Goal: Task Accomplishment & Management: Manage account settings

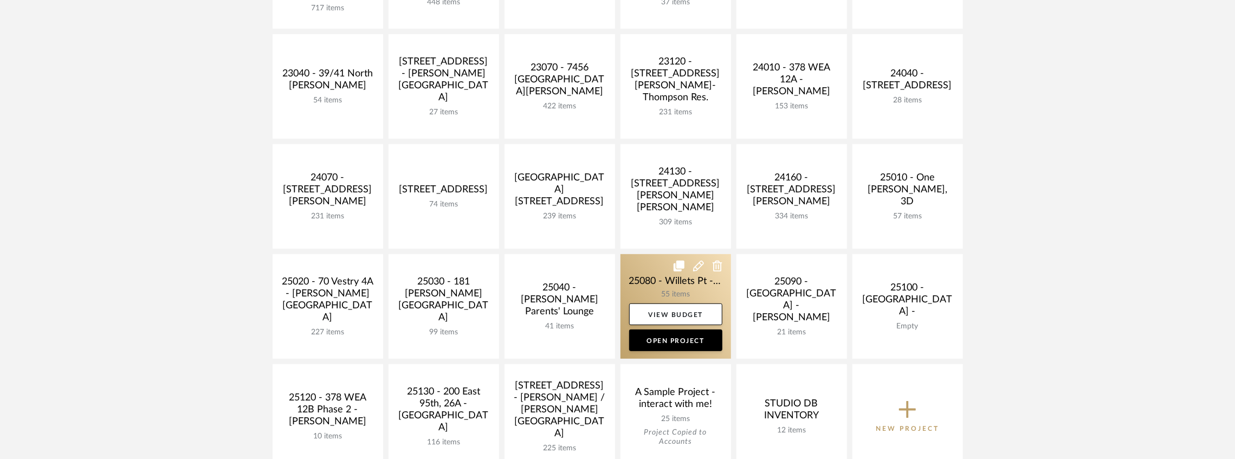
scroll to position [252, 0]
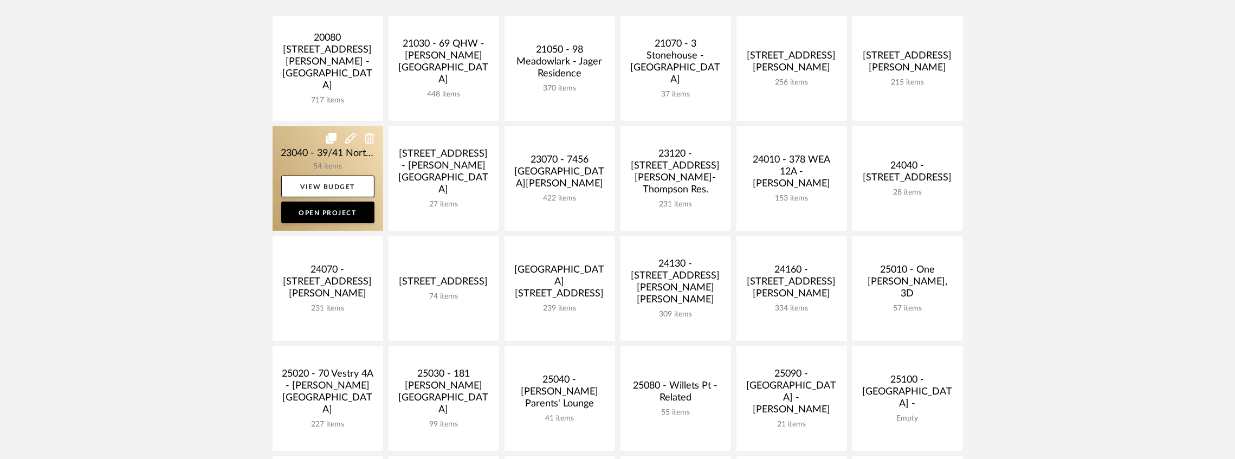
click at [342, 148] on link at bounding box center [328, 178] width 111 height 105
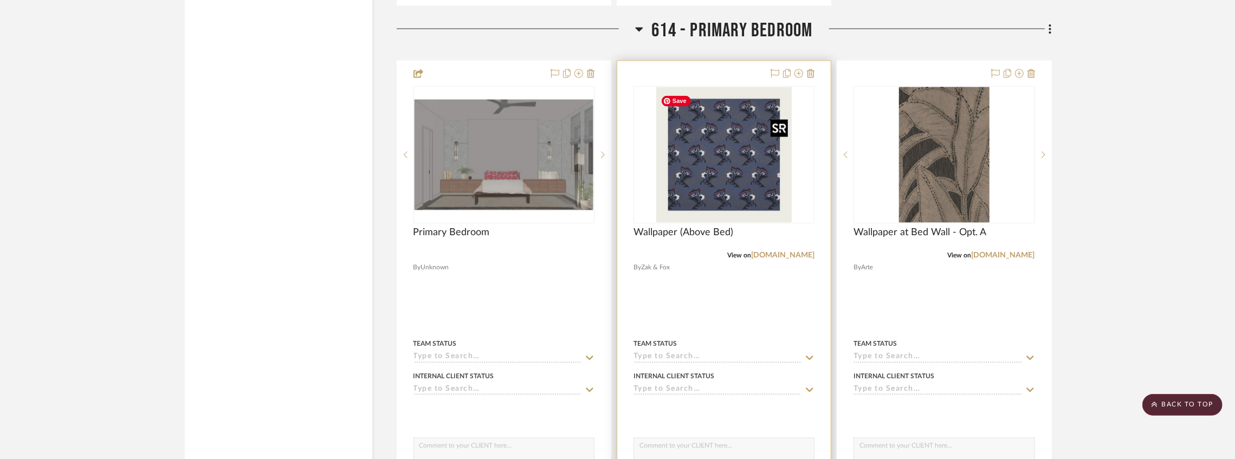
scroll to position [5598, 0]
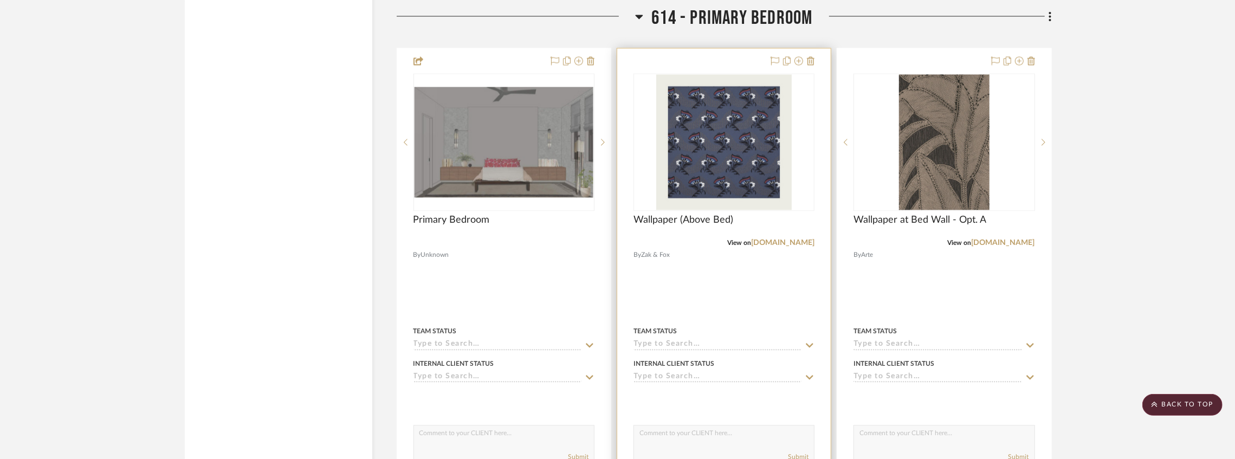
click at [674, 346] on input at bounding box center [717, 345] width 168 height 10
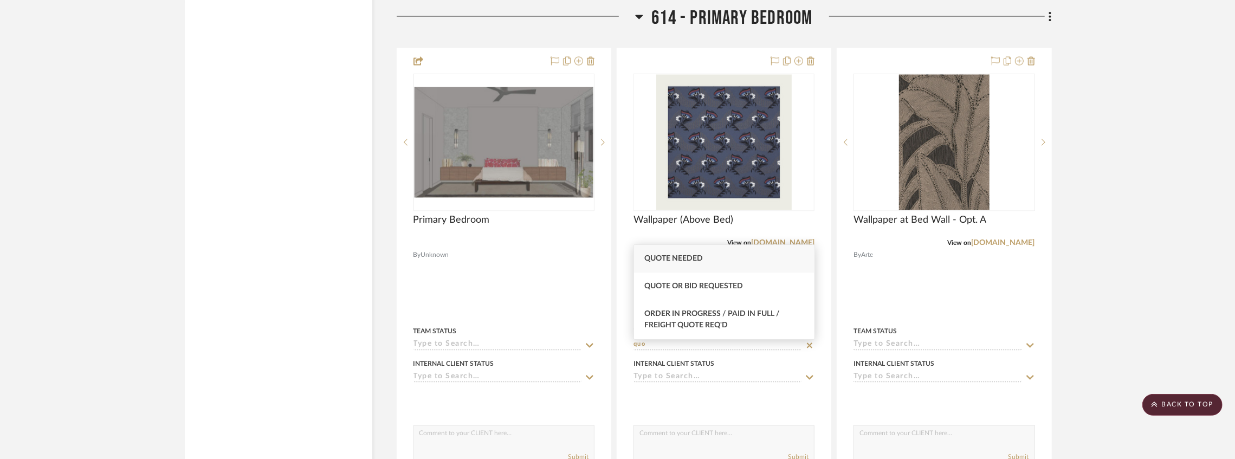
type input "quo"
click at [688, 260] on span "Quote Needed" at bounding box center [674, 259] width 59 height 8
type input "[DATE]"
type input "Quote Needed"
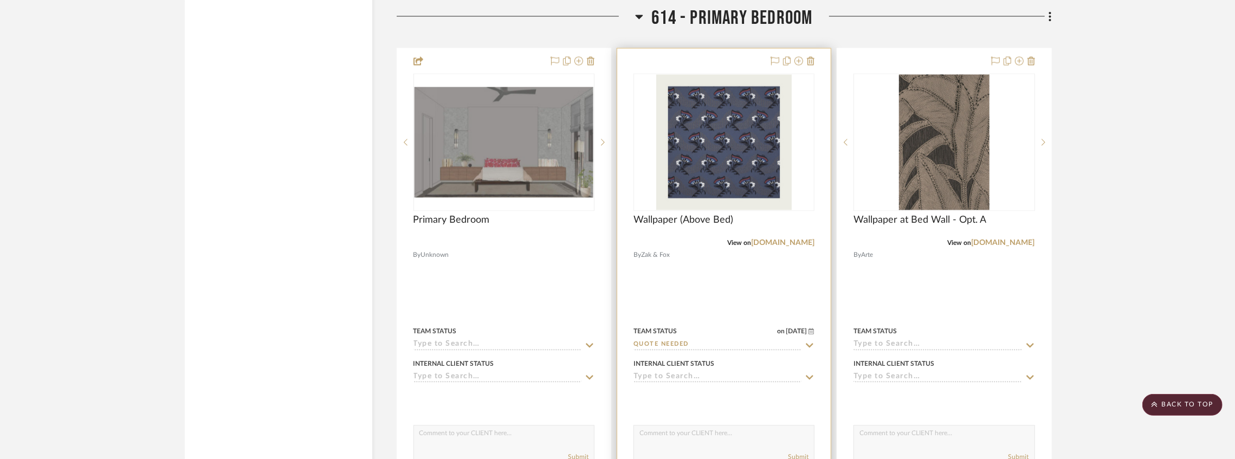
click at [712, 62] on div at bounding box center [723, 285] width 213 height 474
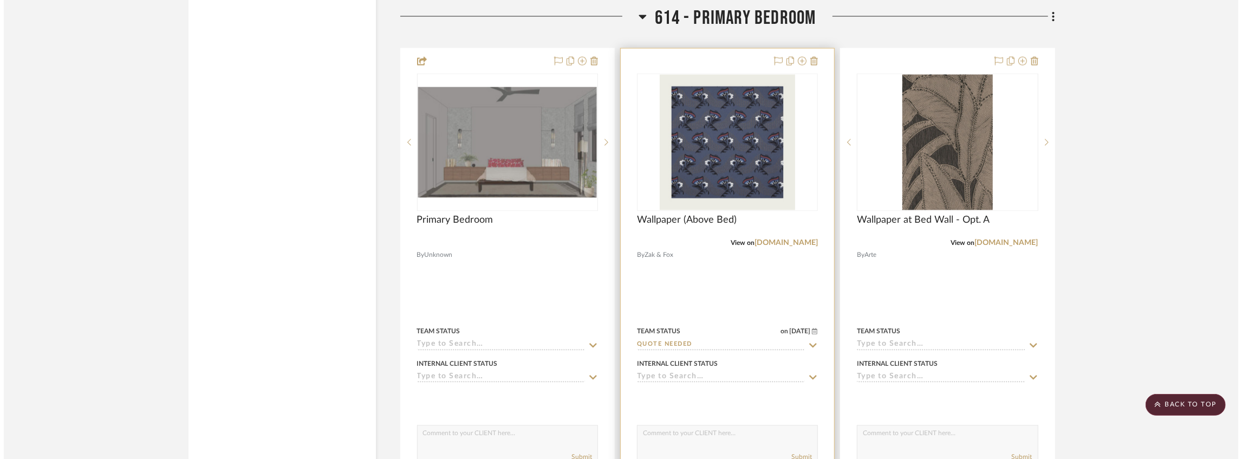
scroll to position [0, 0]
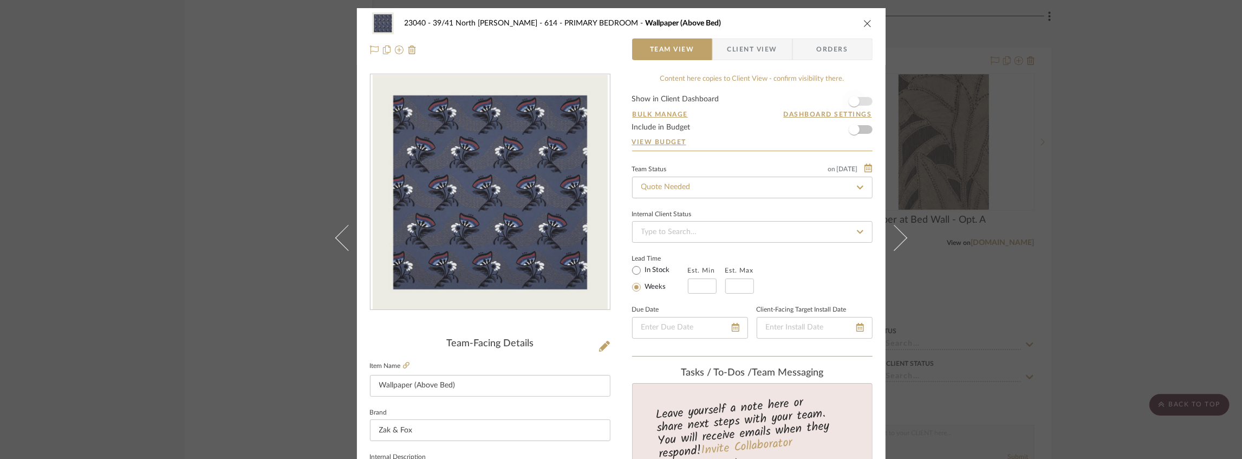
click at [860, 98] on span "button" at bounding box center [854, 101] width 24 height 24
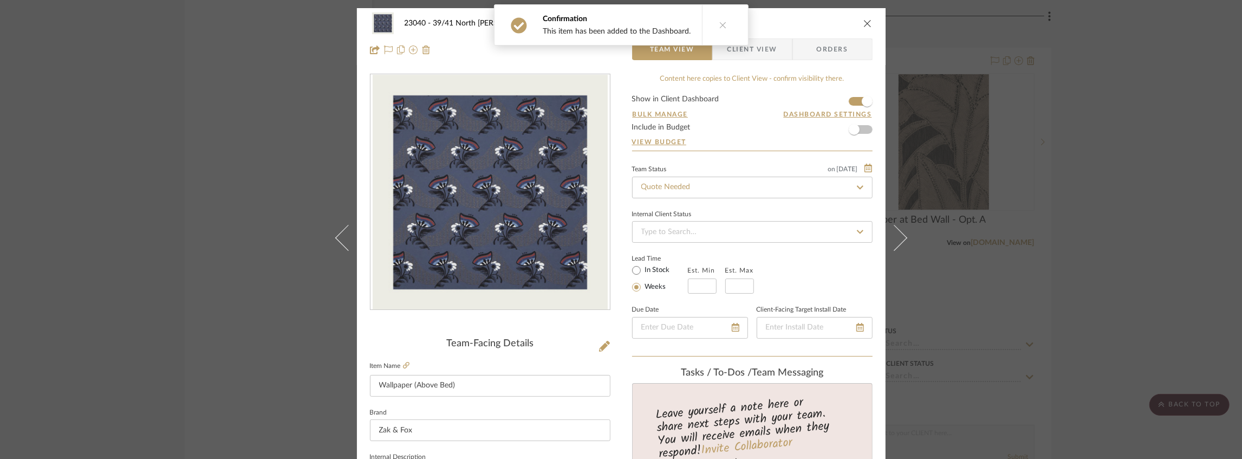
click at [865, 22] on icon "close" at bounding box center [868, 23] width 9 height 9
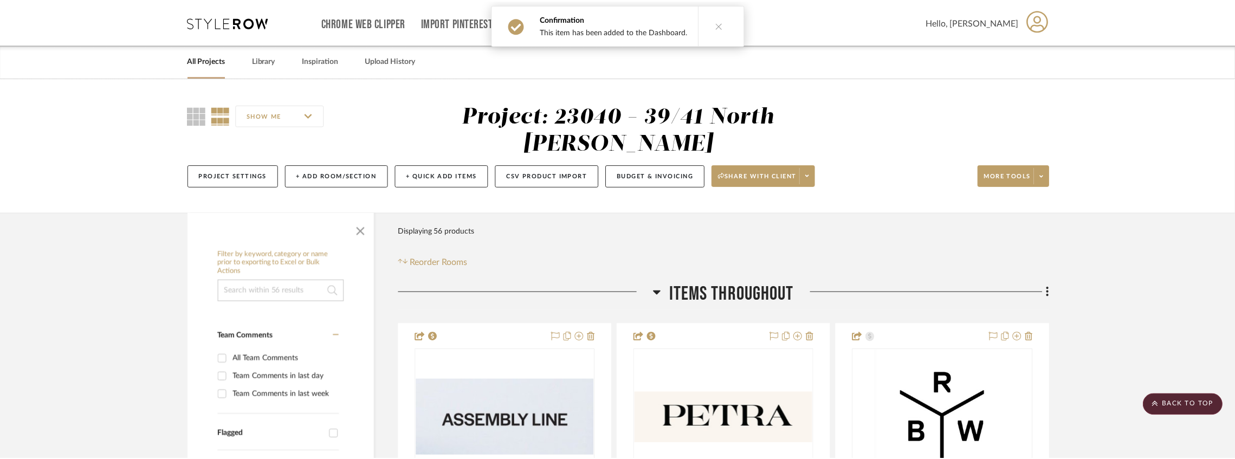
scroll to position [5598, 0]
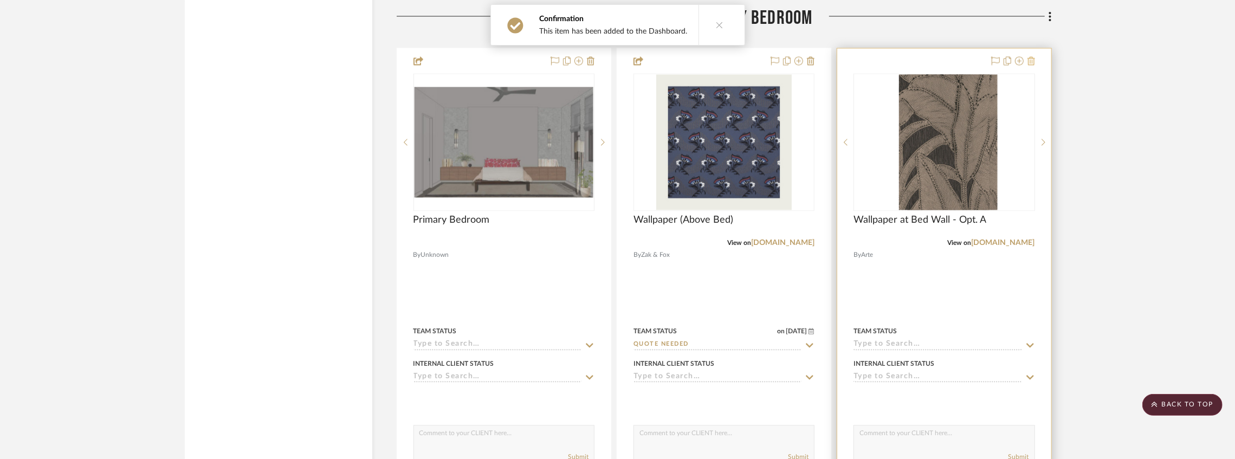
click at [1029, 62] on icon at bounding box center [1031, 60] width 8 height 9
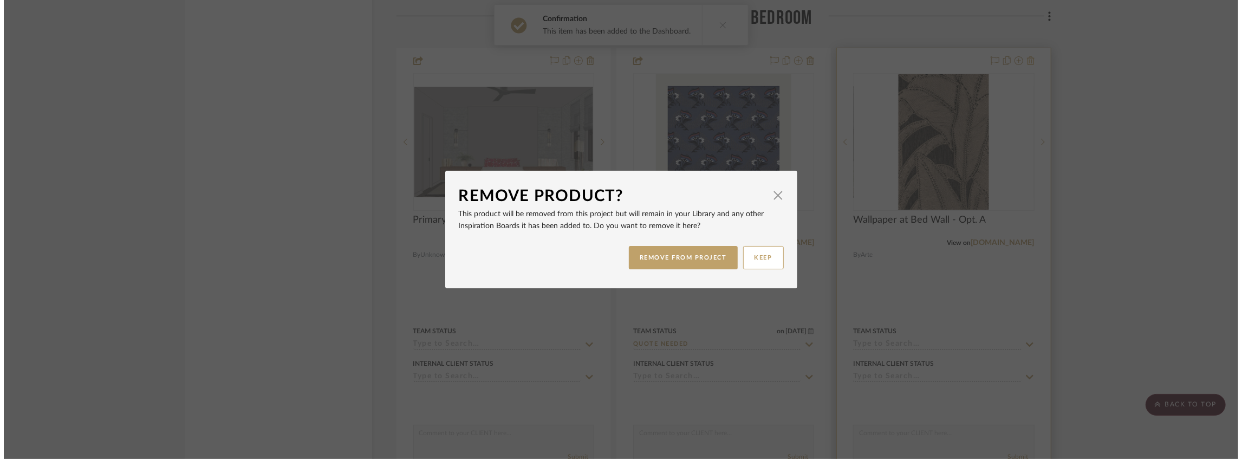
scroll to position [0, 0]
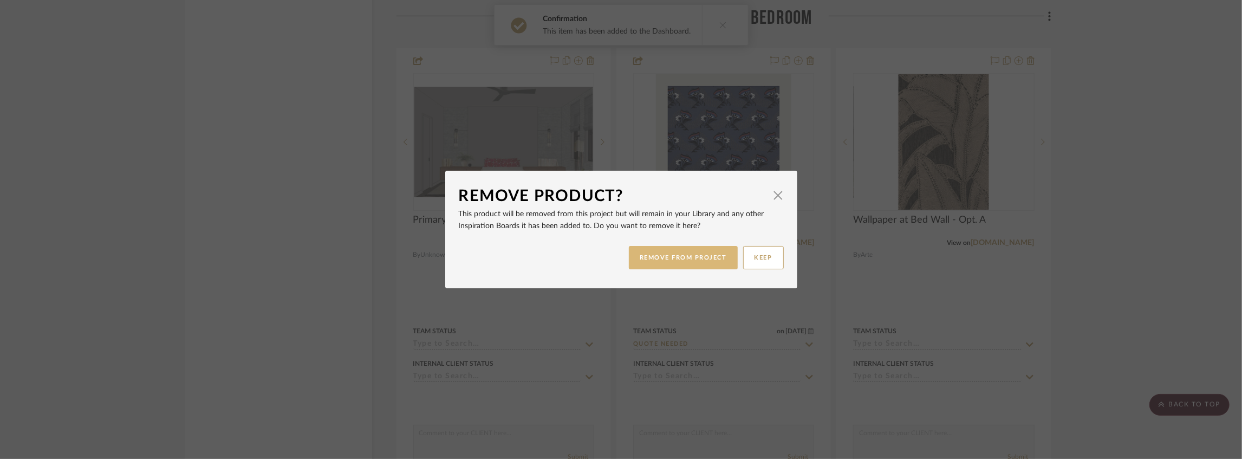
click at [705, 254] on button "REMOVE FROM PROJECT" at bounding box center [683, 257] width 109 height 23
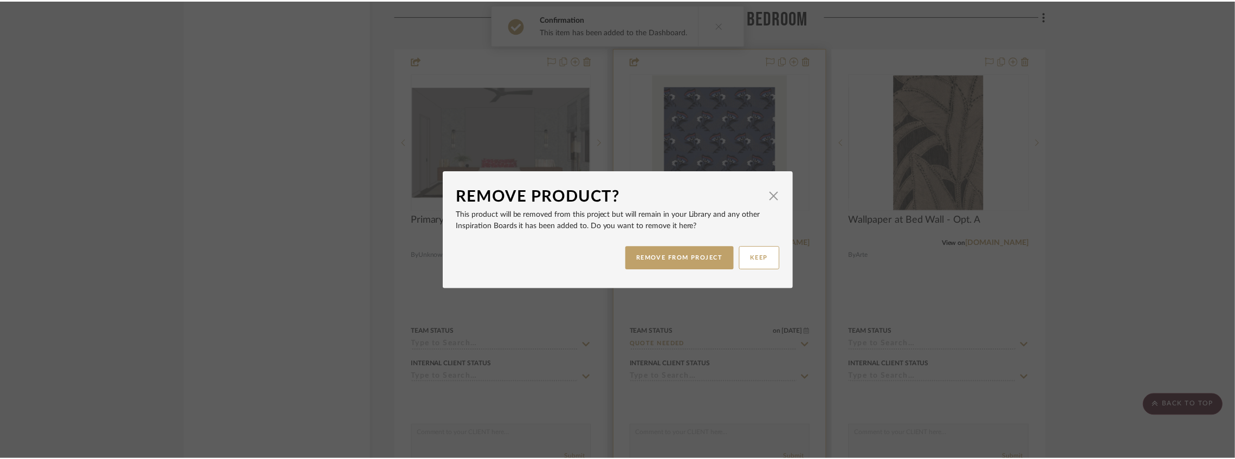
scroll to position [5598, 0]
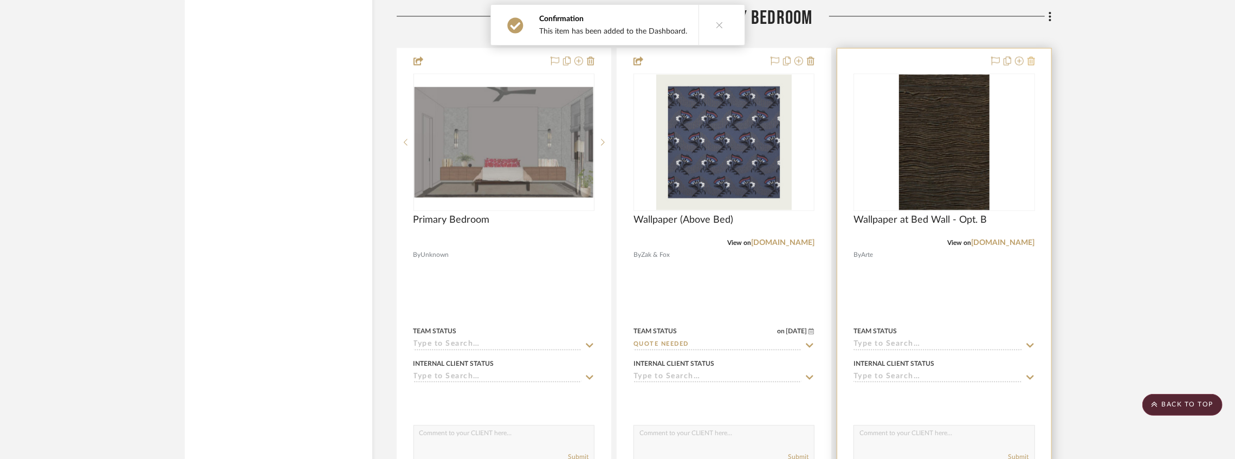
click at [1030, 65] on icon at bounding box center [1031, 60] width 8 height 9
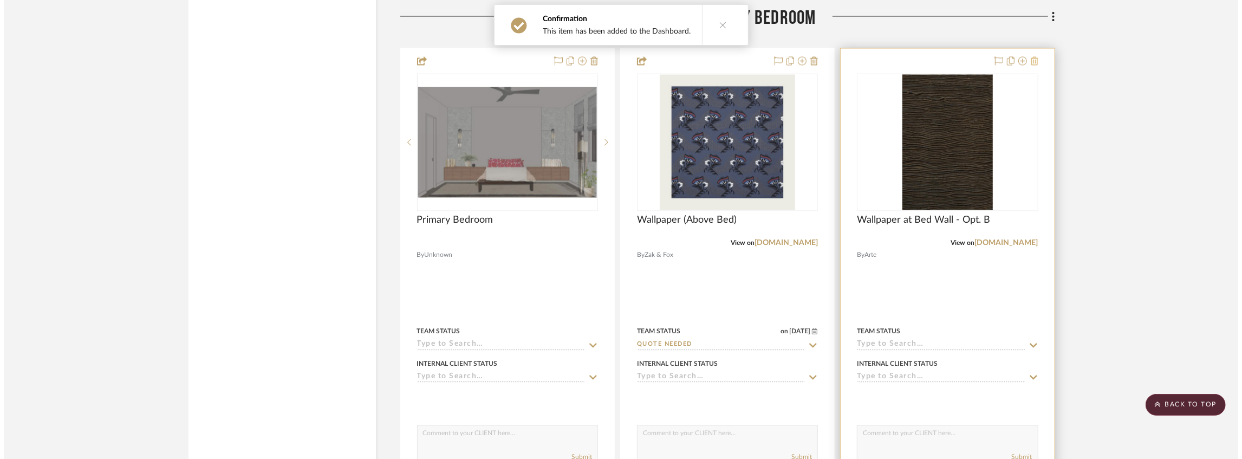
scroll to position [0, 0]
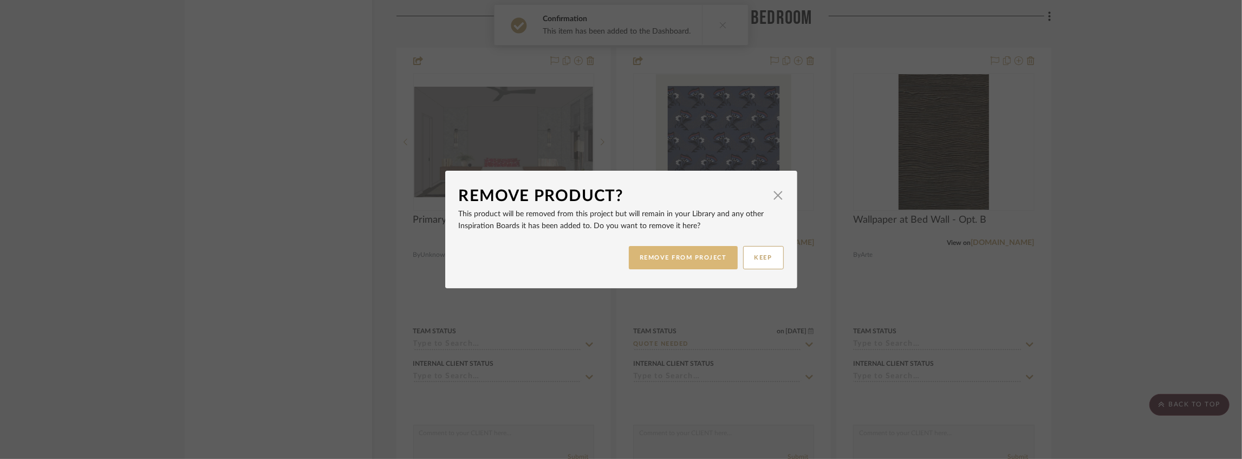
drag, startPoint x: 686, startPoint y: 273, endPoint x: 685, endPoint y: 267, distance: 6.1
click at [685, 269] on div "REMOVE FROM PROJECT KEEP" at bounding box center [621, 258] width 325 height 34
click at [684, 262] on button "REMOVE FROM PROJECT" at bounding box center [683, 257] width 109 height 23
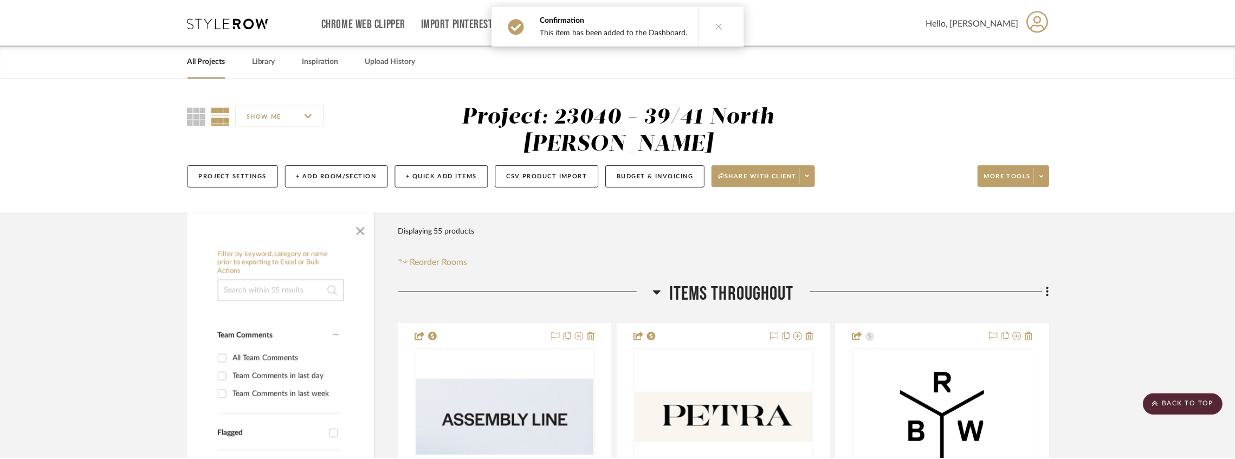
scroll to position [5598, 0]
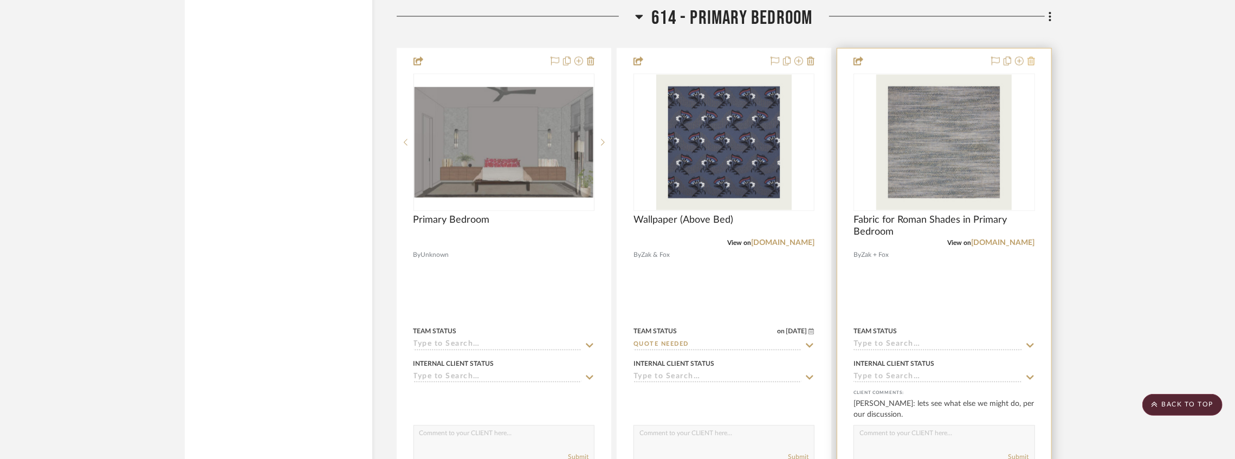
click at [1034, 61] on icon at bounding box center [1031, 60] width 8 height 9
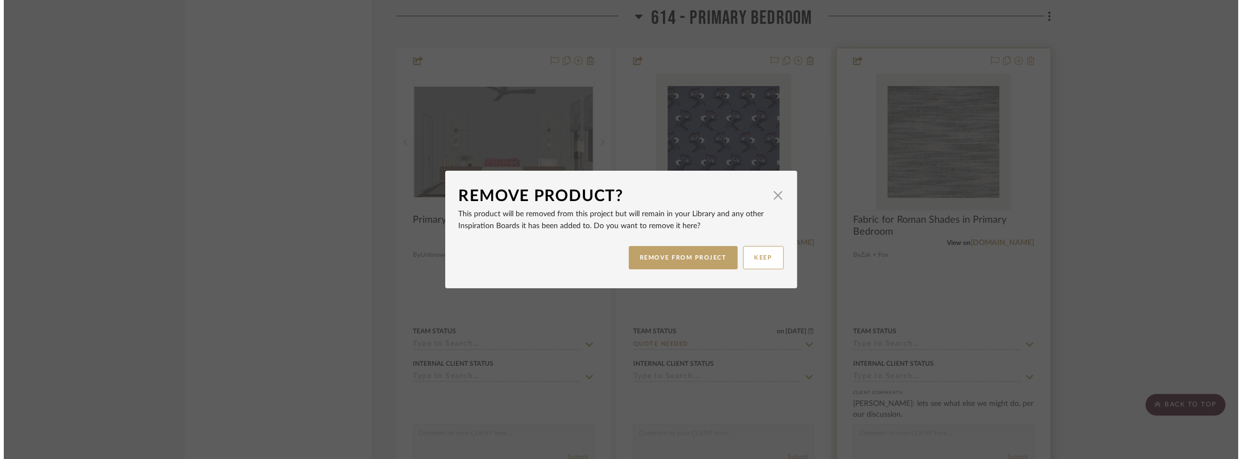
scroll to position [0, 0]
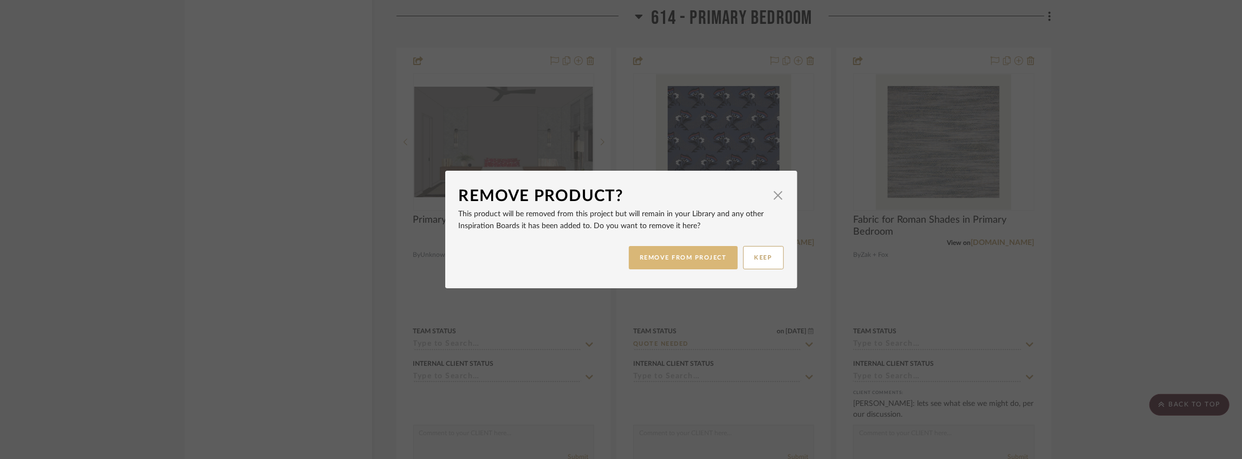
click at [706, 258] on button "REMOVE FROM PROJECT" at bounding box center [683, 257] width 109 height 23
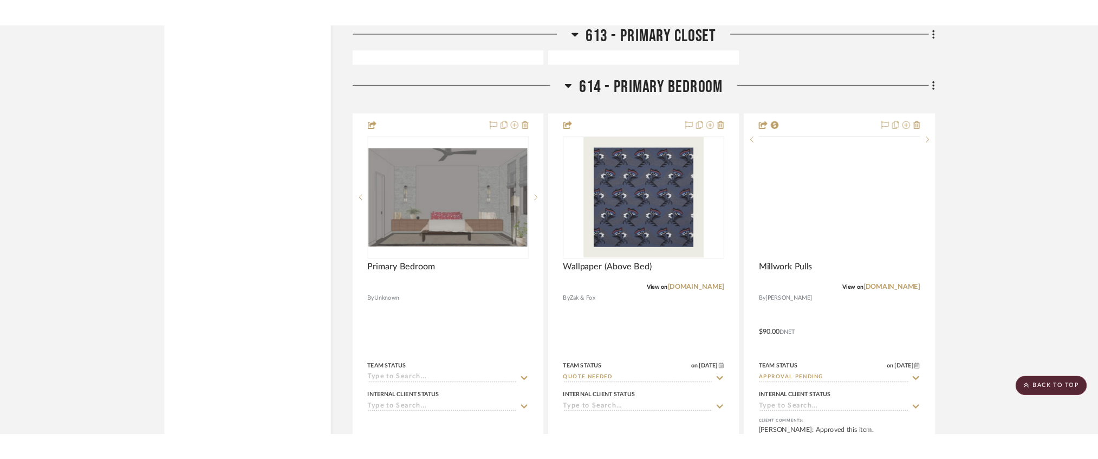
scroll to position [5526, 0]
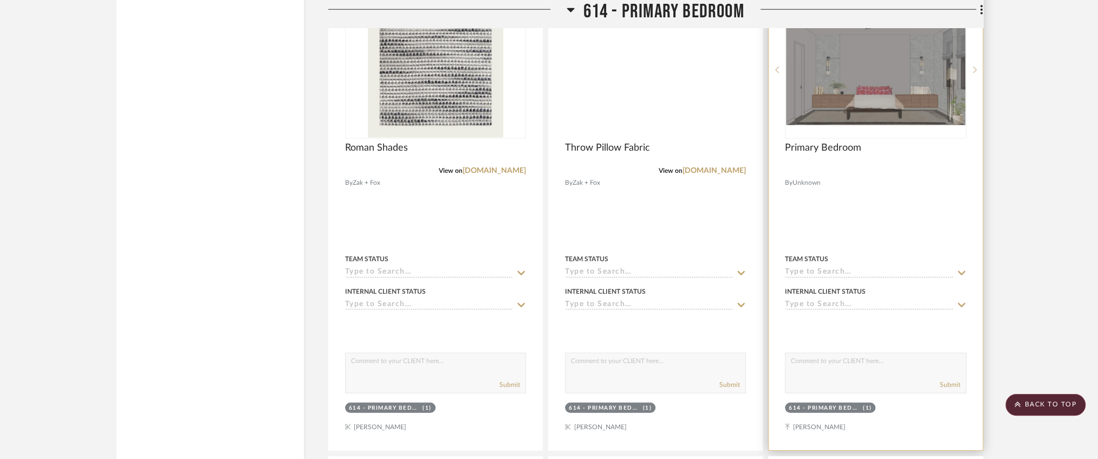
scroll to position [5562, 0]
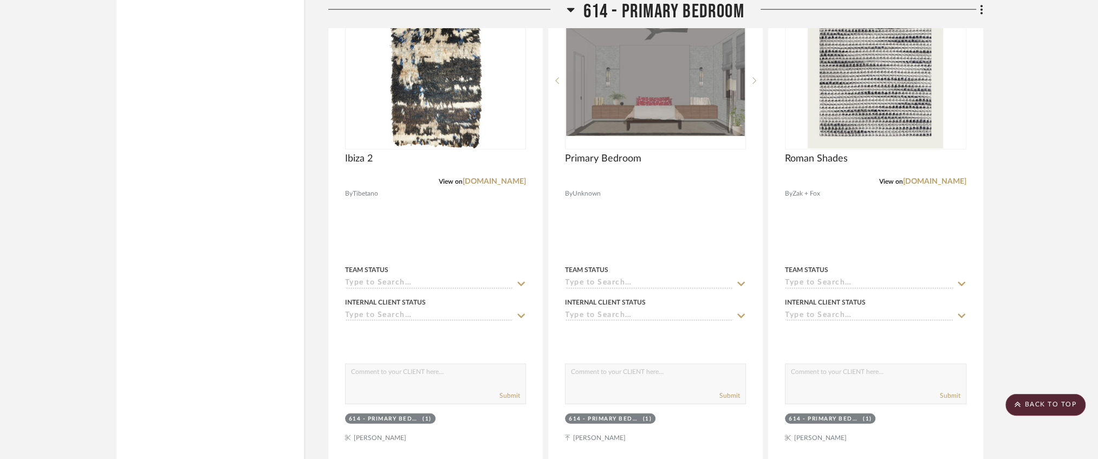
scroll to position [5598, 0]
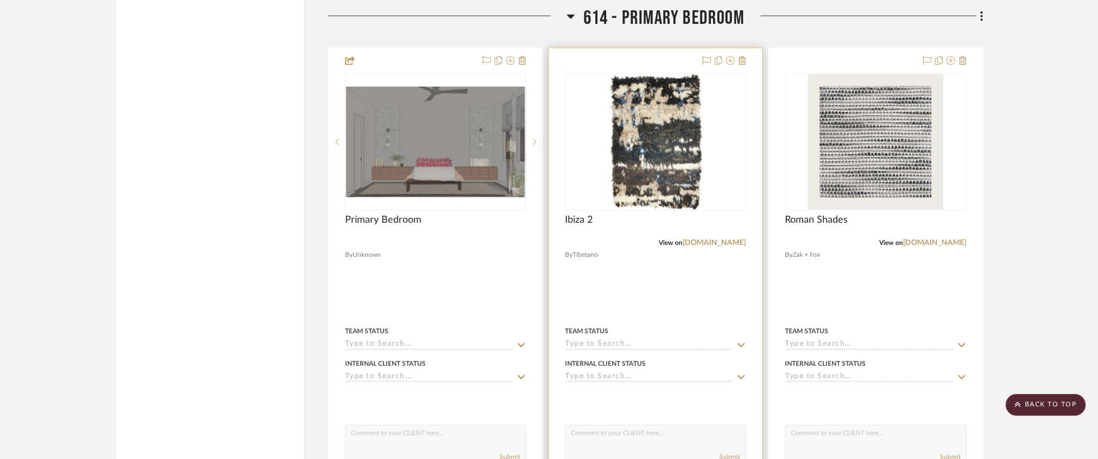
click at [607, 347] on input at bounding box center [649, 345] width 168 height 10
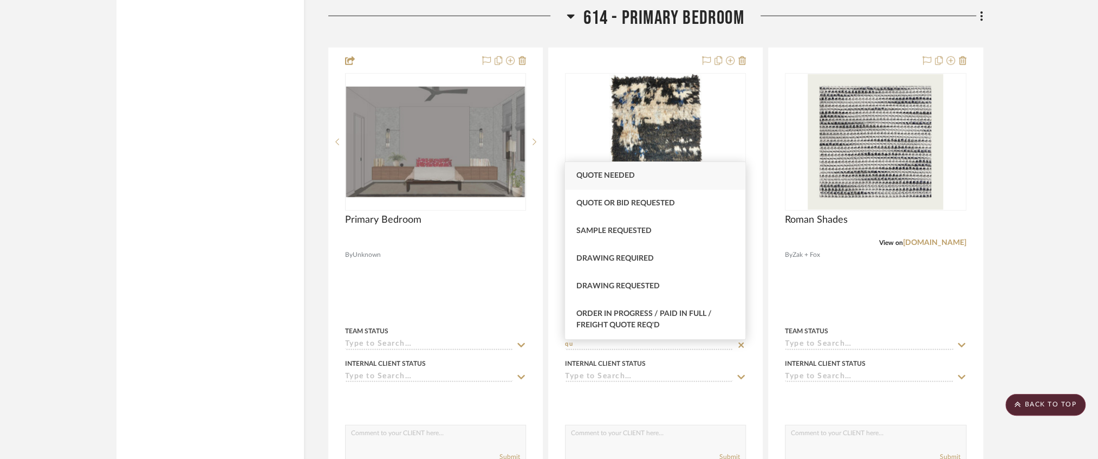
type input "qu"
click at [628, 179] on span "Quote Needed" at bounding box center [605, 176] width 59 height 8
type input "[DATE]"
type input "Quote Needed"
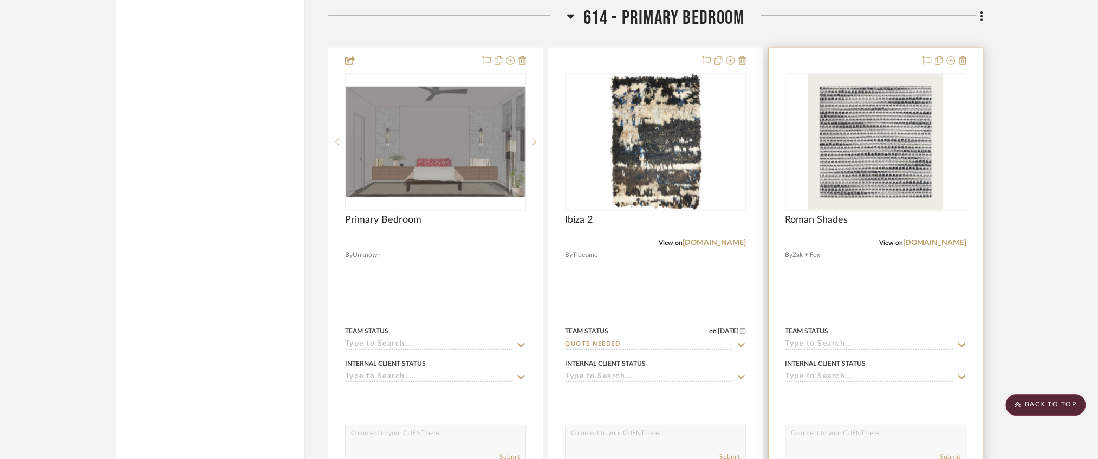
click at [829, 345] on input at bounding box center [869, 345] width 168 height 10
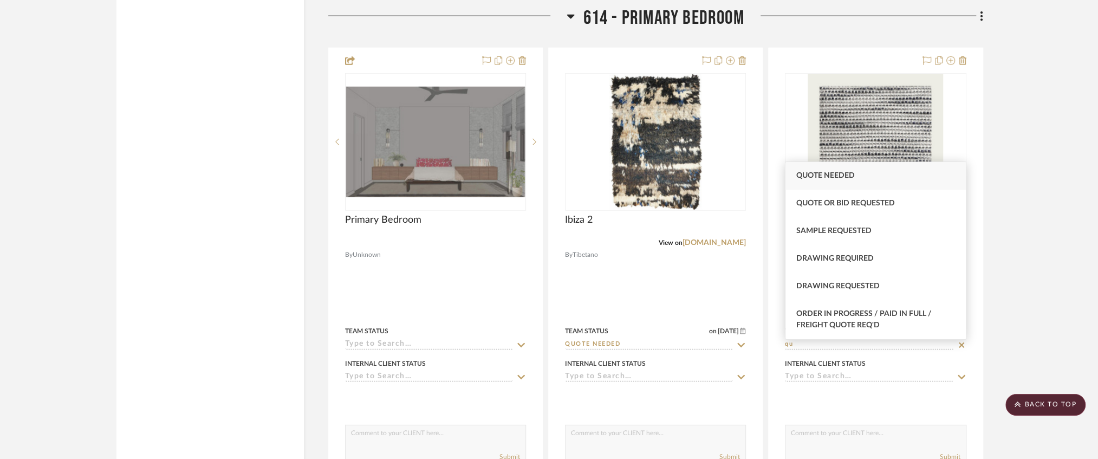
type input "qu"
click at [828, 177] on span "Quote Needed" at bounding box center [825, 176] width 59 height 8
type input "[DATE]"
type input "Quote Needed"
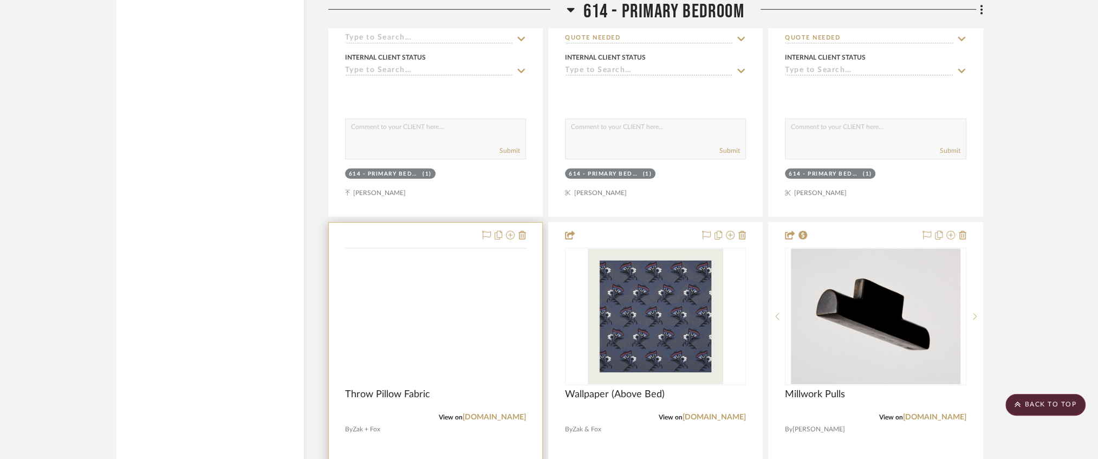
scroll to position [6032, 0]
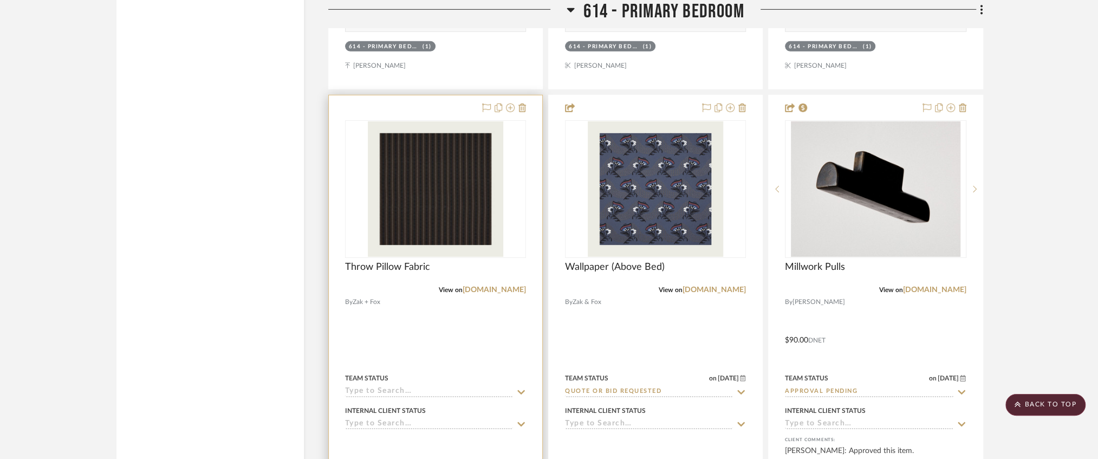
click at [388, 395] on input at bounding box center [429, 392] width 168 height 10
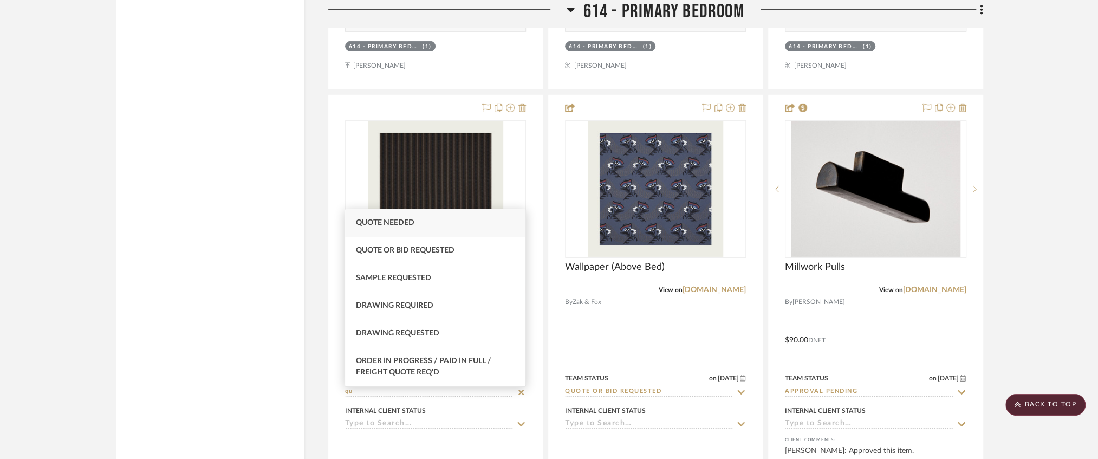
type input "qu"
click at [413, 222] on span "Quote Needed" at bounding box center [385, 223] width 59 height 8
type input "[DATE]"
type input "Quote Needed"
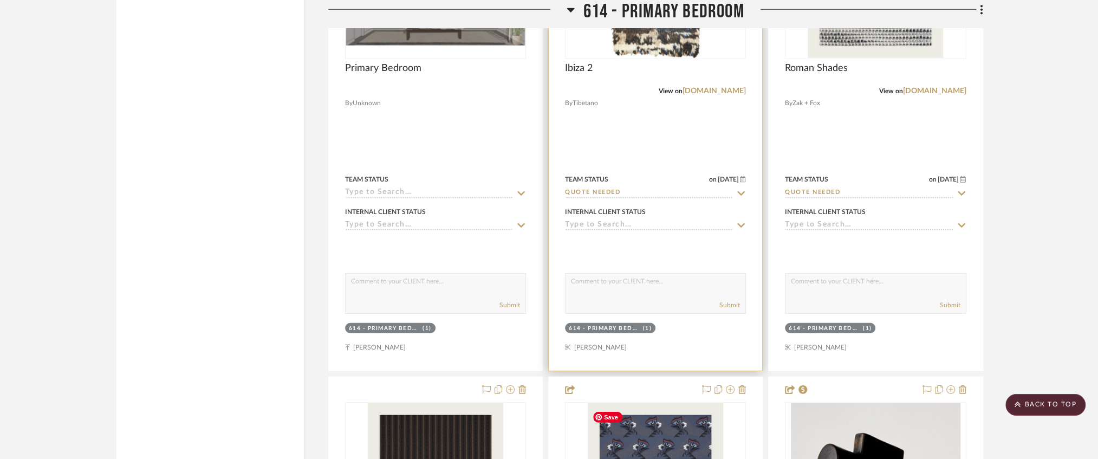
scroll to position [5562, 0]
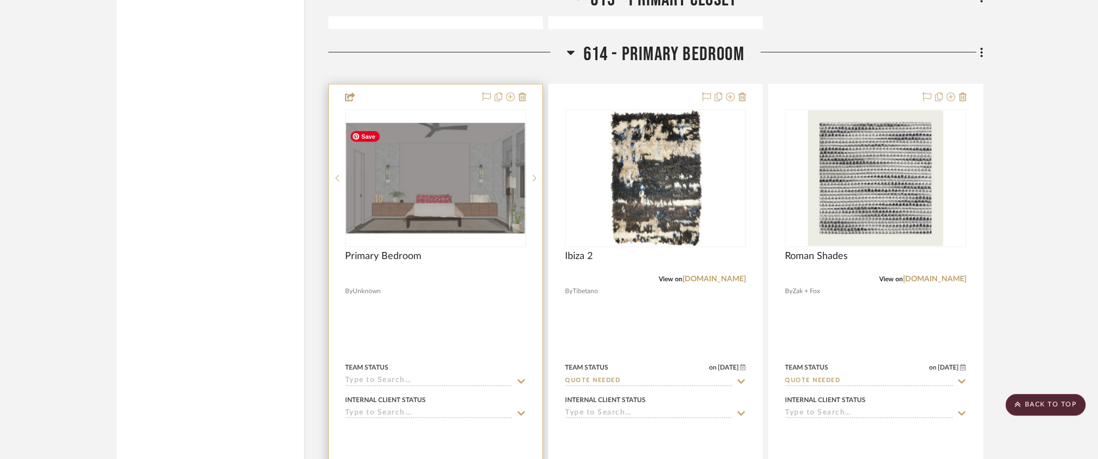
click at [398, 174] on img "0" at bounding box center [435, 178] width 179 height 111
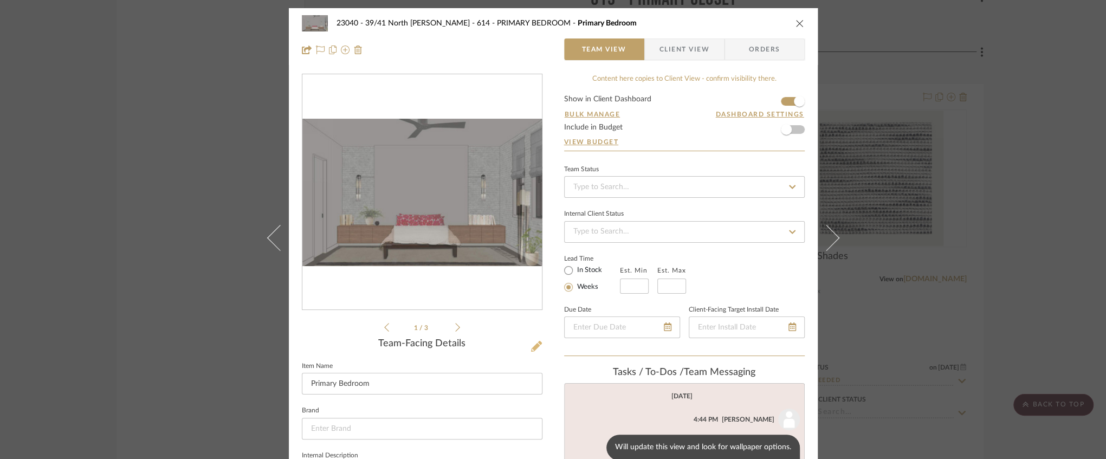
click at [535, 343] on icon at bounding box center [536, 346] width 11 height 11
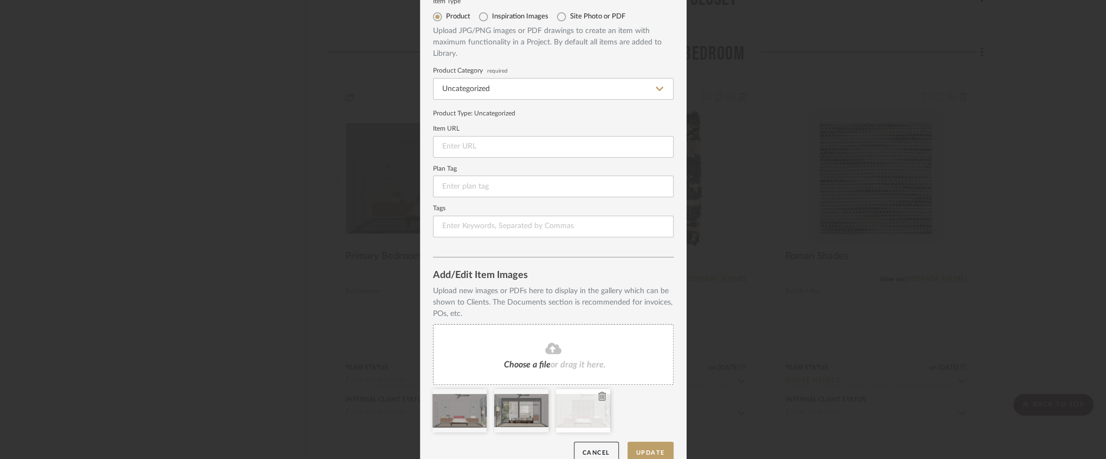
scroll to position [56, 0]
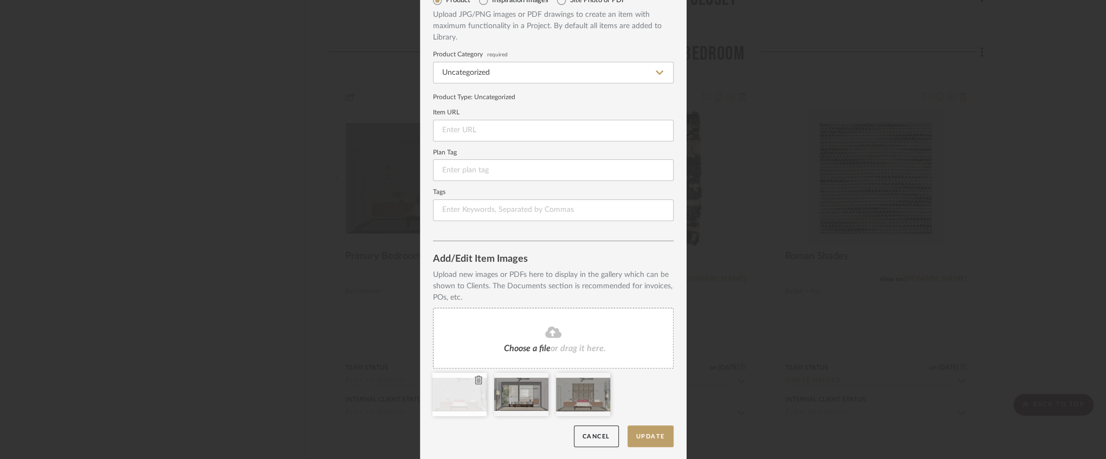
click at [475, 379] on icon at bounding box center [479, 379] width 8 height 9
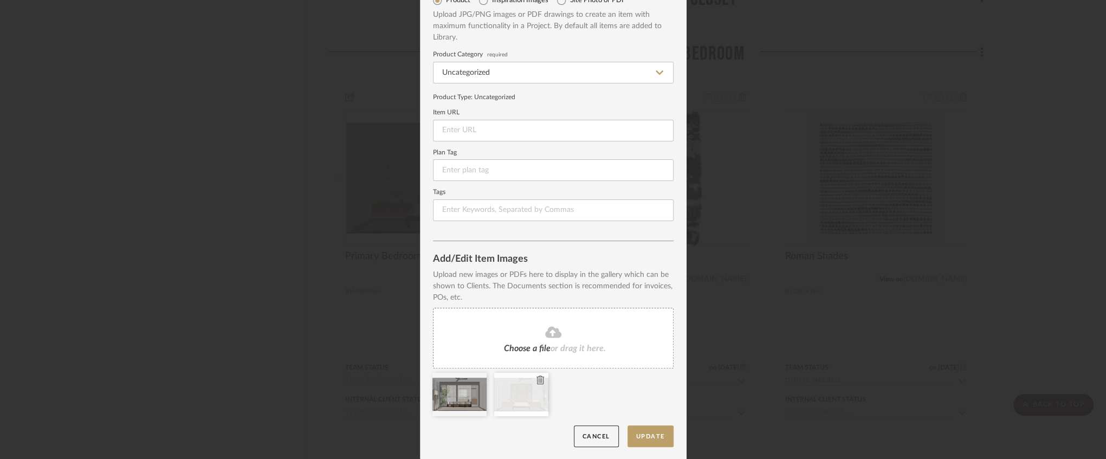
click at [539, 378] on icon at bounding box center [540, 379] width 8 height 9
click at [556, 321] on div "Choose a file or drag it here." at bounding box center [553, 338] width 241 height 61
click at [536, 377] on icon at bounding box center [540, 379] width 8 height 9
click at [651, 435] on button "Update" at bounding box center [650, 436] width 46 height 22
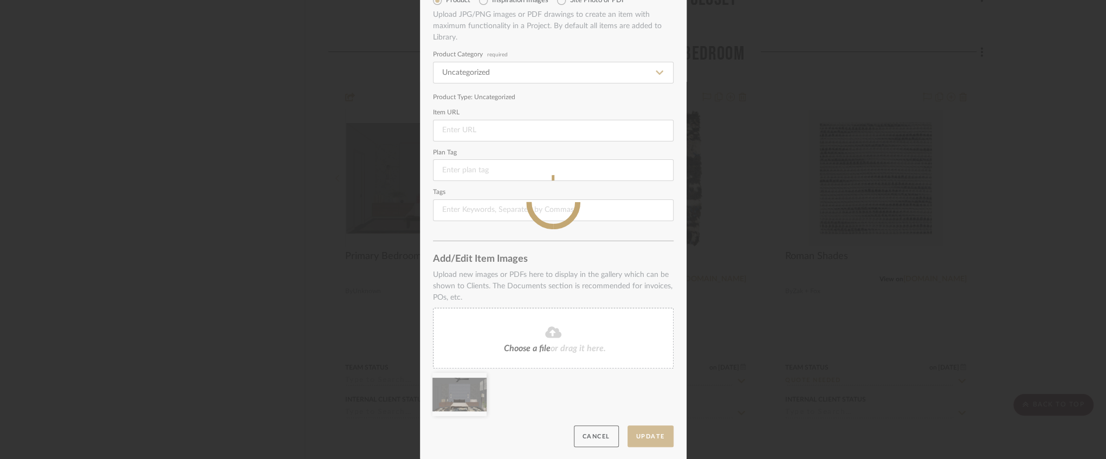
click at [282, 174] on div "Edit Item Item Type Product Inspiration Images Site Photo or PDF Upload JPG/PNG…" at bounding box center [553, 229] width 1106 height 459
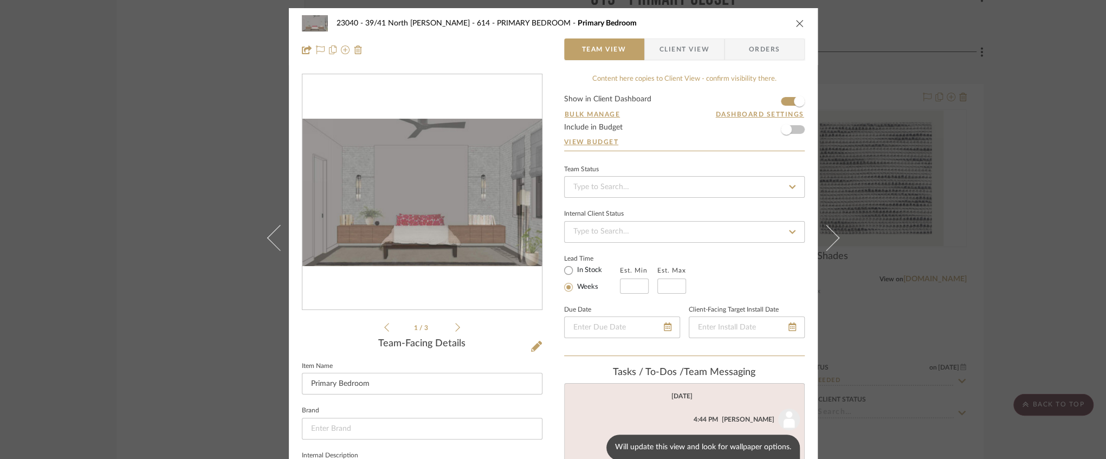
click at [795, 25] on icon "close" at bounding box center [799, 23] width 9 height 9
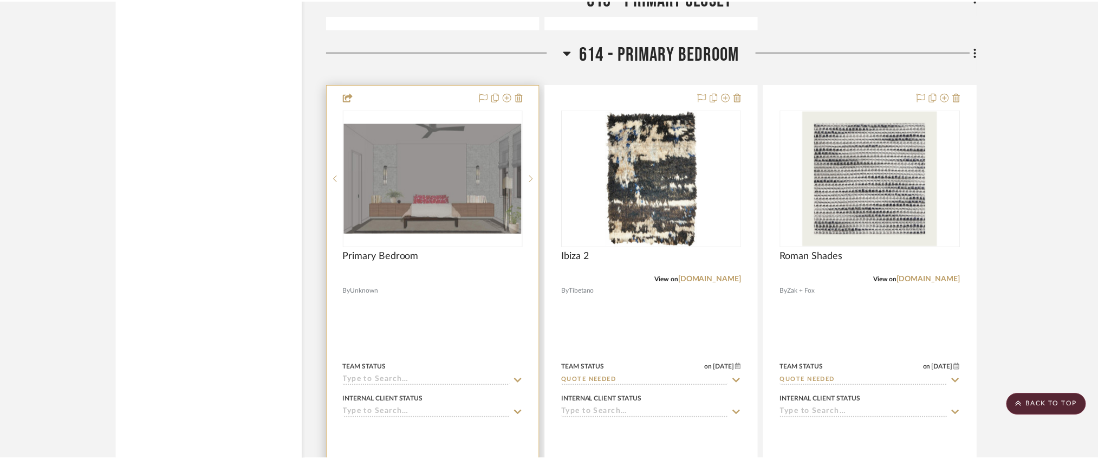
scroll to position [5562, 0]
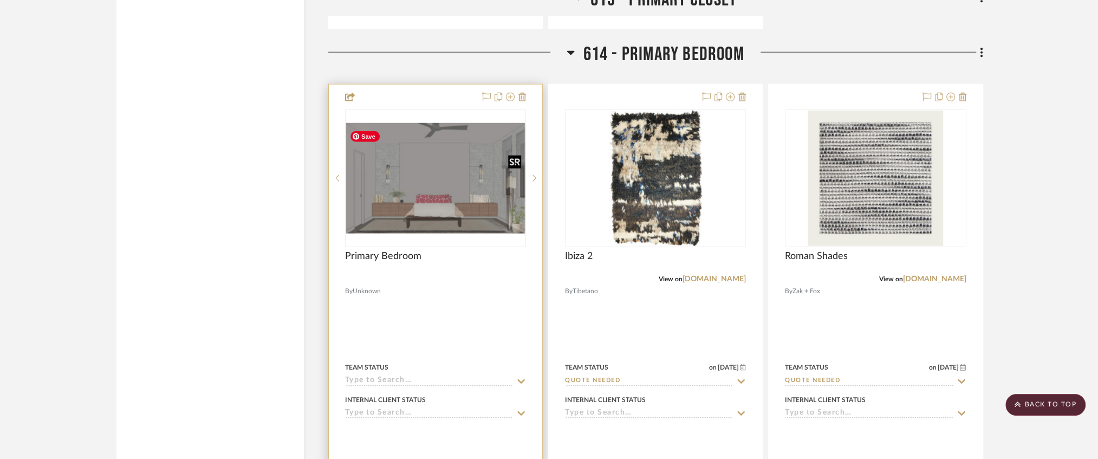
click at [461, 194] on img "0" at bounding box center [435, 178] width 179 height 111
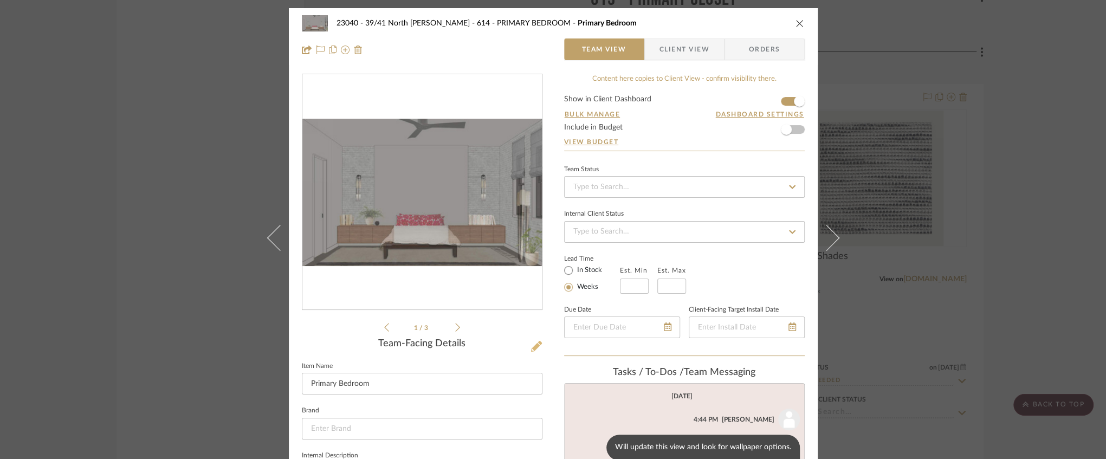
click at [534, 348] on icon at bounding box center [536, 346] width 11 height 11
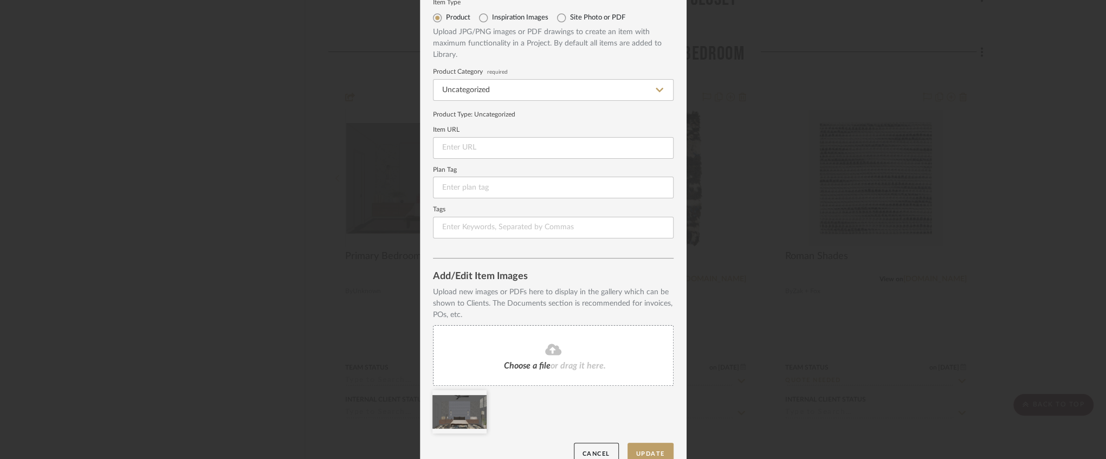
scroll to position [56, 0]
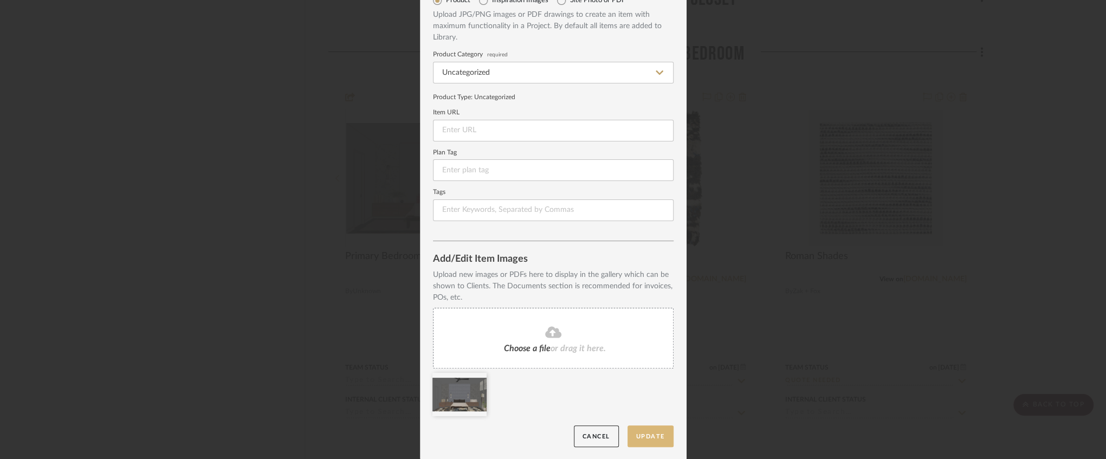
click at [649, 432] on button "Update" at bounding box center [650, 436] width 46 height 22
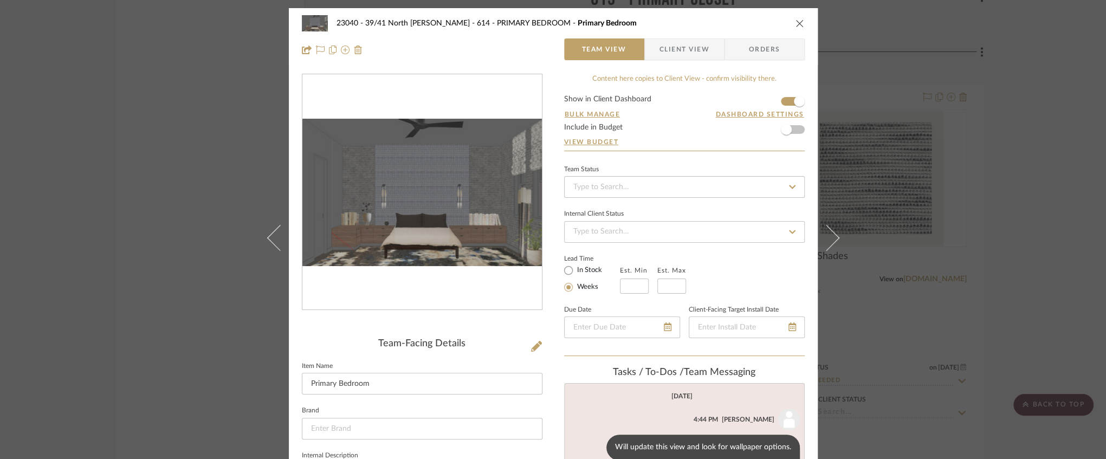
click at [795, 23] on icon "close" at bounding box center [799, 23] width 9 height 9
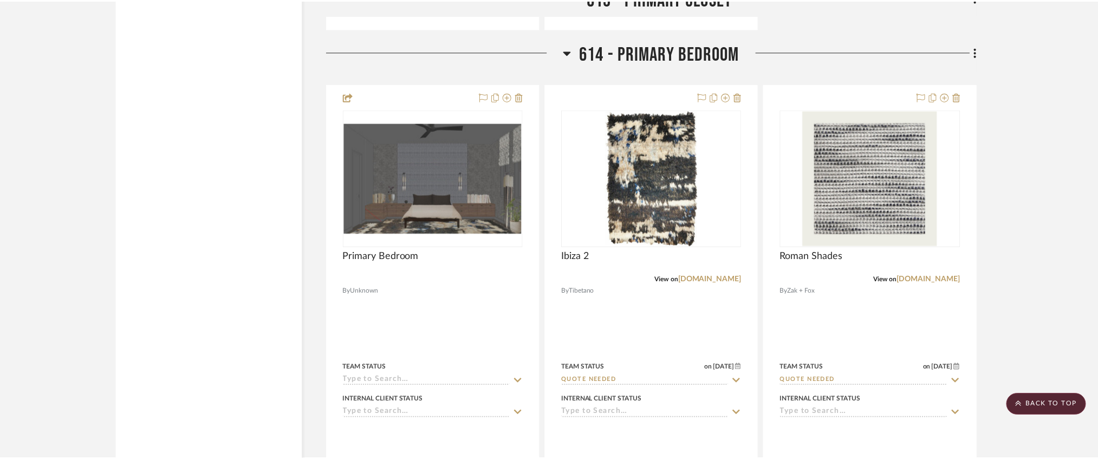
scroll to position [5562, 0]
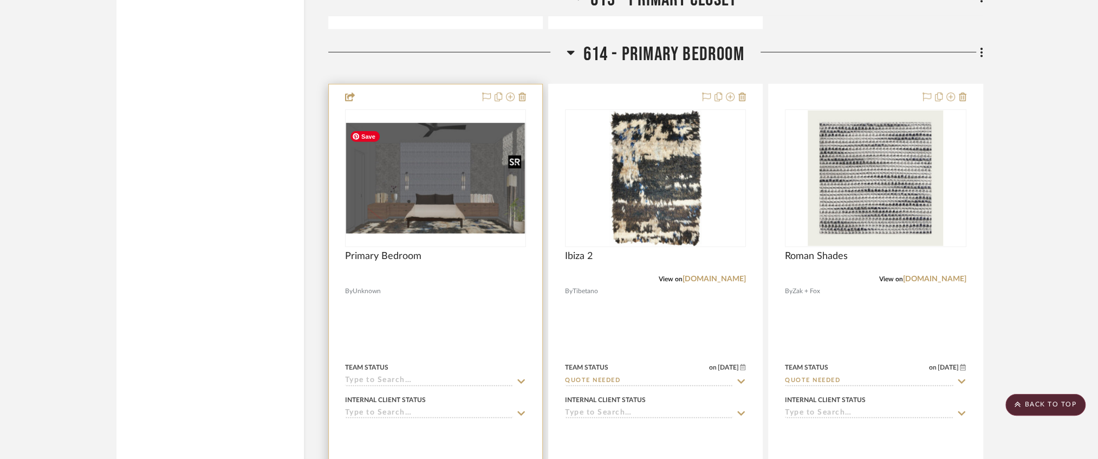
click at [482, 177] on img "0" at bounding box center [435, 178] width 179 height 111
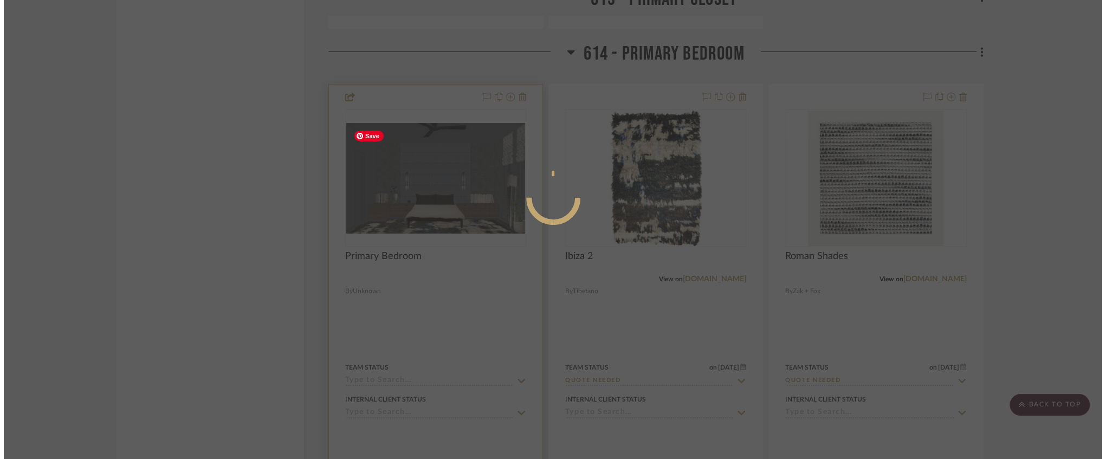
scroll to position [0, 0]
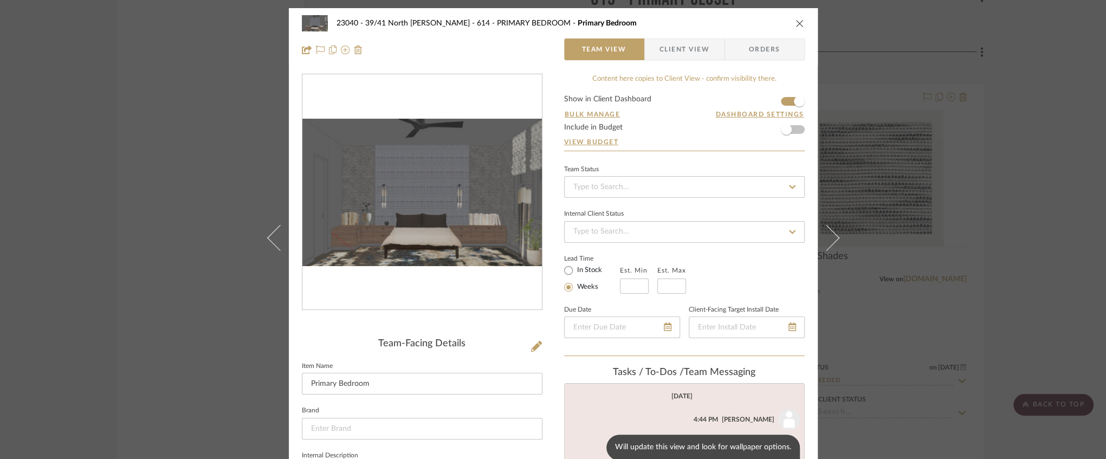
click at [453, 217] on img "0" at bounding box center [421, 192] width 239 height 147
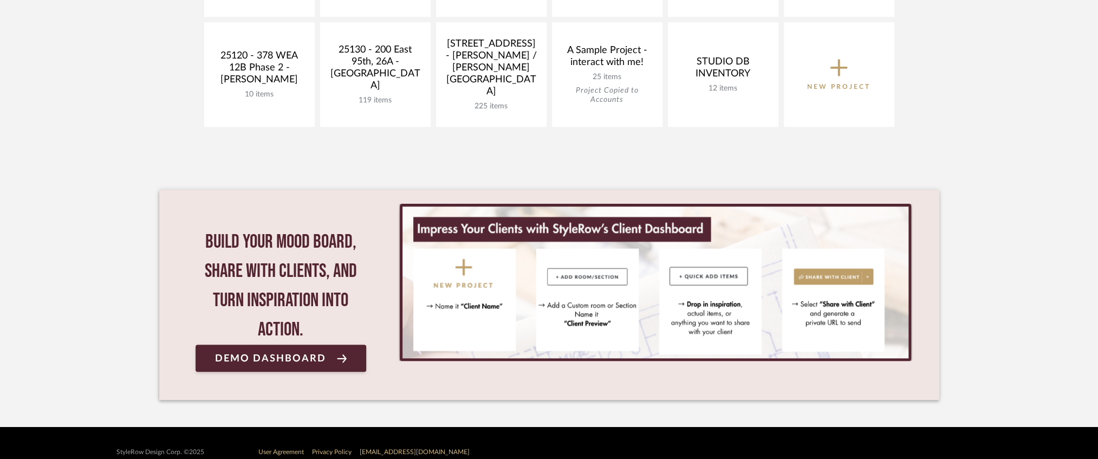
scroll to position [704, 0]
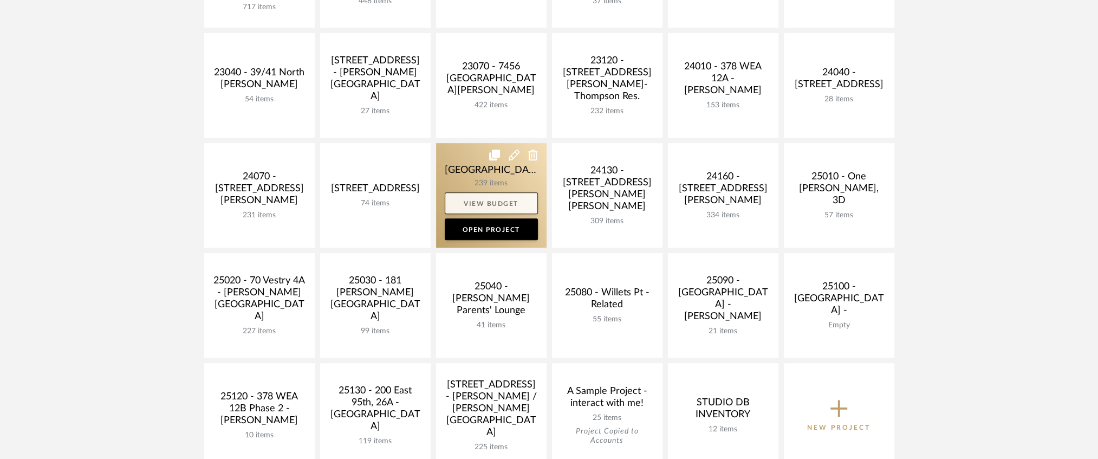
scroll to position [217, 0]
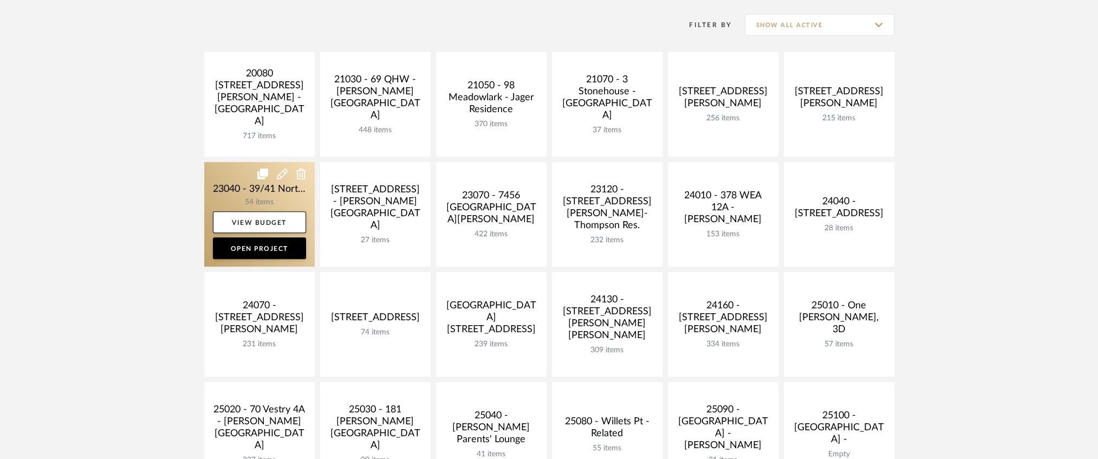
click at [284, 183] on link at bounding box center [259, 214] width 111 height 105
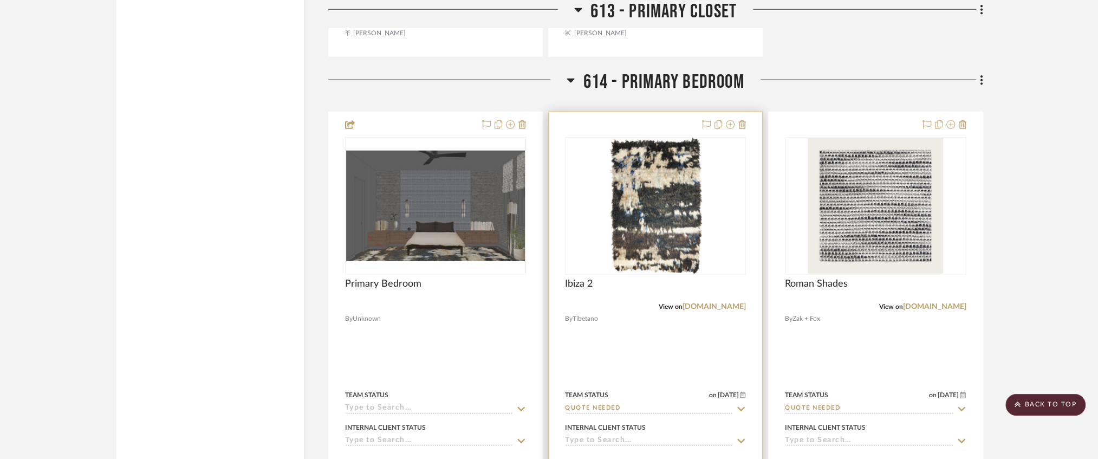
scroll to position [5635, 0]
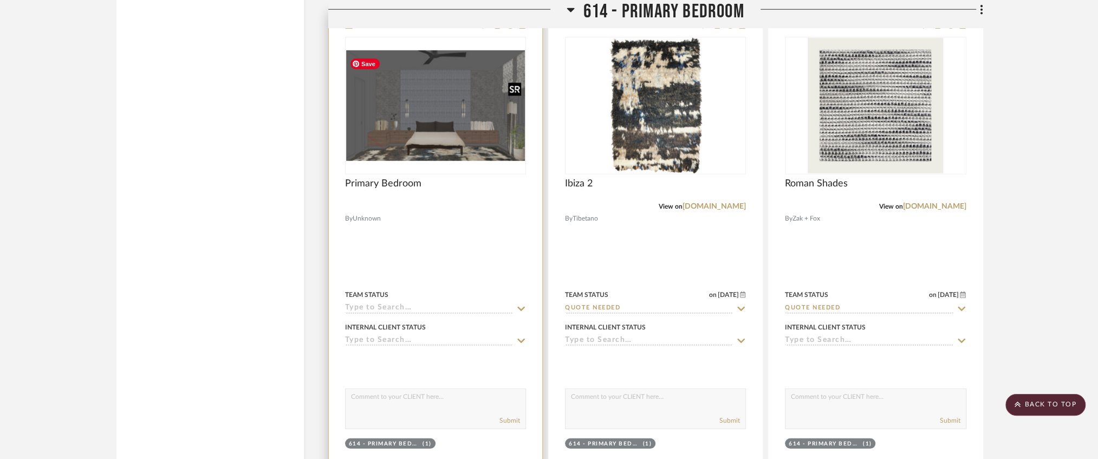
click at [0, 0] on img at bounding box center [0, 0] width 0 height 0
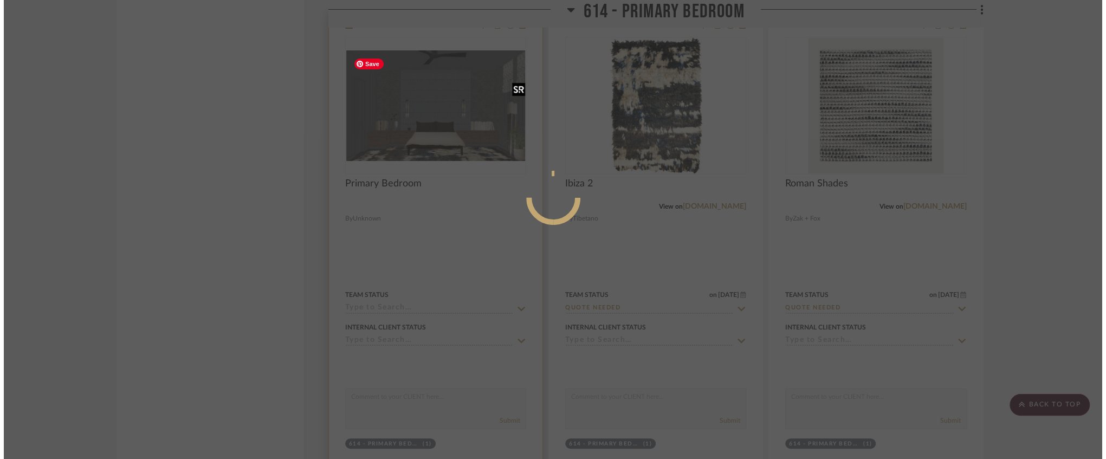
scroll to position [0, 0]
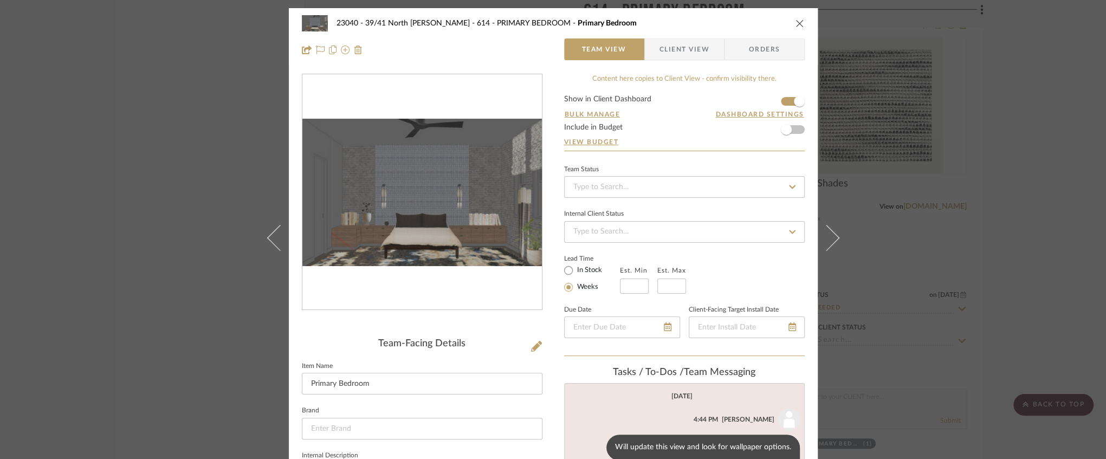
click at [679, 49] on span "Client View" at bounding box center [684, 49] width 50 height 22
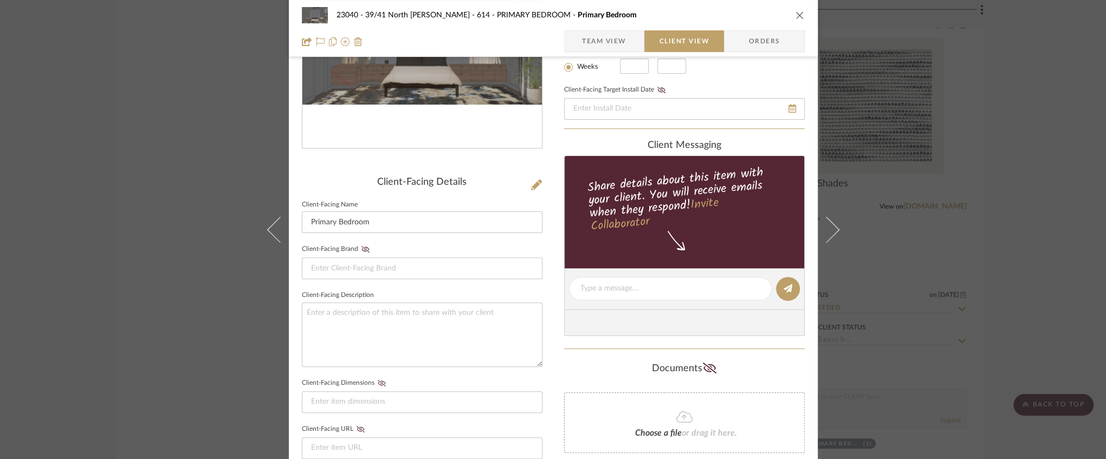
scroll to position [217, 0]
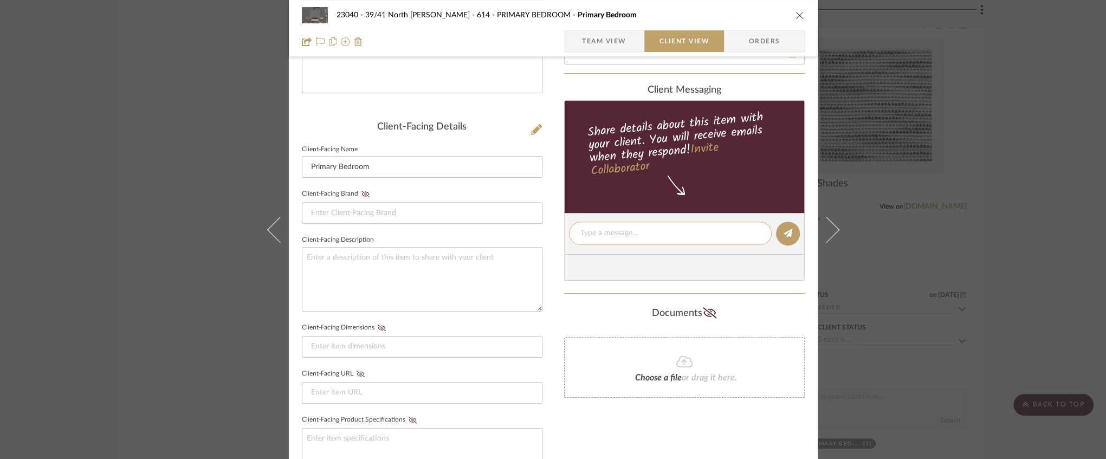
click at [597, 228] on textarea at bounding box center [670, 233] width 180 height 11
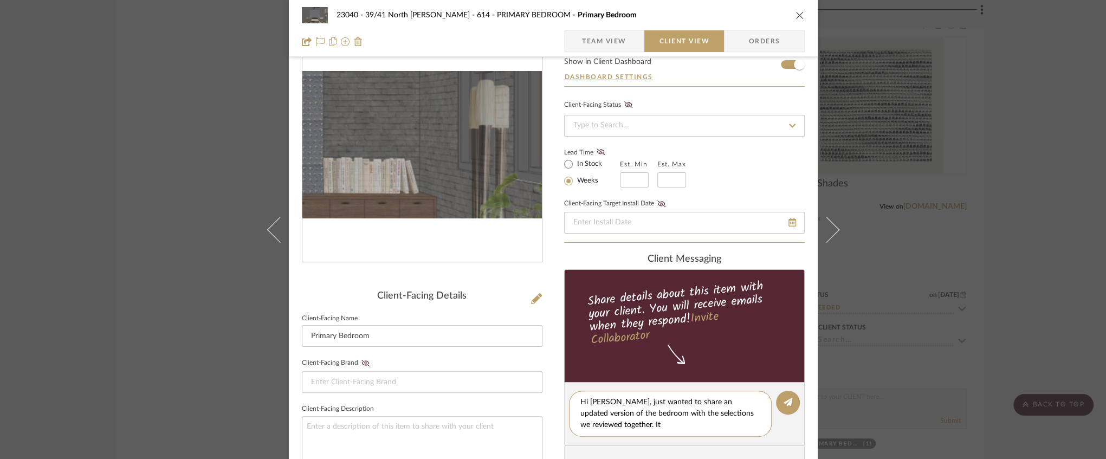
scroll to position [36, 0]
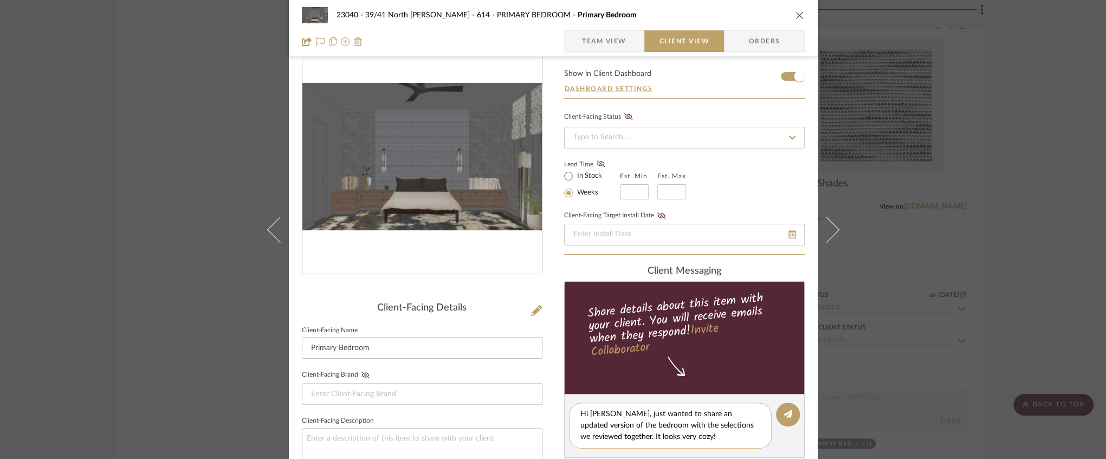
click at [723, 412] on textarea "Hi Andrew, just wanted to share an updated version of the bedroom with the sele…" at bounding box center [670, 426] width 180 height 34
click at [748, 411] on textarea "Hi Andrew, just wanted to share an updated version of the bedroom with the sele…" at bounding box center [670, 426] width 180 height 34
drag, startPoint x: 747, startPoint y: 413, endPoint x: 723, endPoint y: 413, distance: 24.4
click at [723, 413] on textarea "Hi Andrew, just wanted to share an updated version of the bedroom with the sele…" at bounding box center [670, 426] width 180 height 34
drag, startPoint x: 588, startPoint y: 425, endPoint x: 568, endPoint y: 426, distance: 20.1
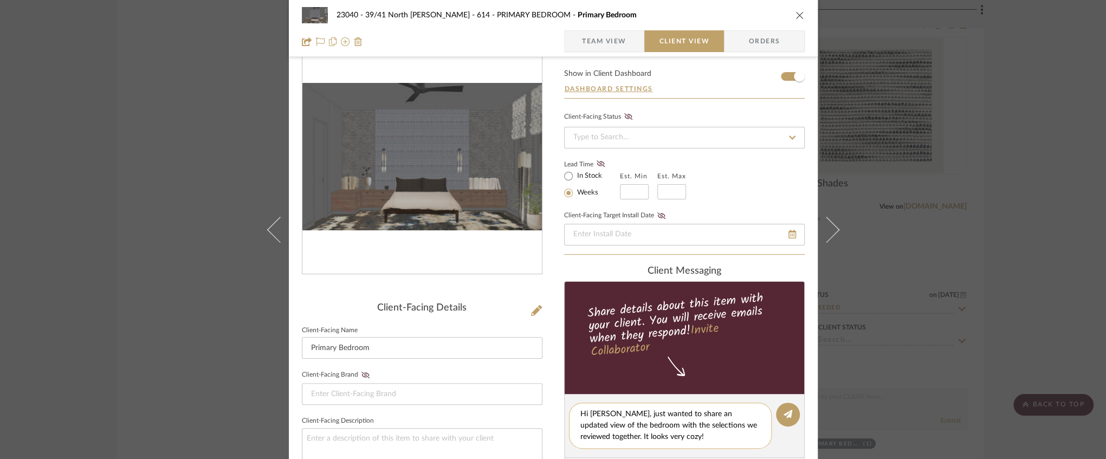
click at [569, 426] on div "Hi Andrew, just wanted to share an updated view of the bedroom with the selecti…" at bounding box center [670, 426] width 203 height 46
click at [671, 429] on textarea "Hi Andrew, just wanted to share an updated view of your bedroom with the select…" at bounding box center [670, 426] width 180 height 34
type textarea "Hi Andrew, just wanted to share an updated view of your bedroom with the select…"
click at [684, 443] on div "Hi Andrew, just wanted to share an updated view of your bedroom with the select…" at bounding box center [670, 426] width 203 height 46
click at [684, 436] on textarea "Hi Andrew, just wanted to share an updated view of your bedroom with the select…" at bounding box center [670, 426] width 180 height 34
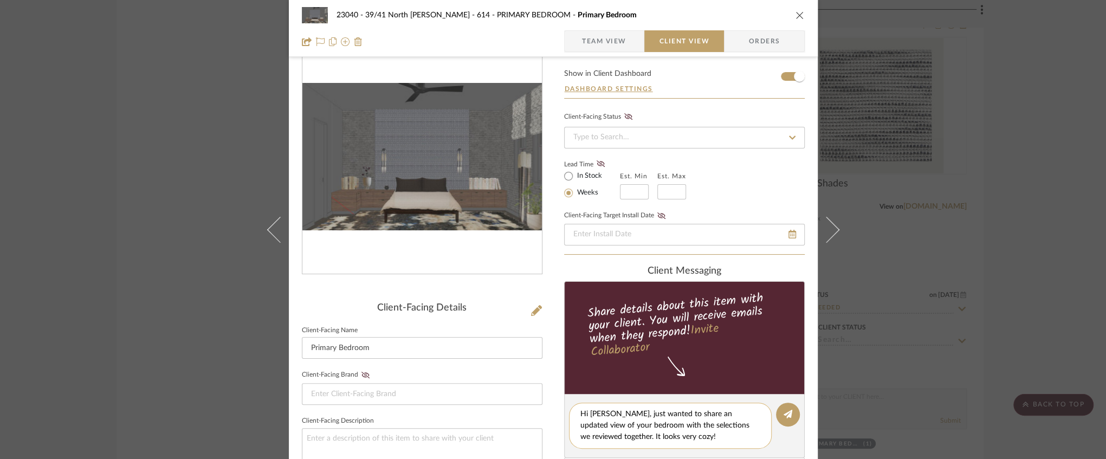
click at [724, 433] on textarea "Hi Andrew, just wanted to share an updated view of your bedroom with the select…" at bounding box center [670, 426] width 180 height 34
click at [787, 415] on icon at bounding box center [787, 414] width 9 height 9
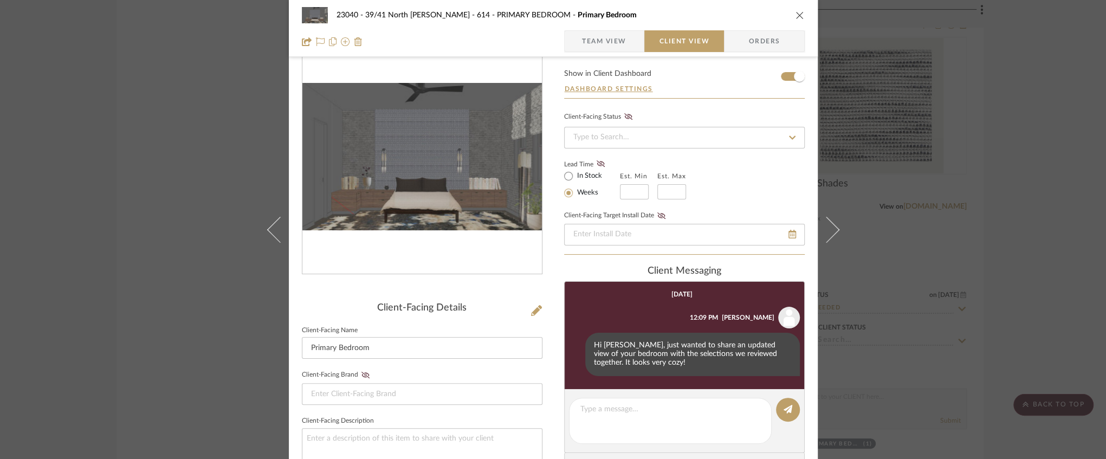
click at [796, 14] on icon "close" at bounding box center [799, 15] width 9 height 9
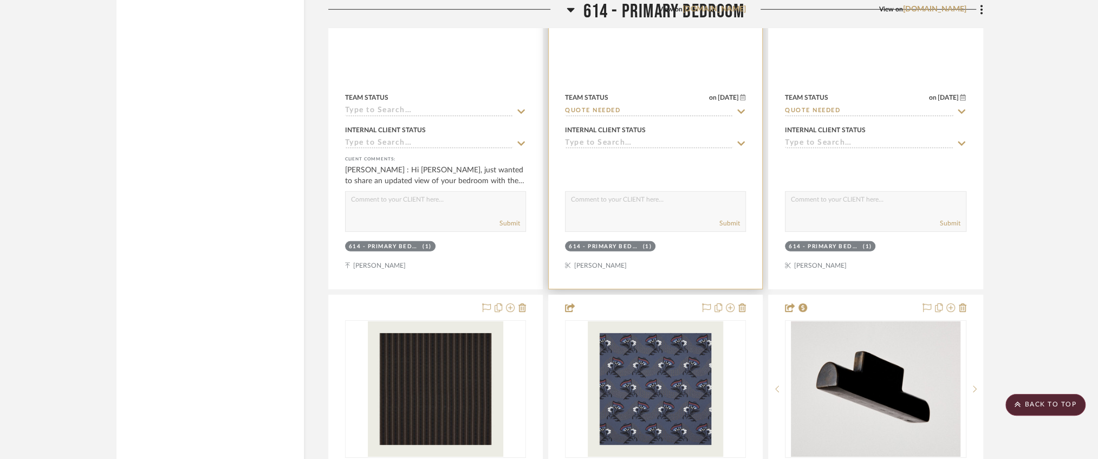
scroll to position [5960, 0]
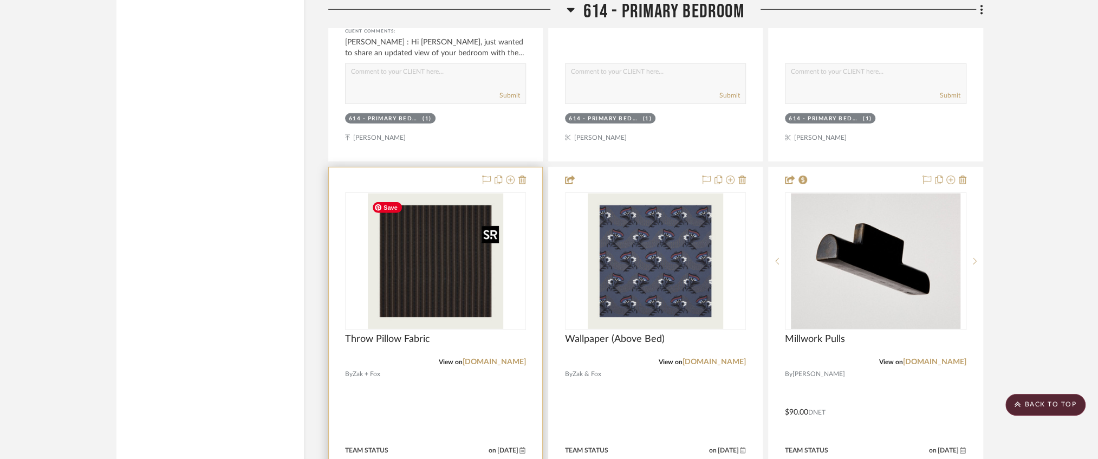
click at [0, 0] on img at bounding box center [0, 0] width 0 height 0
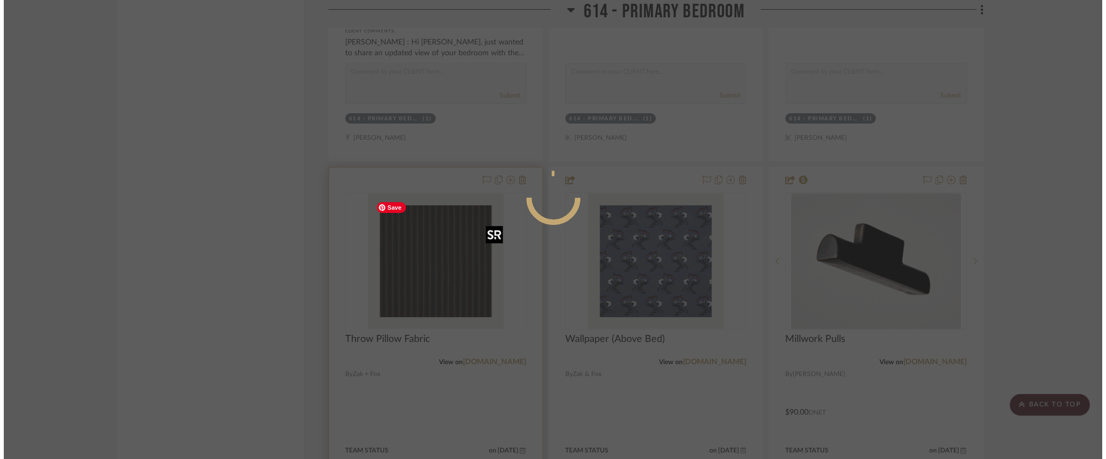
scroll to position [0, 0]
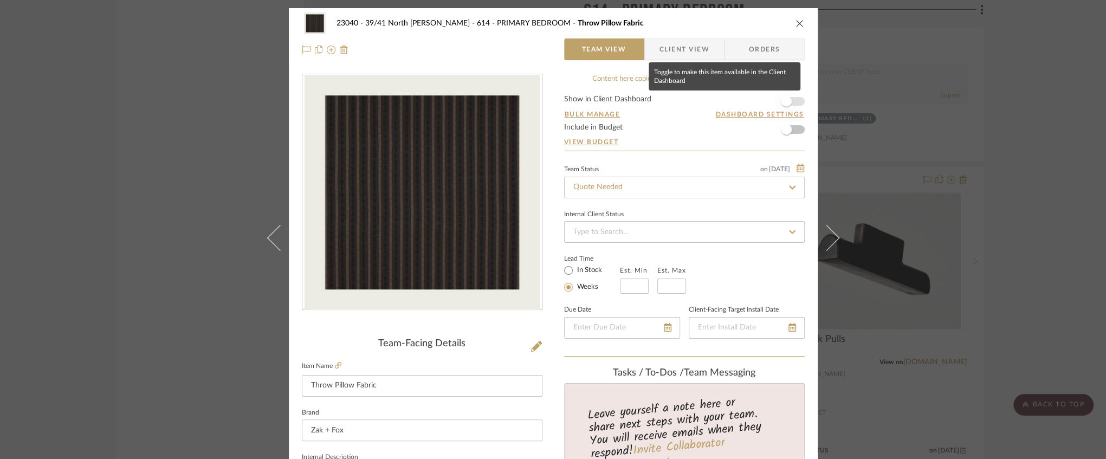
click at [786, 103] on span "button" at bounding box center [786, 101] width 11 height 11
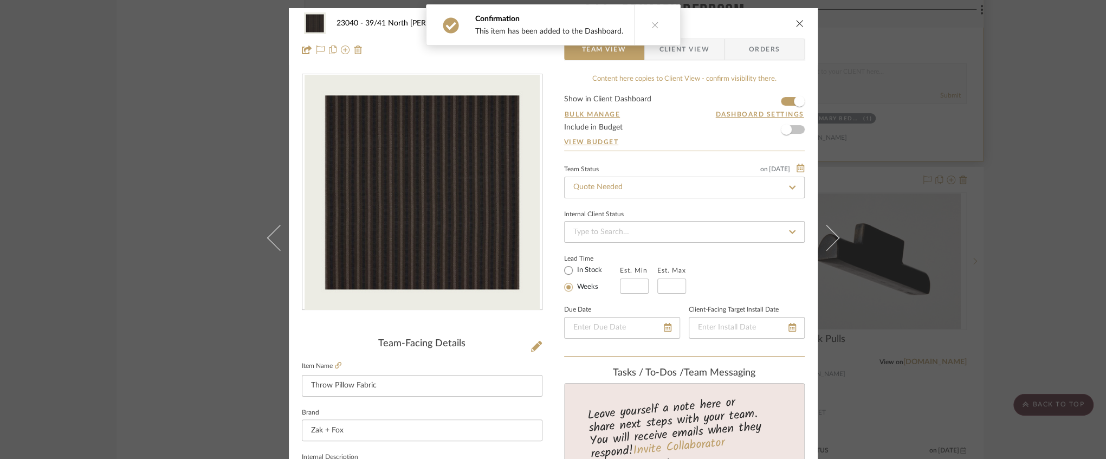
drag, startPoint x: 796, startPoint y: 25, endPoint x: 822, endPoint y: 70, distance: 51.9
click at [796, 25] on icon "close" at bounding box center [799, 23] width 9 height 9
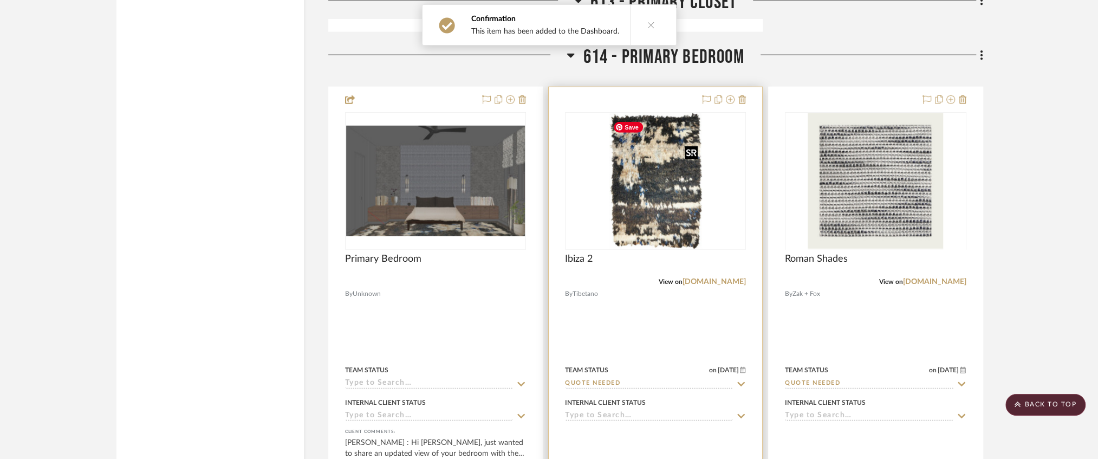
scroll to position [5526, 0]
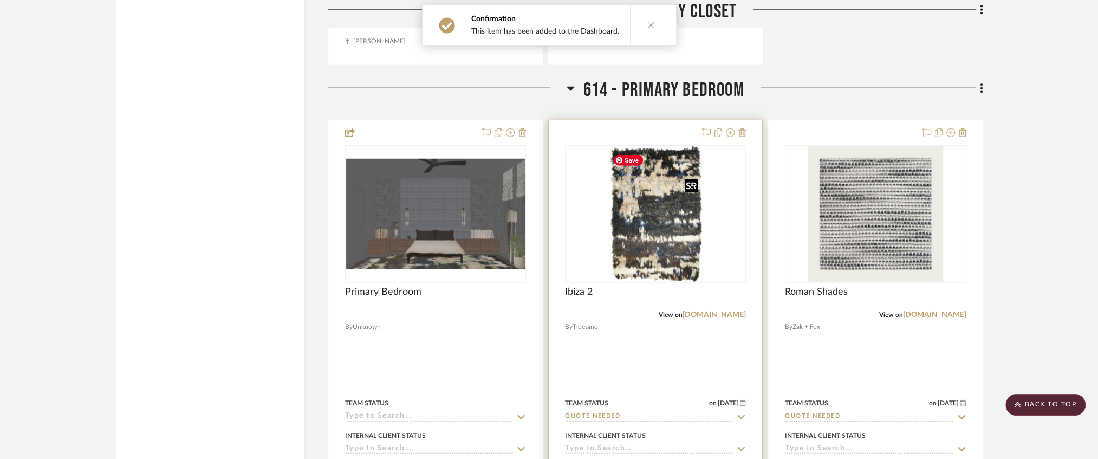
click at [665, 187] on img "0" at bounding box center [656, 213] width 94 height 135
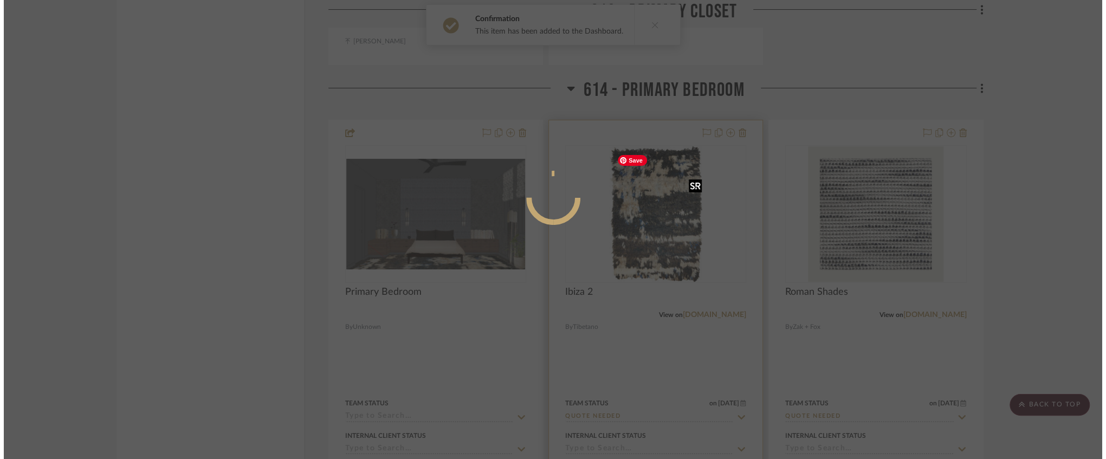
scroll to position [0, 0]
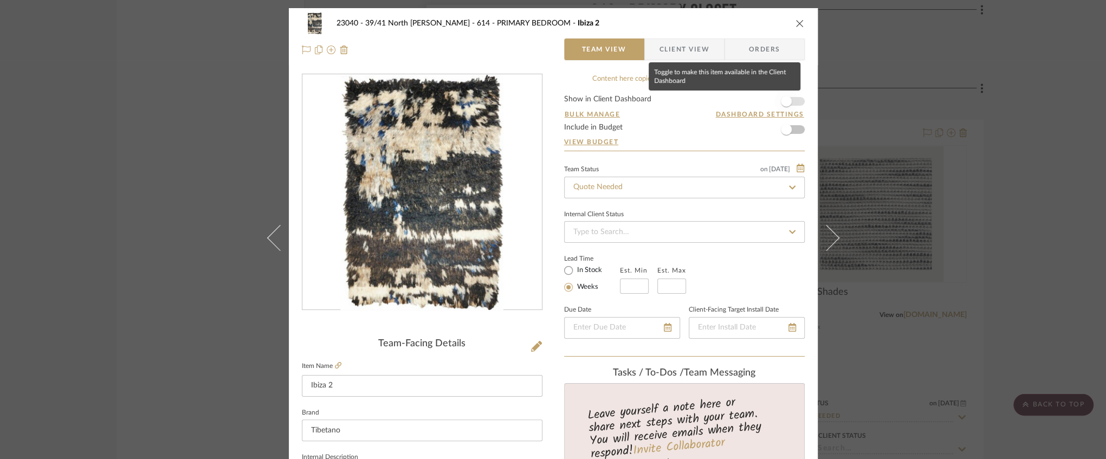
click at [786, 104] on span "button" at bounding box center [786, 101] width 11 height 11
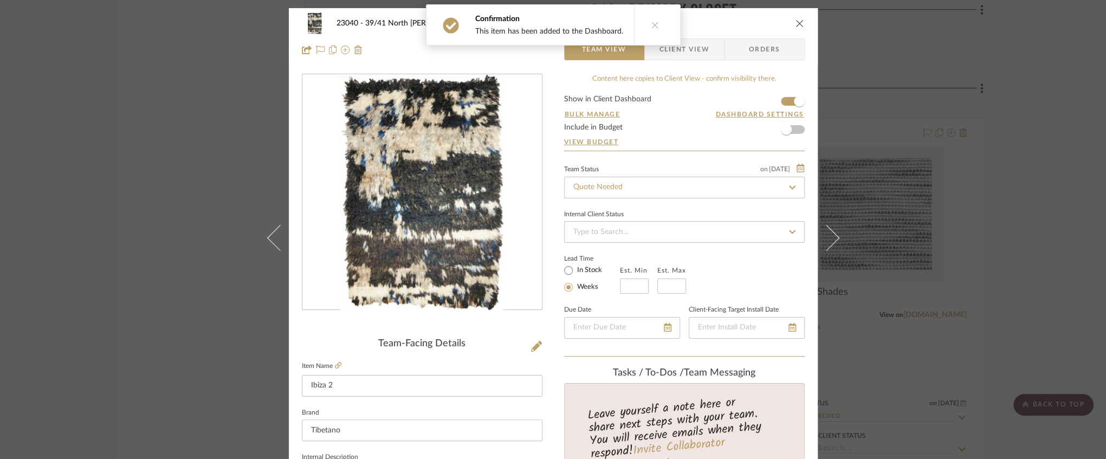
click at [793, 18] on div "23040 - 39/41 North Moore - Weissmann 614 - PRIMARY BEDROOM Ibiza 2" at bounding box center [553, 23] width 503 height 22
click at [793, 17] on div "23040 - 39/41 North Moore - Weissmann 614 - PRIMARY BEDROOM Ibiza 2" at bounding box center [553, 23] width 503 height 22
click at [795, 23] on icon "close" at bounding box center [799, 23] width 9 height 9
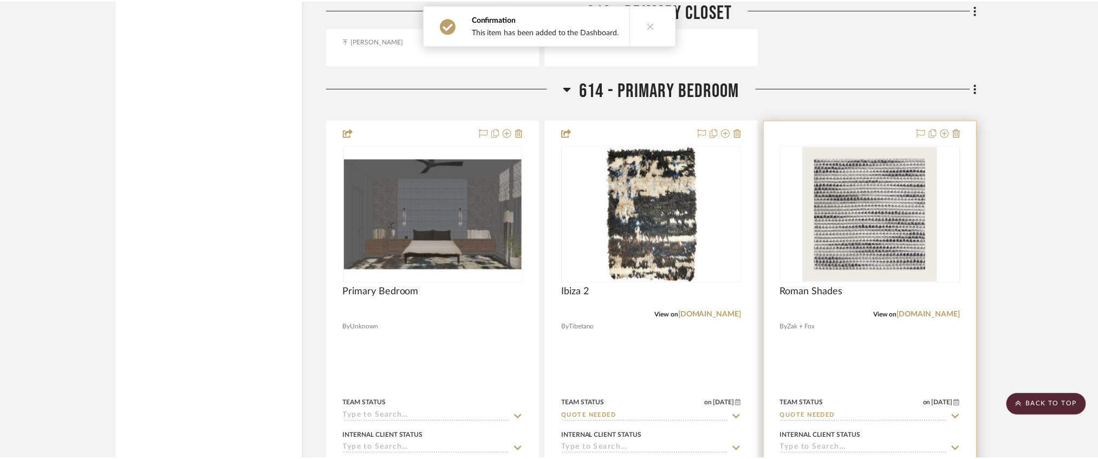
scroll to position [5526, 0]
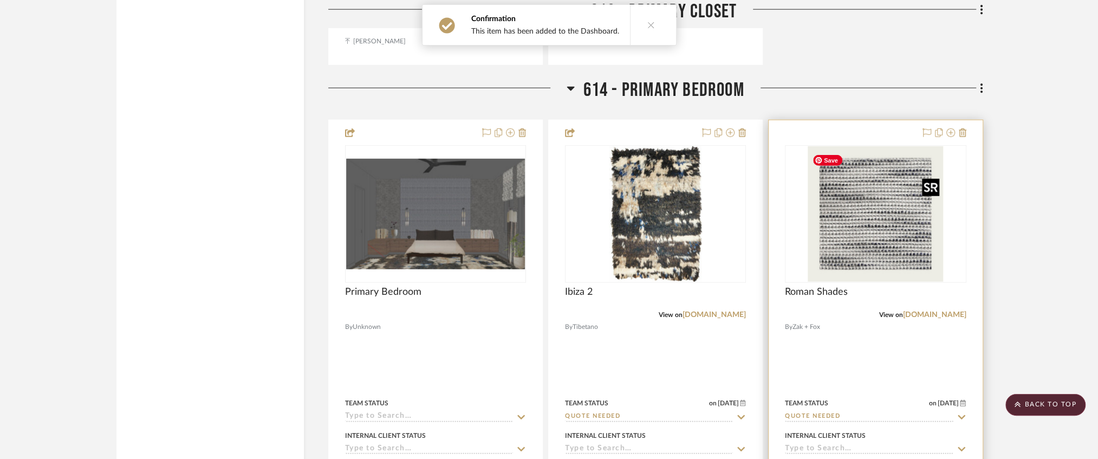
click at [886, 200] on img "0" at bounding box center [875, 213] width 135 height 135
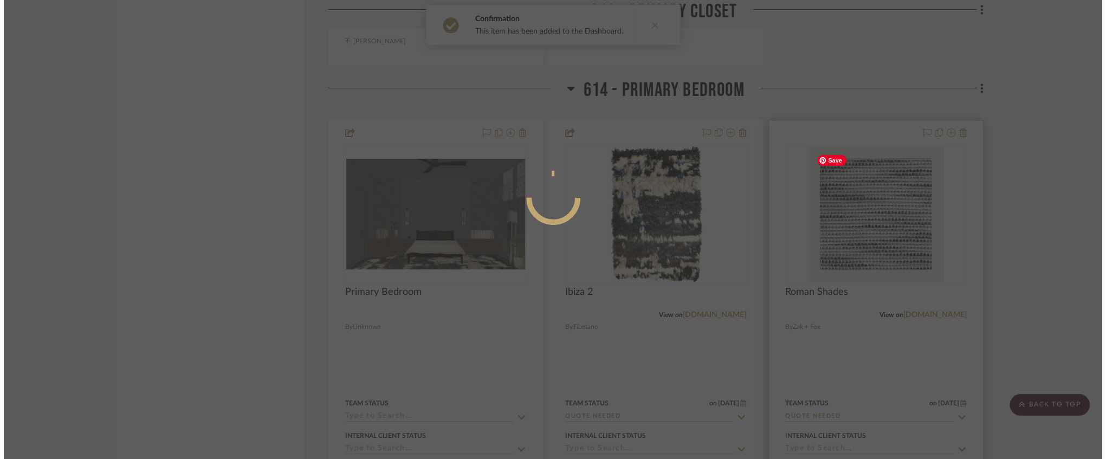
scroll to position [0, 0]
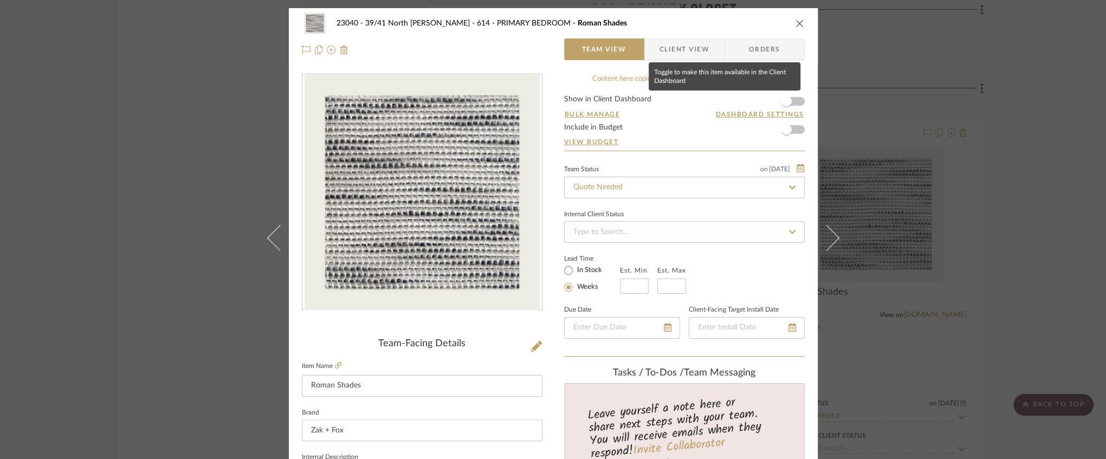
click at [794, 101] on form "Show in Client Dashboard Bulk Manage Dashboard Settings Include in Budget View …" at bounding box center [684, 122] width 241 height 55
click at [794, 99] on form "Show in Client Dashboard Bulk Manage Dashboard Settings Include in Budget View …" at bounding box center [684, 122] width 241 height 55
click at [791, 101] on span "button" at bounding box center [786, 101] width 24 height 24
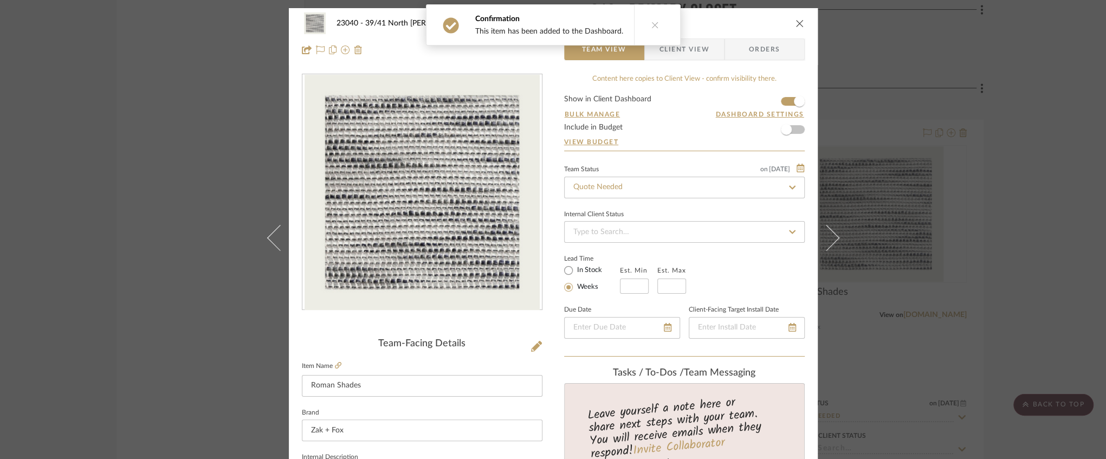
click at [796, 23] on icon "close" at bounding box center [799, 23] width 9 height 9
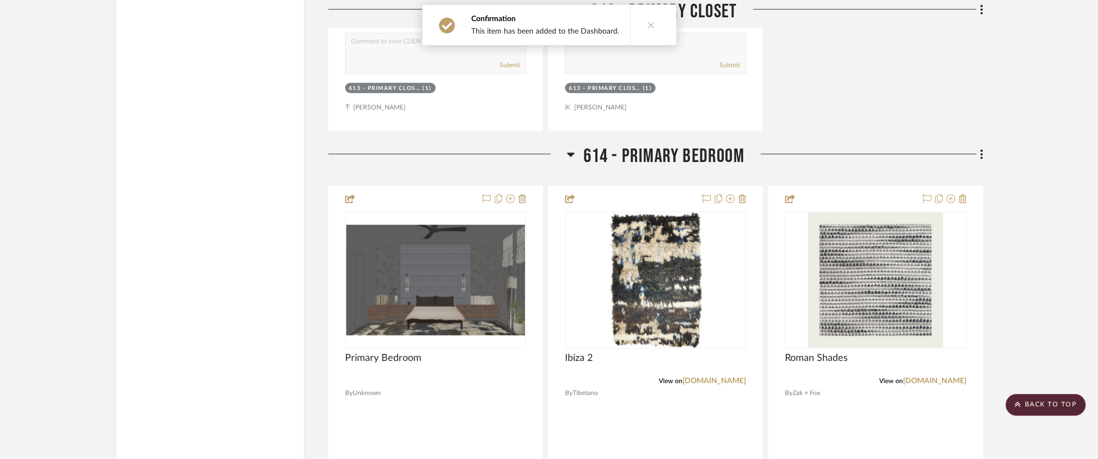
scroll to position [5598, 0]
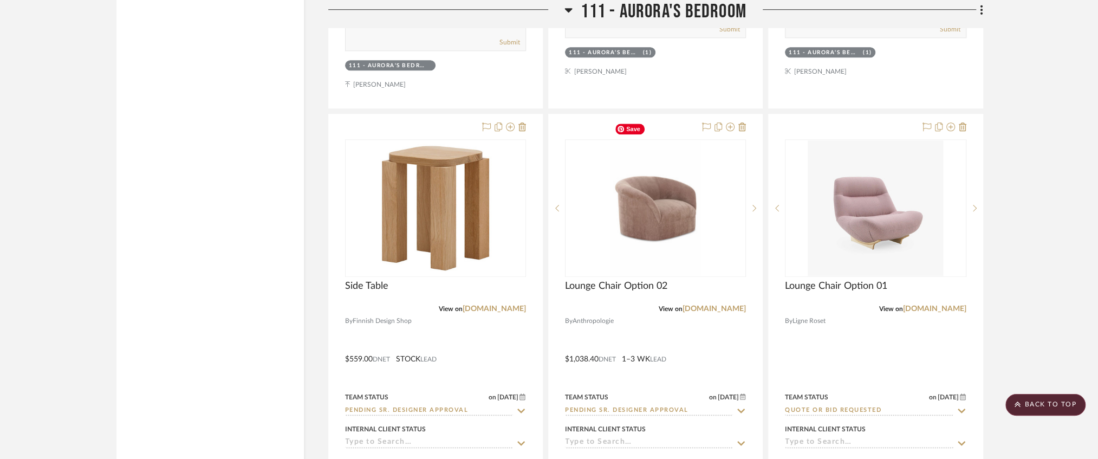
scroll to position [10905, 0]
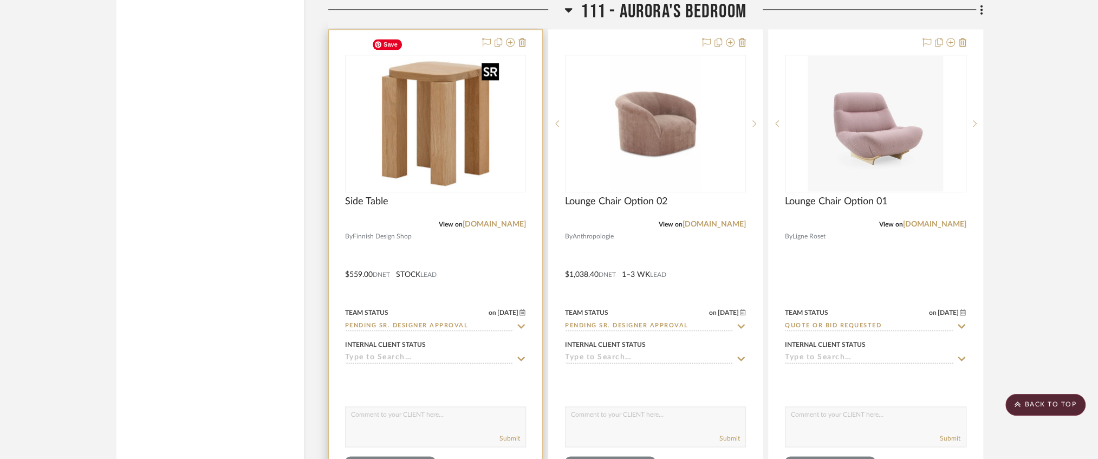
click at [0, 0] on img at bounding box center [0, 0] width 0 height 0
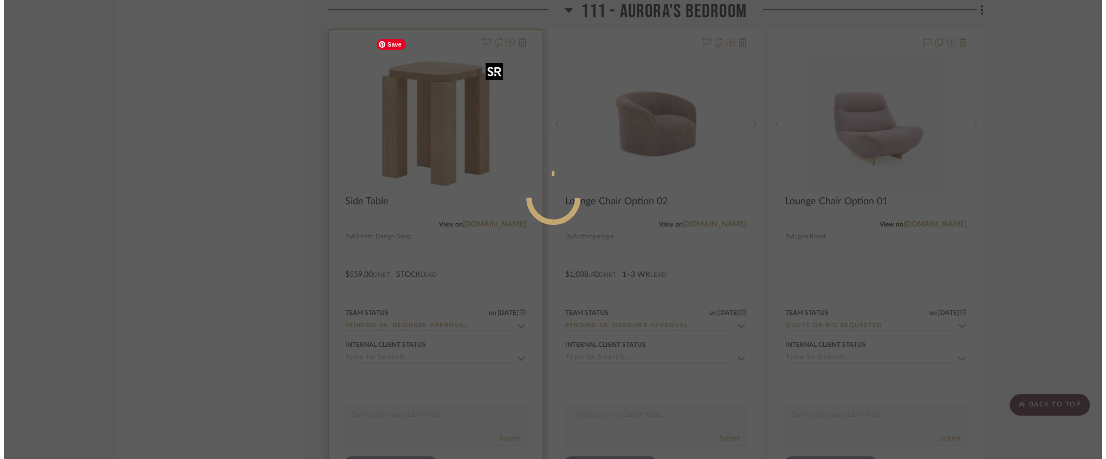
scroll to position [0, 0]
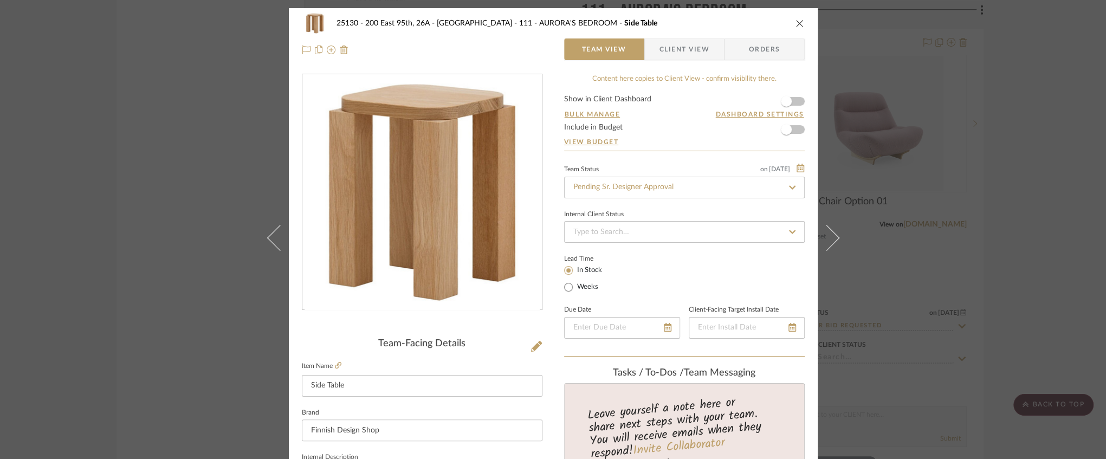
click at [679, 50] on span "Client View" at bounding box center [684, 49] width 50 height 22
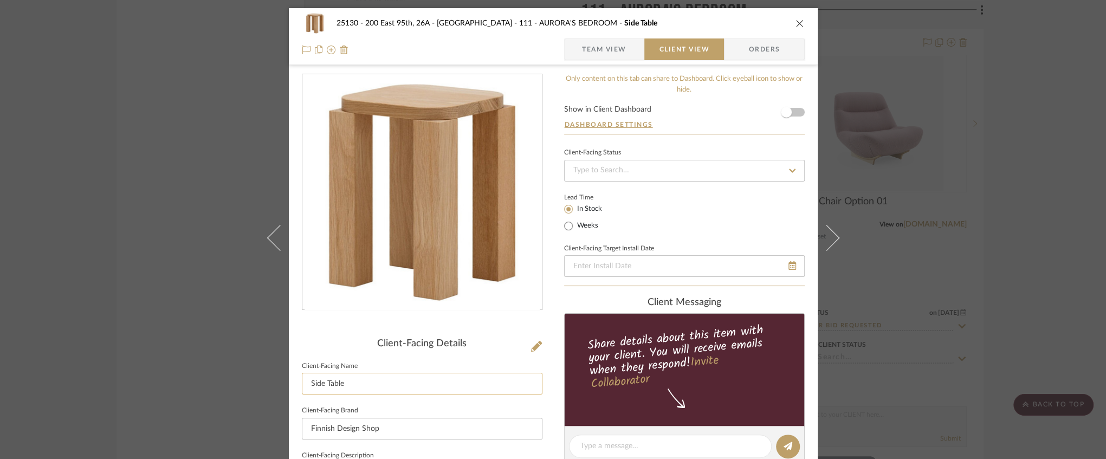
scroll to position [217, 0]
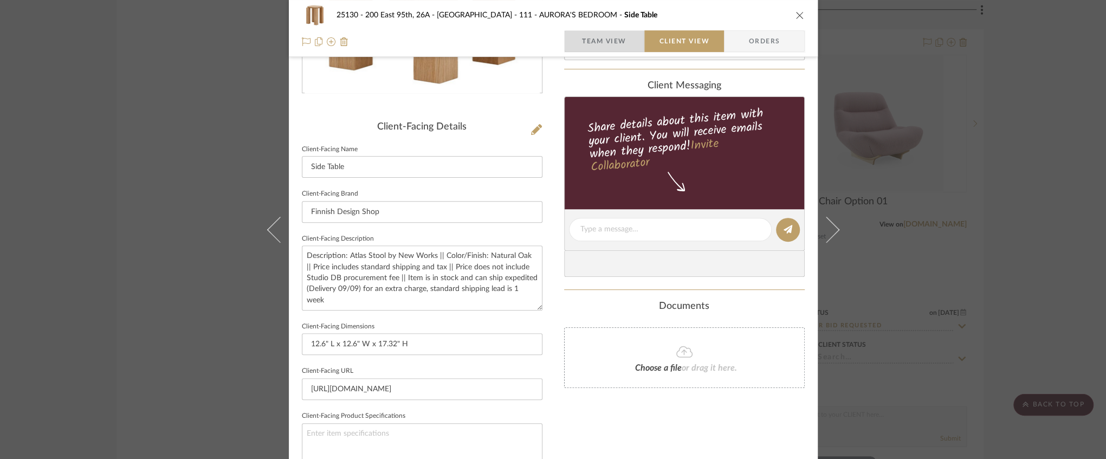
click at [603, 42] on span "Team View" at bounding box center [604, 41] width 44 height 22
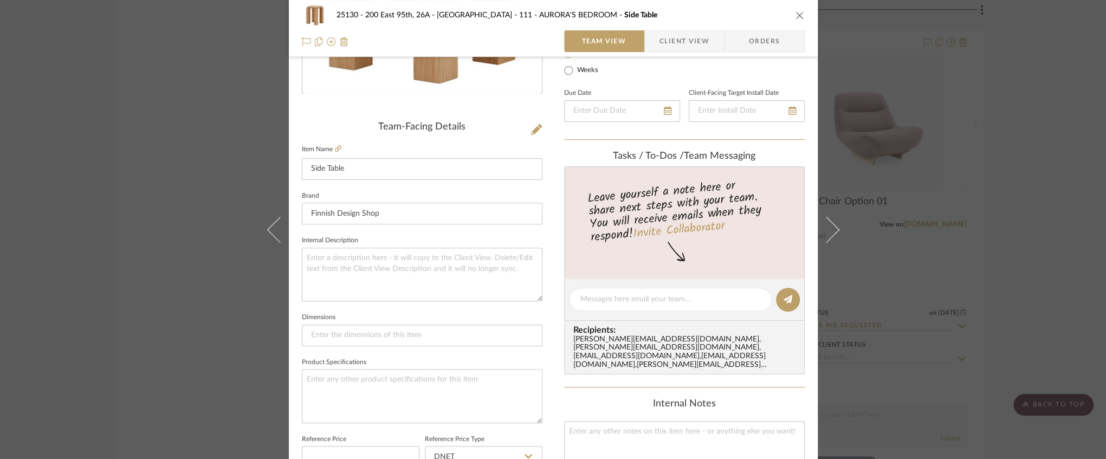
click at [660, 43] on span "Client View" at bounding box center [684, 41] width 50 height 22
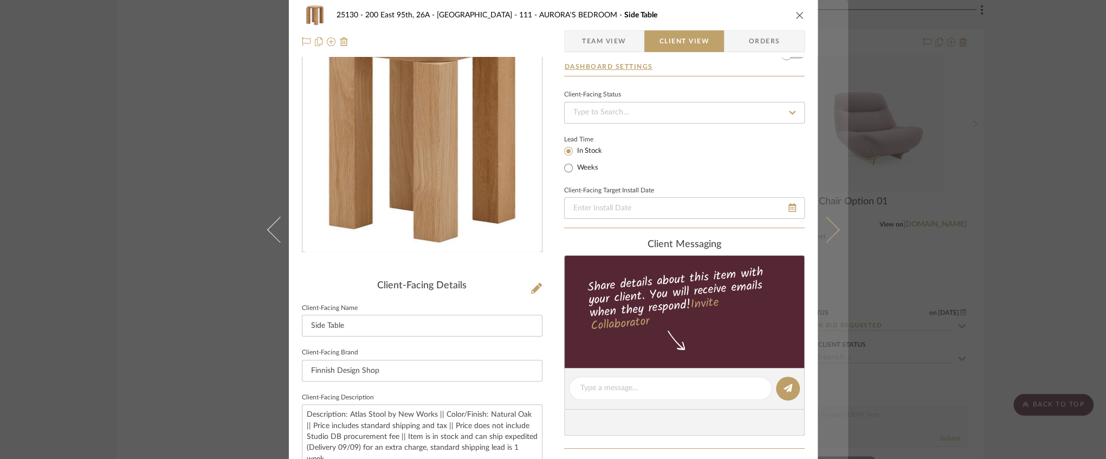
scroll to position [0, 0]
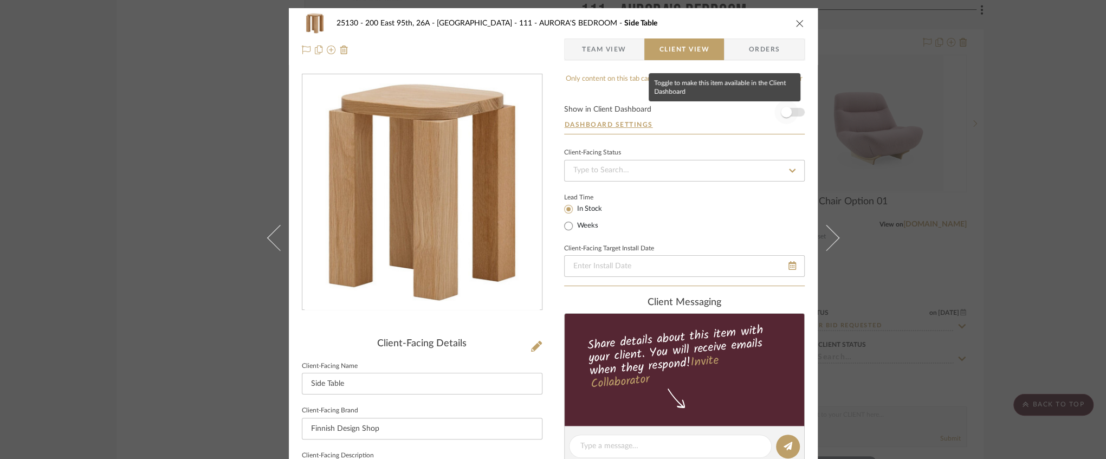
click at [783, 111] on span "button" at bounding box center [786, 112] width 11 height 11
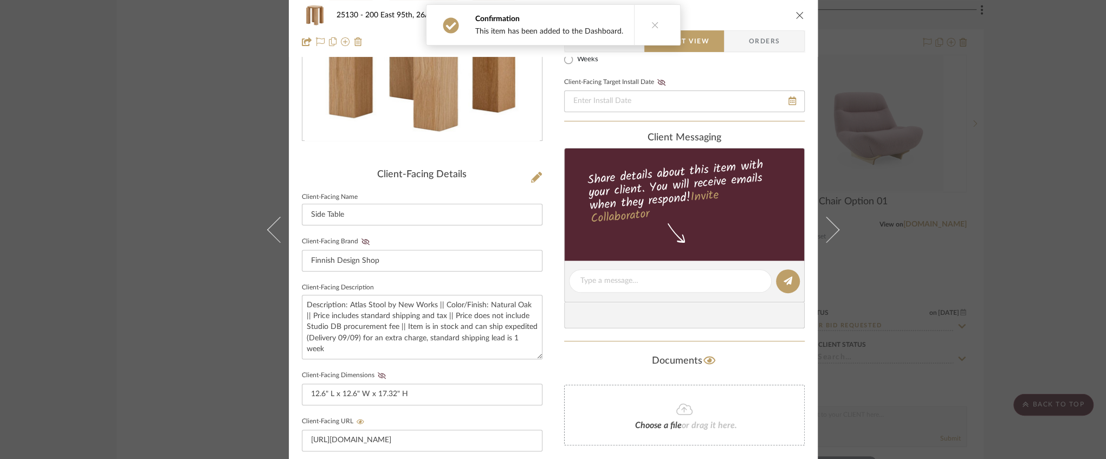
scroll to position [289, 0]
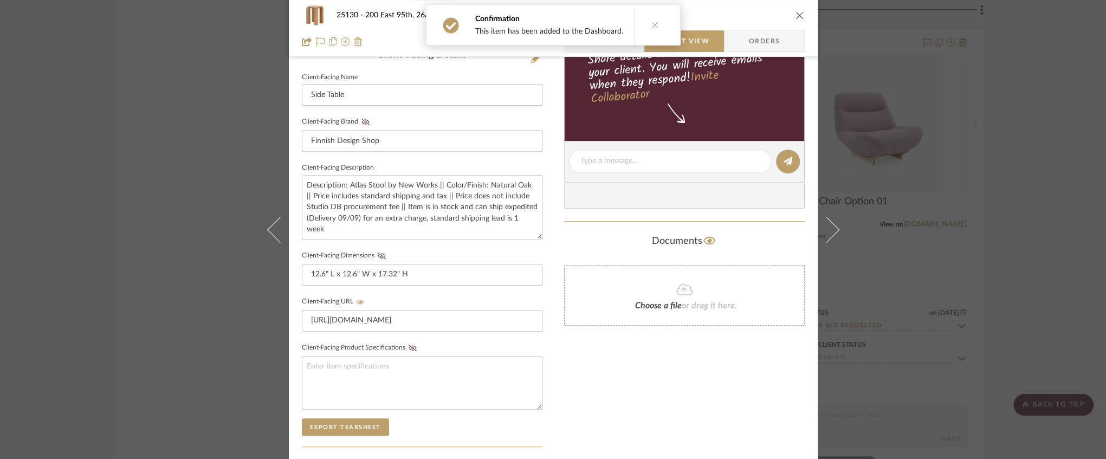
drag, startPoint x: 361, startPoint y: 124, endPoint x: 364, endPoint y: 170, distance: 45.6
click at [361, 124] on icon at bounding box center [365, 122] width 8 height 7
click at [378, 252] on icon at bounding box center [382, 255] width 8 height 7
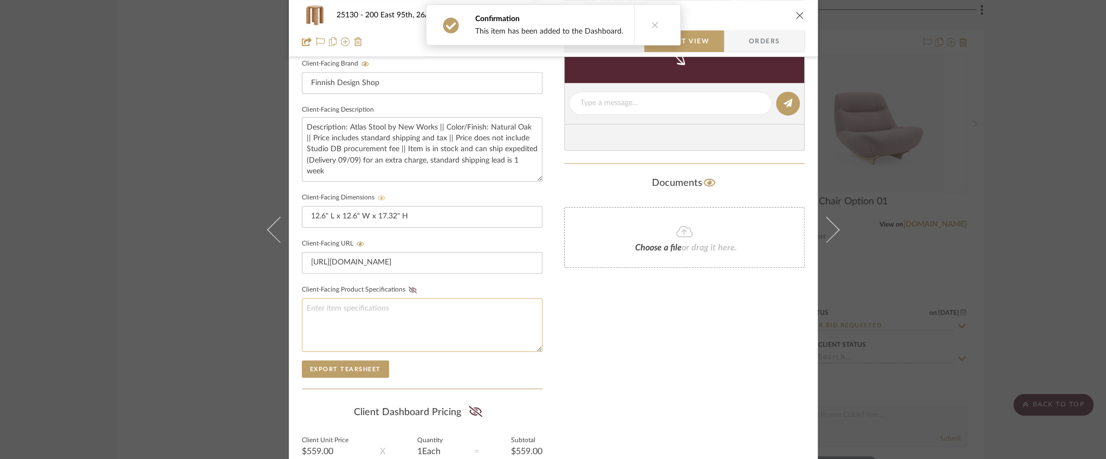
scroll to position [447, 0]
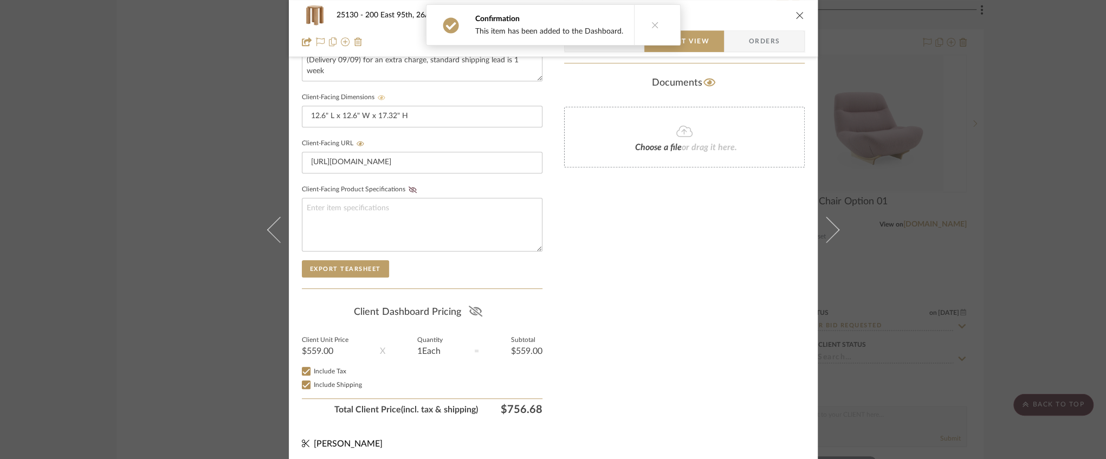
click at [470, 312] on icon at bounding box center [476, 311] width 14 height 11
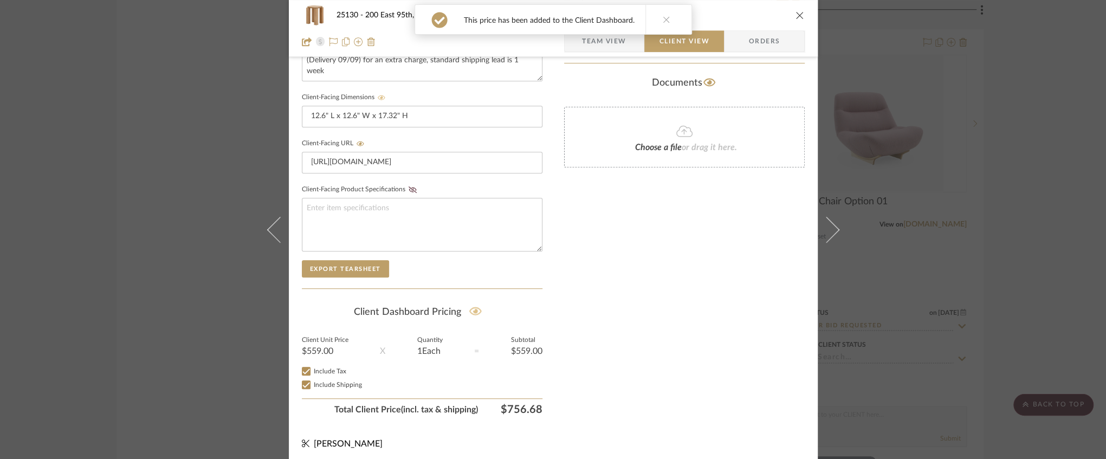
click at [795, 15] on icon "close" at bounding box center [799, 15] width 9 height 9
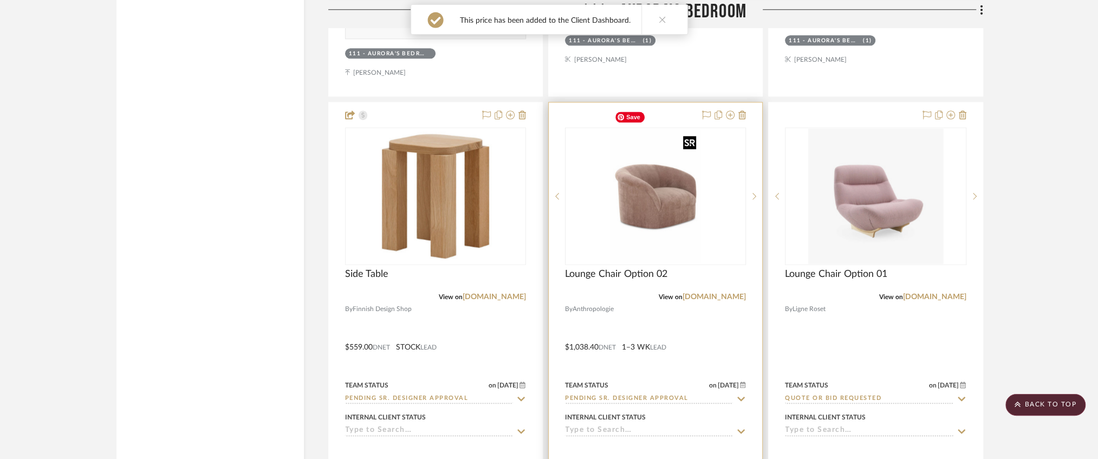
scroll to position [10797, 0]
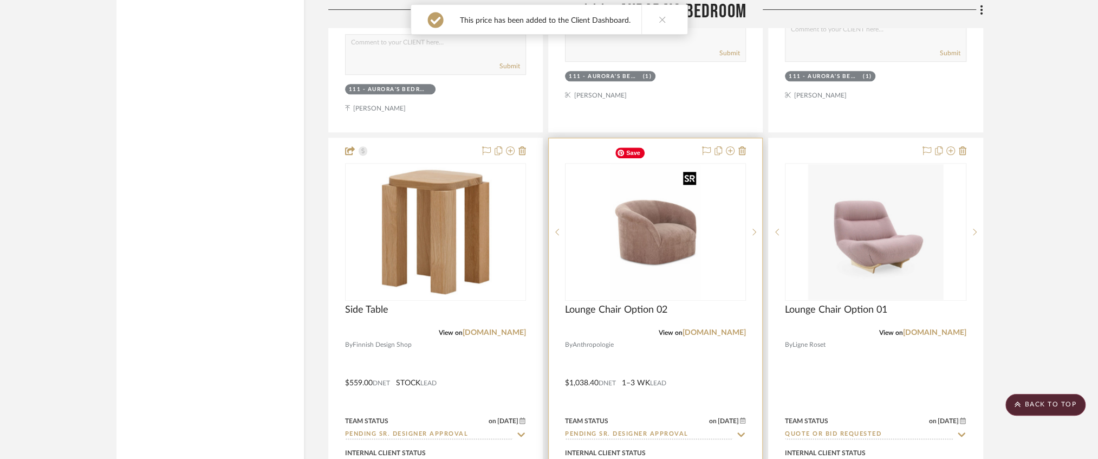
click at [671, 224] on img "0" at bounding box center [656, 231] width 90 height 135
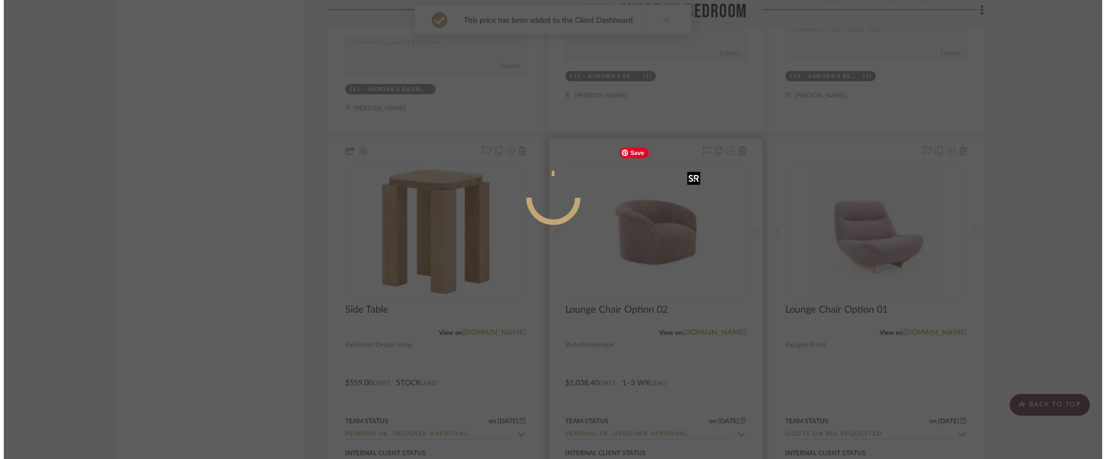
scroll to position [0, 0]
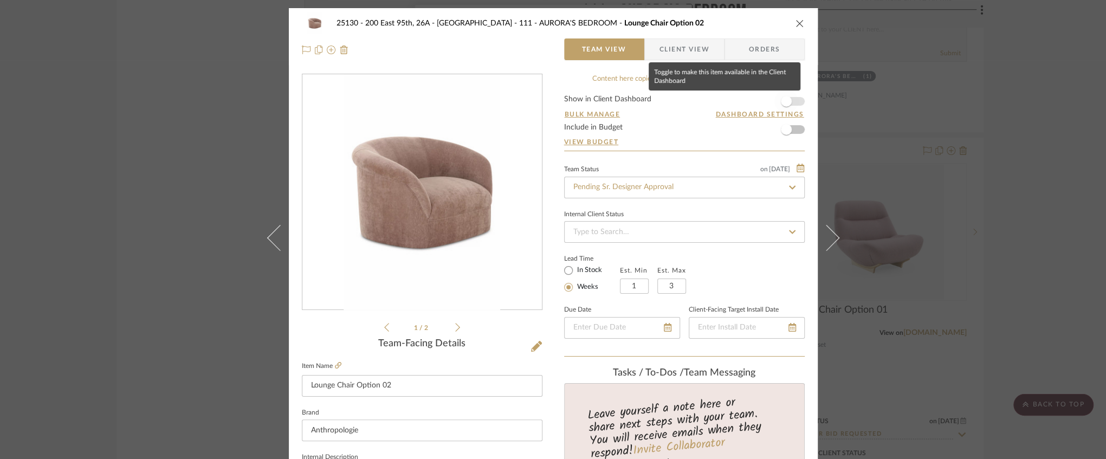
click at [790, 102] on span "button" at bounding box center [786, 101] width 24 height 24
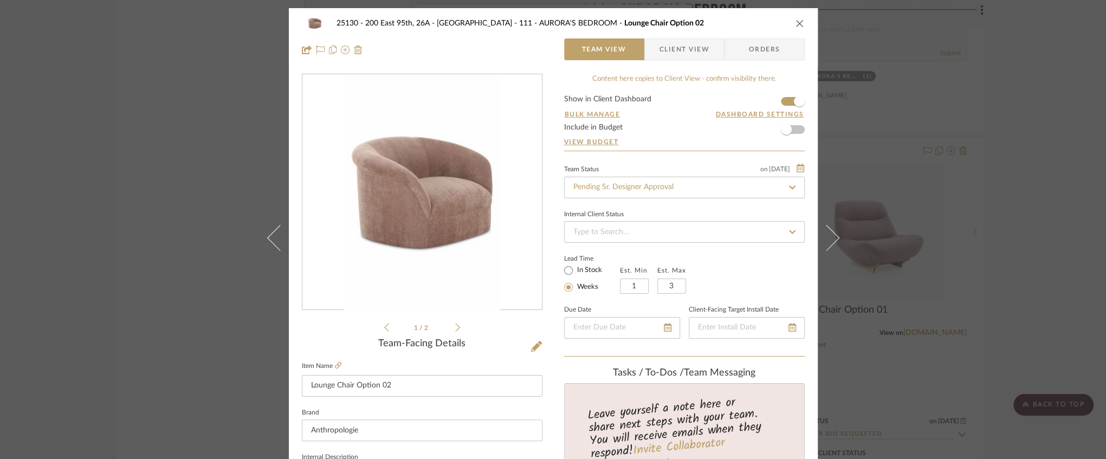
click at [691, 56] on span "Client View" at bounding box center [684, 49] width 50 height 22
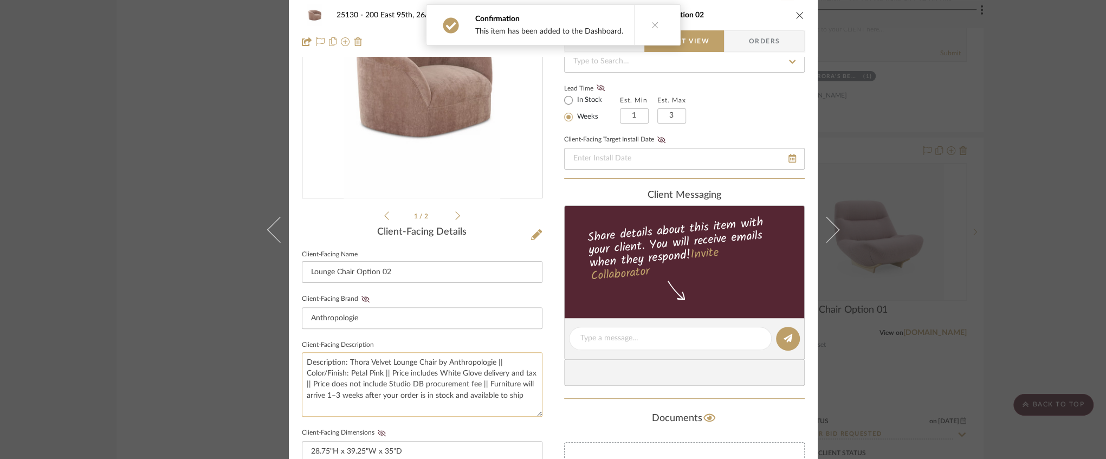
scroll to position [180, 0]
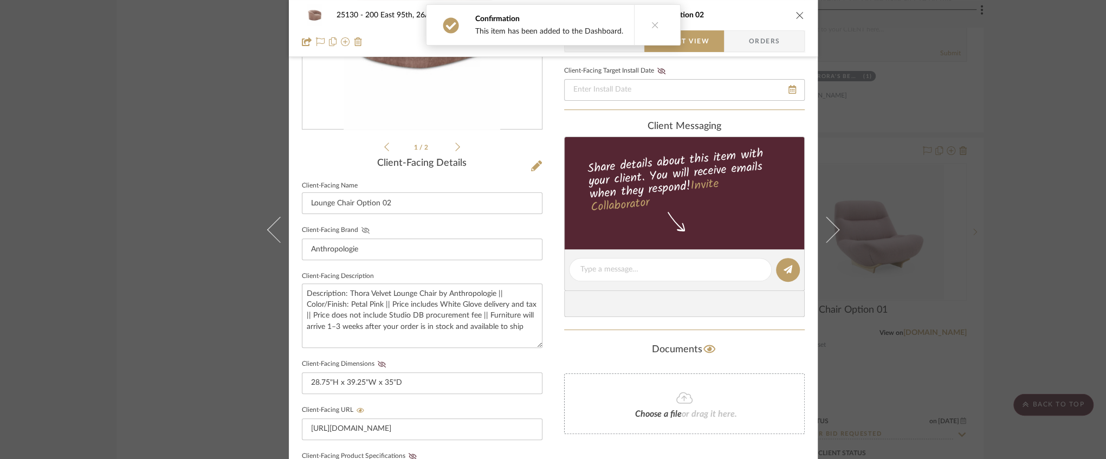
click at [361, 230] on icon at bounding box center [365, 230] width 8 height 7
click at [378, 362] on icon at bounding box center [382, 364] width 8 height 7
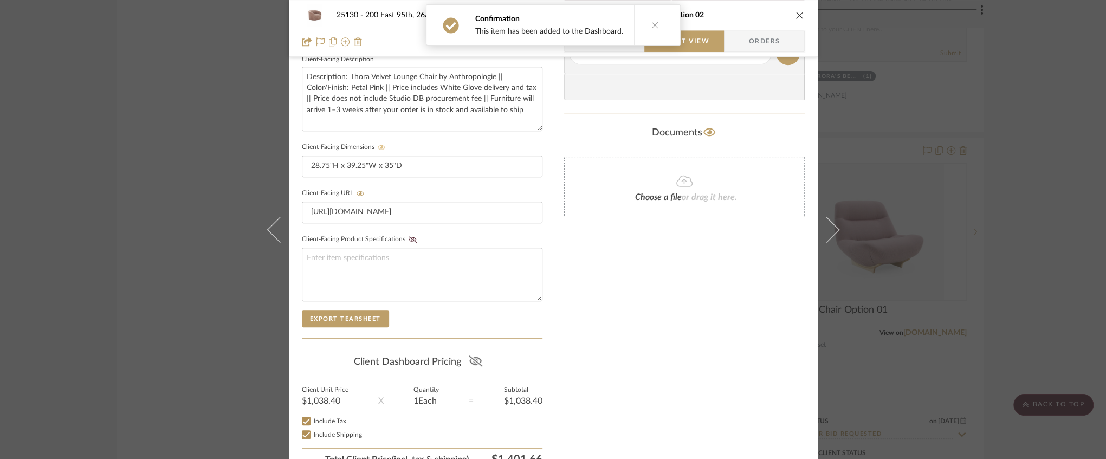
click at [476, 356] on icon at bounding box center [476, 360] width 14 height 11
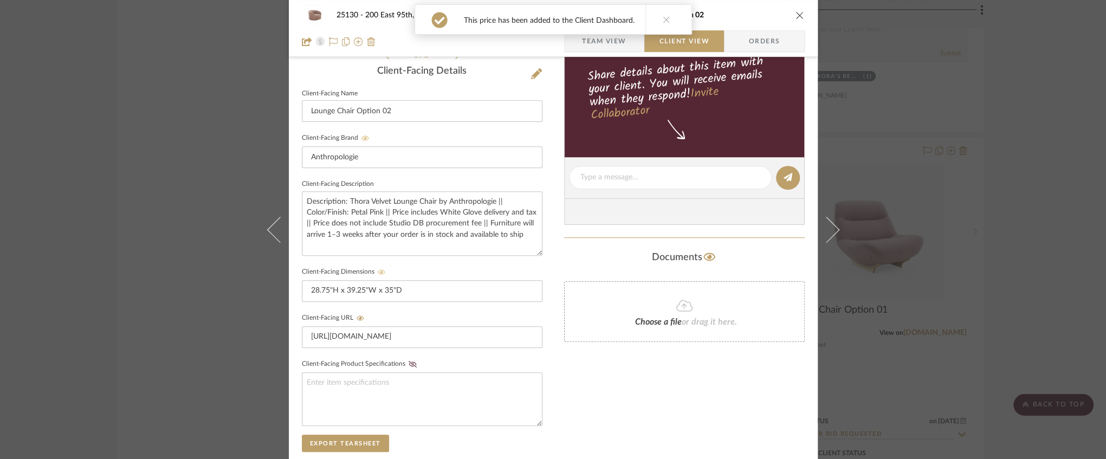
scroll to position [252, 0]
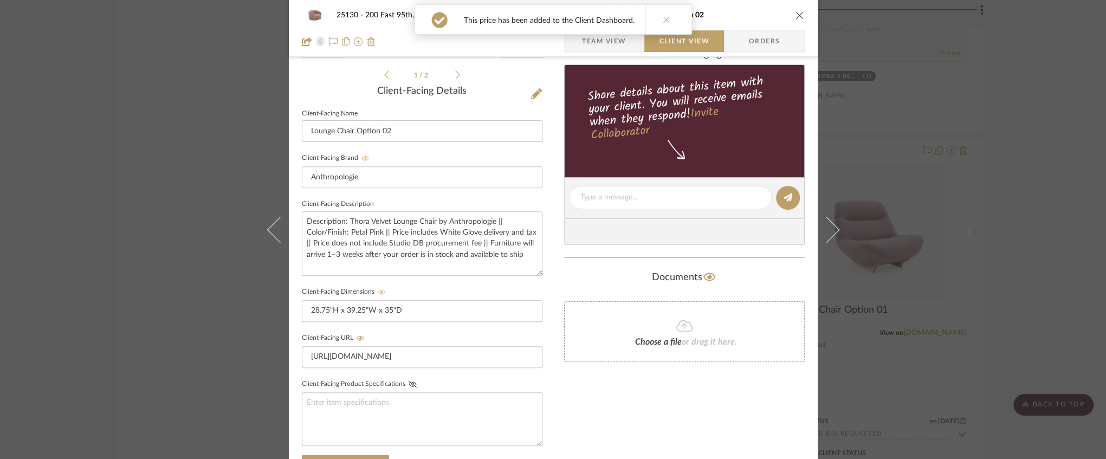
click at [795, 14] on icon "close" at bounding box center [799, 15] width 9 height 9
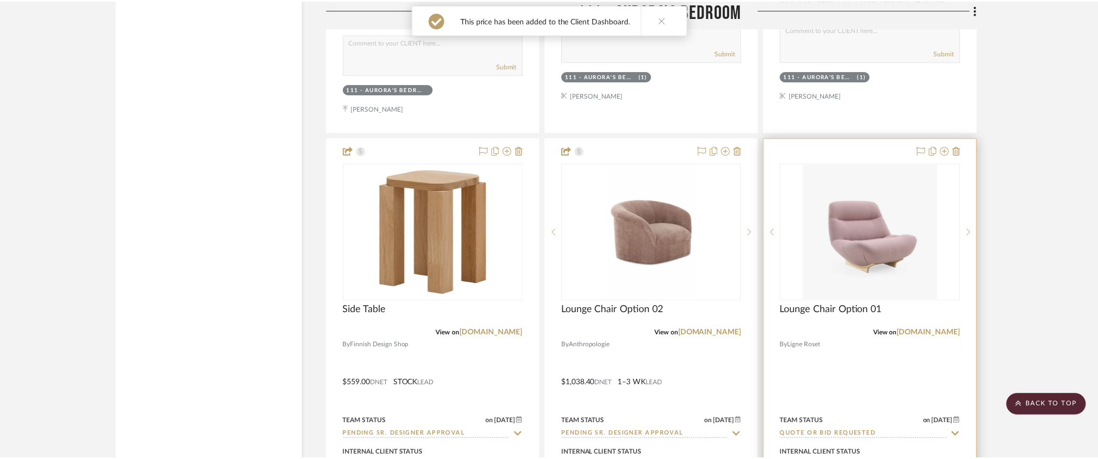
scroll to position [10797, 0]
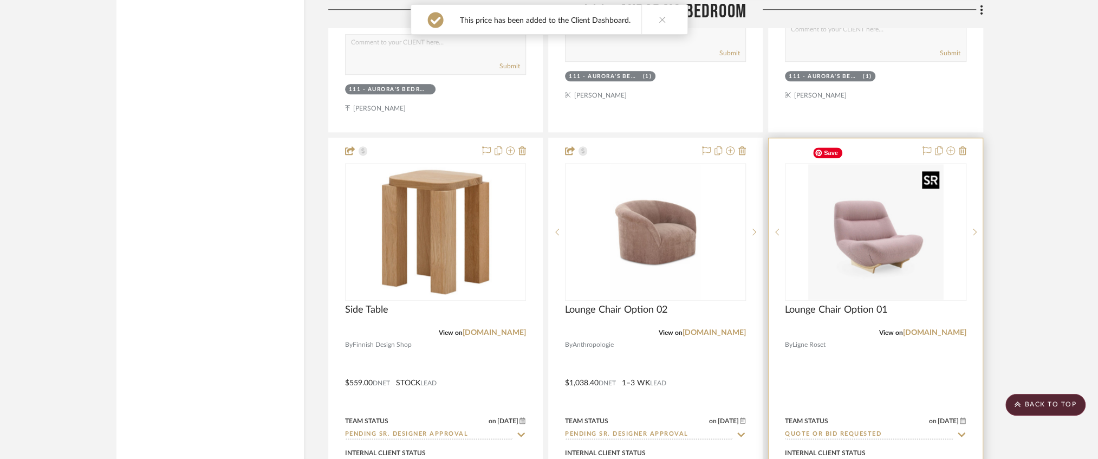
click at [881, 206] on img "0" at bounding box center [875, 231] width 135 height 135
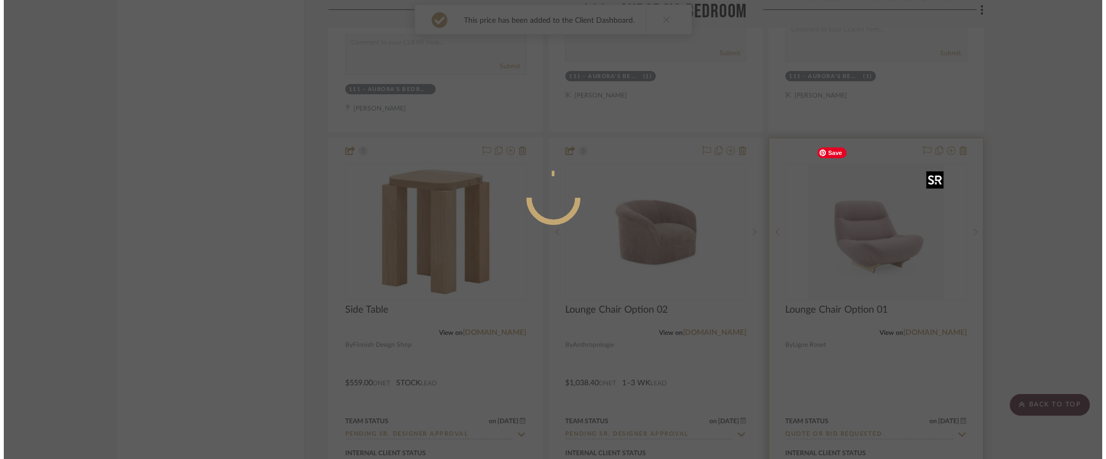
scroll to position [0, 0]
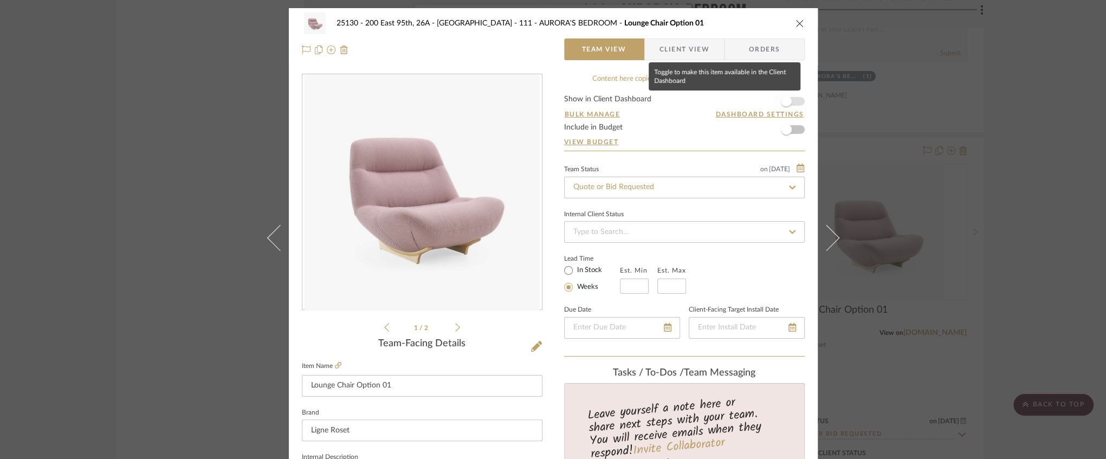
click at [786, 107] on span "button" at bounding box center [786, 101] width 24 height 24
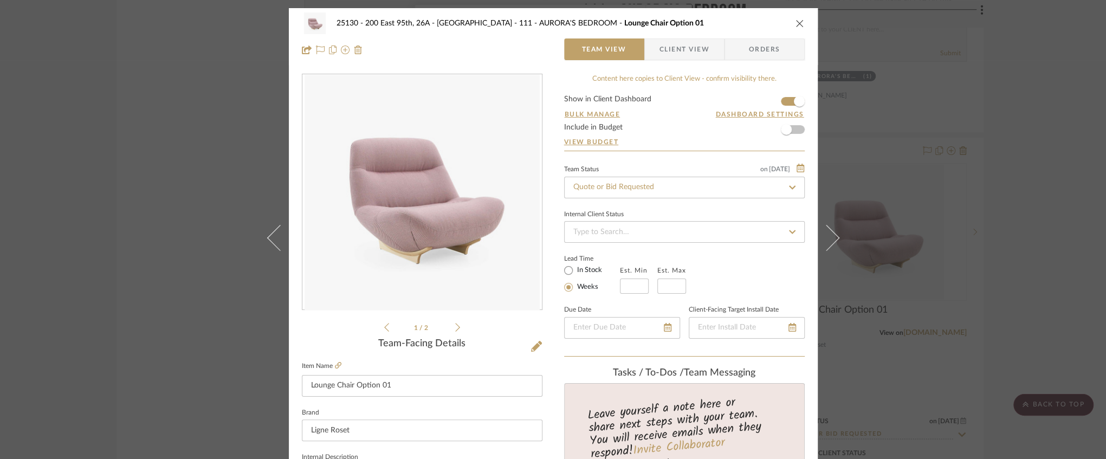
click at [695, 50] on span "Client View" at bounding box center [684, 49] width 50 height 22
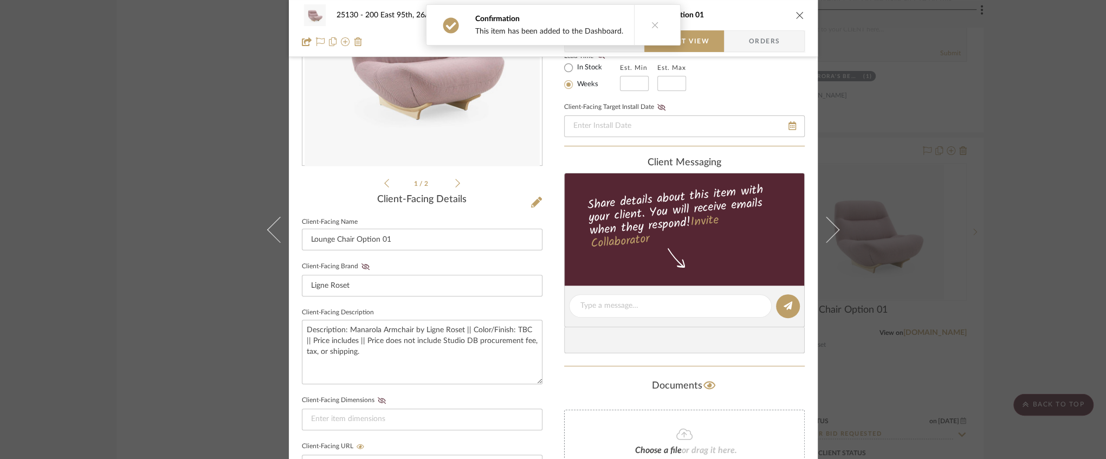
click at [355, 261] on fieldset "Client-Facing Brand Ligne Roset" at bounding box center [422, 277] width 241 height 37
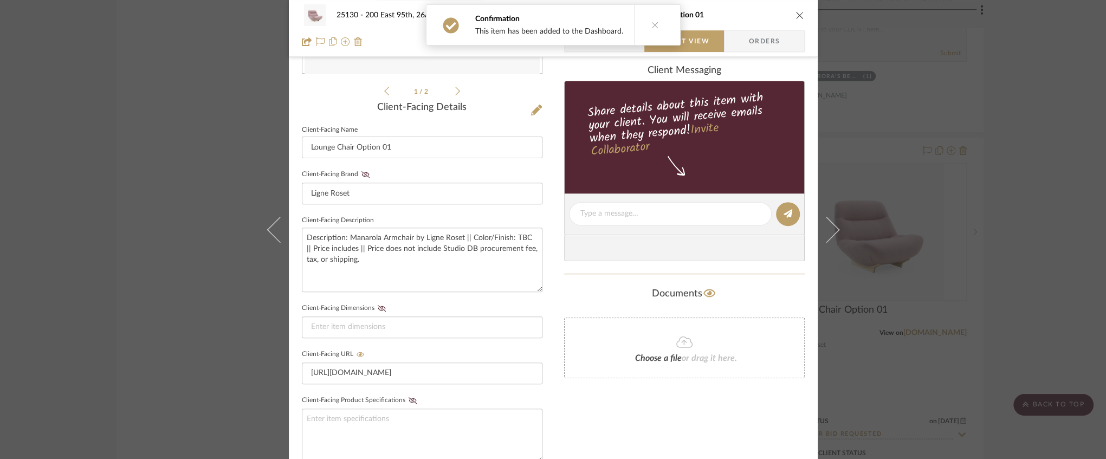
scroll to position [289, 0]
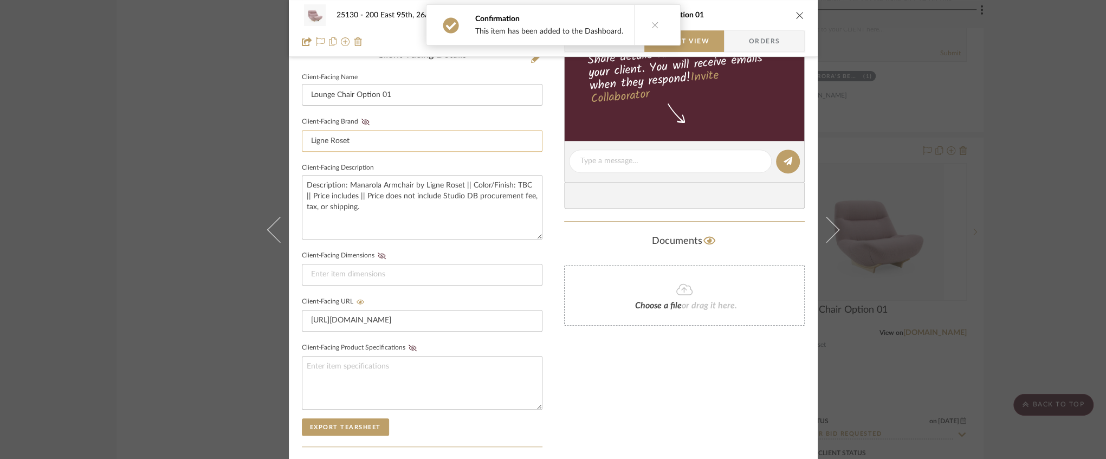
drag, startPoint x: 360, startPoint y: 125, endPoint x: 366, endPoint y: 141, distance: 17.0
click at [360, 125] on fieldset "Client-Facing Brand Ligne Roset" at bounding box center [422, 132] width 241 height 37
click at [361, 120] on icon at bounding box center [365, 122] width 8 height 7
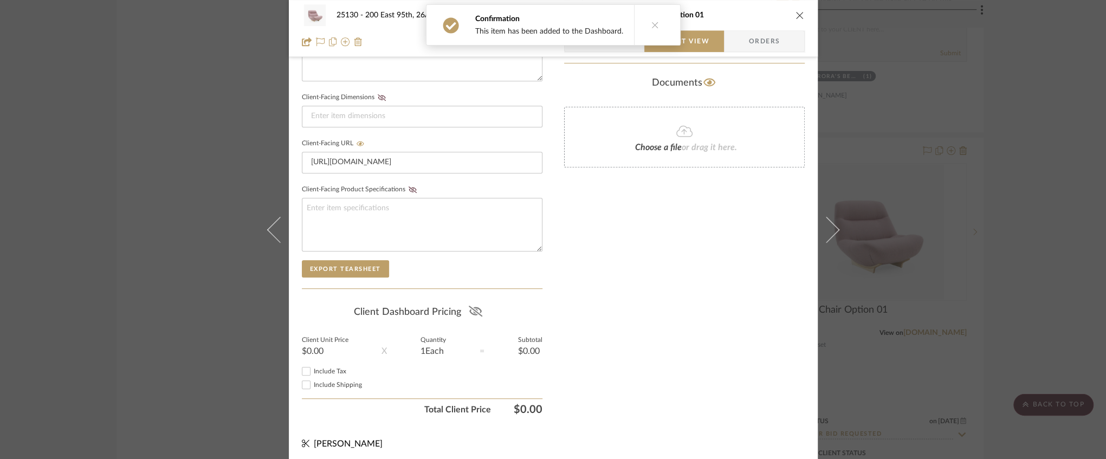
click at [476, 304] on fa-icon at bounding box center [476, 312] width 14 height 16
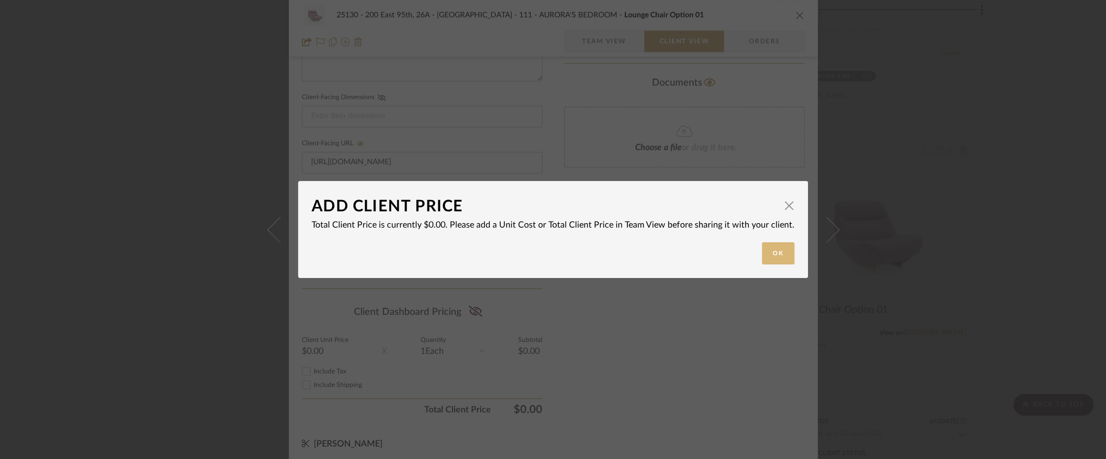
click at [767, 255] on button "Ok" at bounding box center [778, 253] width 33 height 22
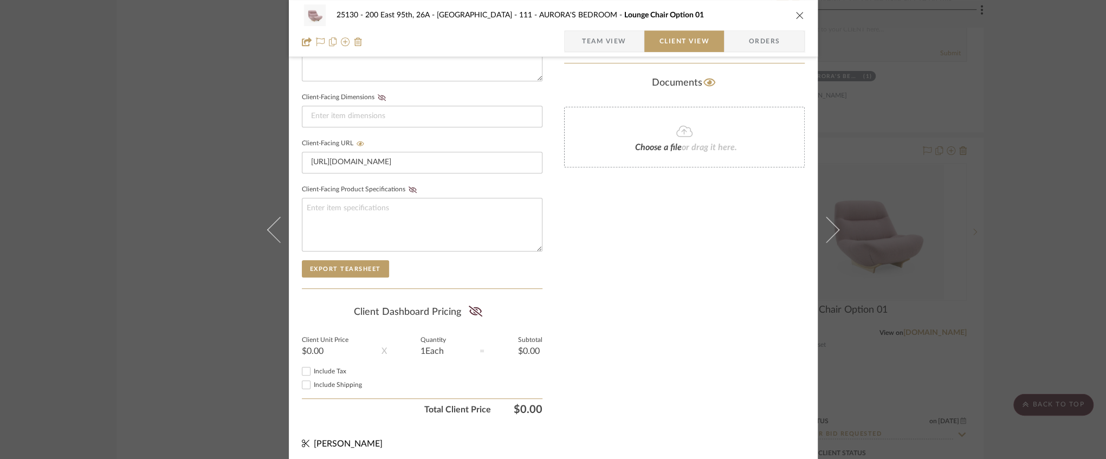
scroll to position [158, 0]
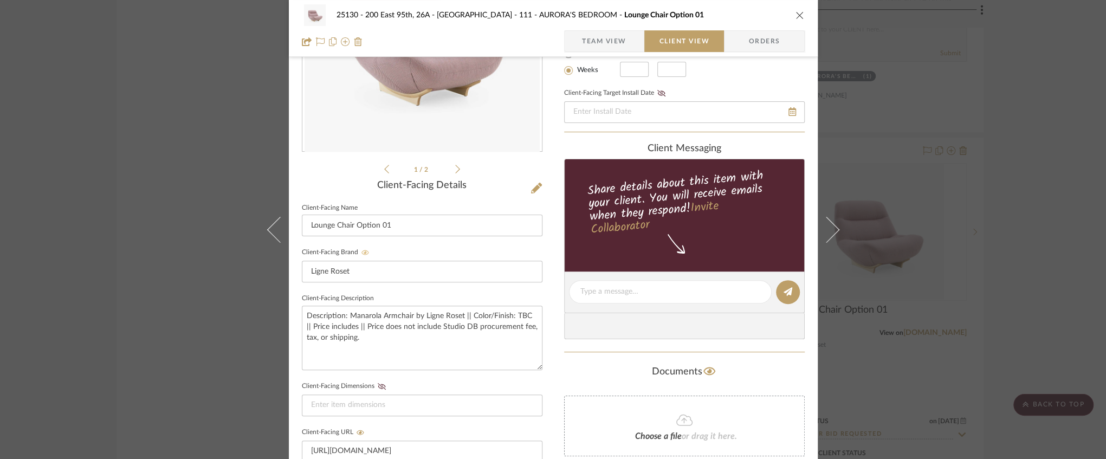
click at [798, 9] on div "25130 - 200 East 95th, 26A - Kosheleva 111 - AURORA'S BEDROOM Lounge Chair Opti…" at bounding box center [553, 15] width 503 height 22
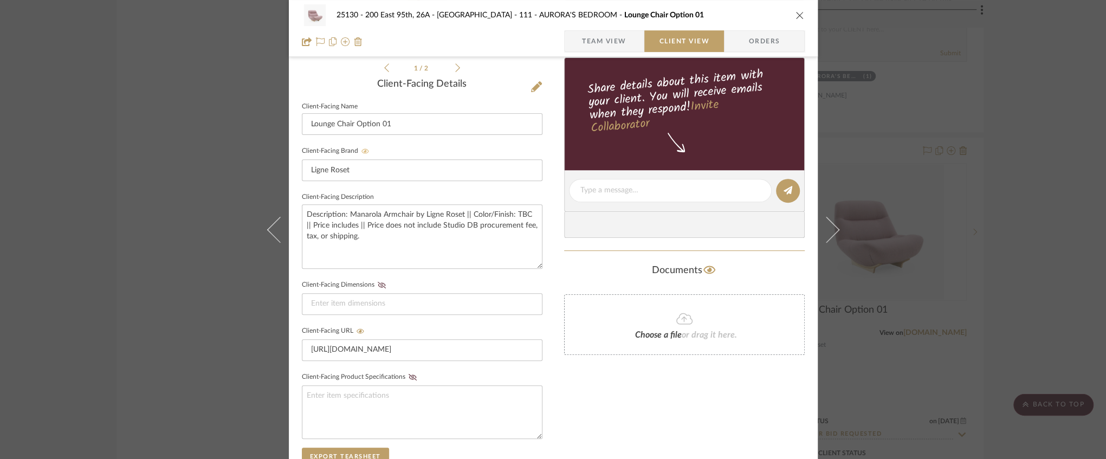
scroll to position [194, 0]
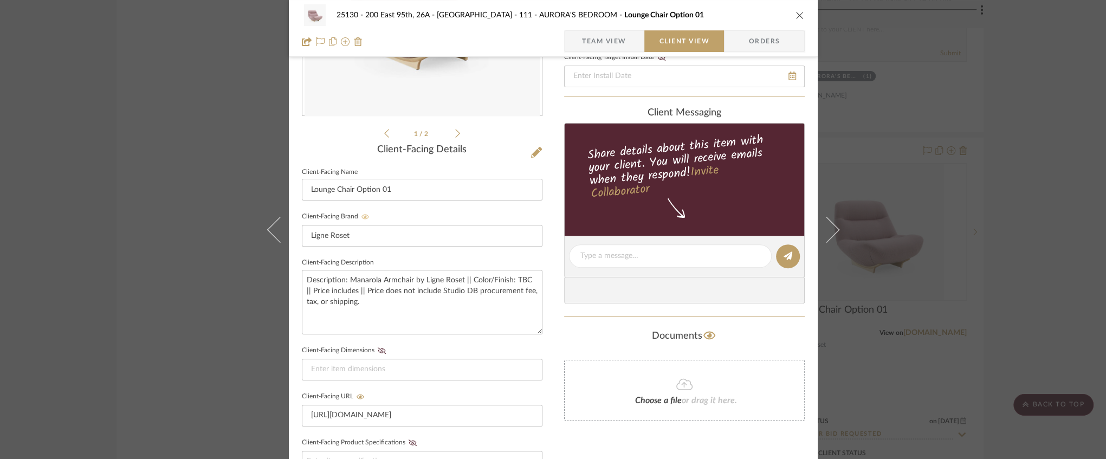
click at [582, 47] on span "Team View" at bounding box center [604, 41] width 44 height 22
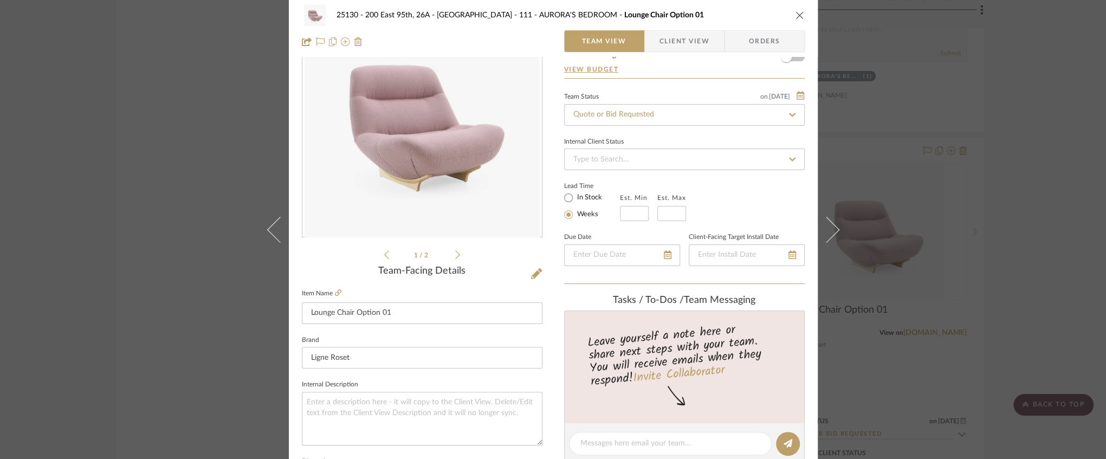
scroll to position [0, 0]
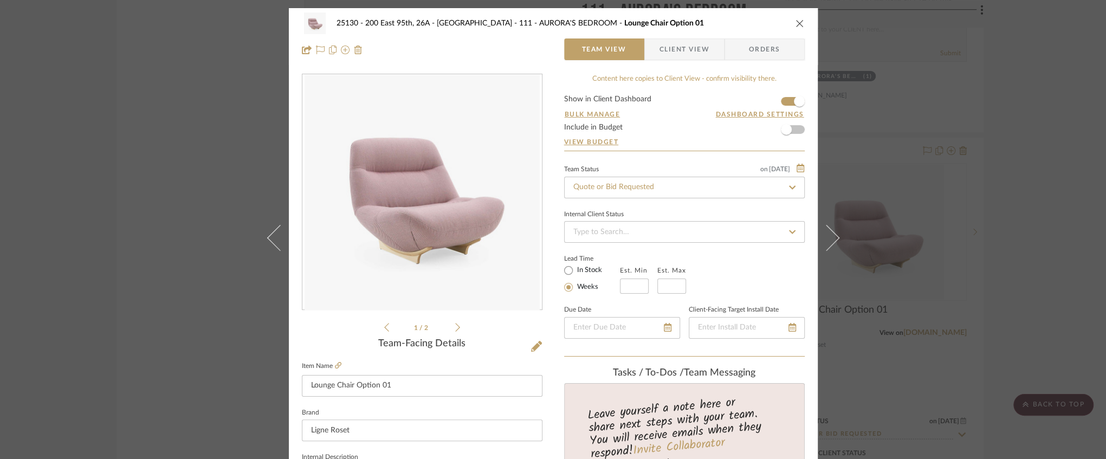
click at [790, 23] on div "25130 - 200 East 95th, 26A - Kosheleva 111 - AURORA'S BEDROOM Lounge Chair Opti…" at bounding box center [553, 23] width 503 height 22
click at [797, 23] on icon "close" at bounding box center [799, 23] width 9 height 9
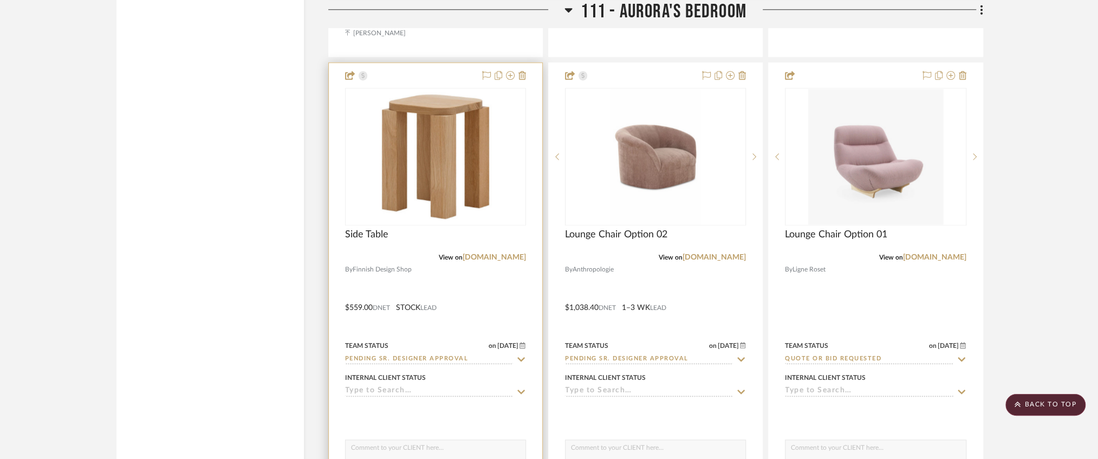
scroll to position [10905, 0]
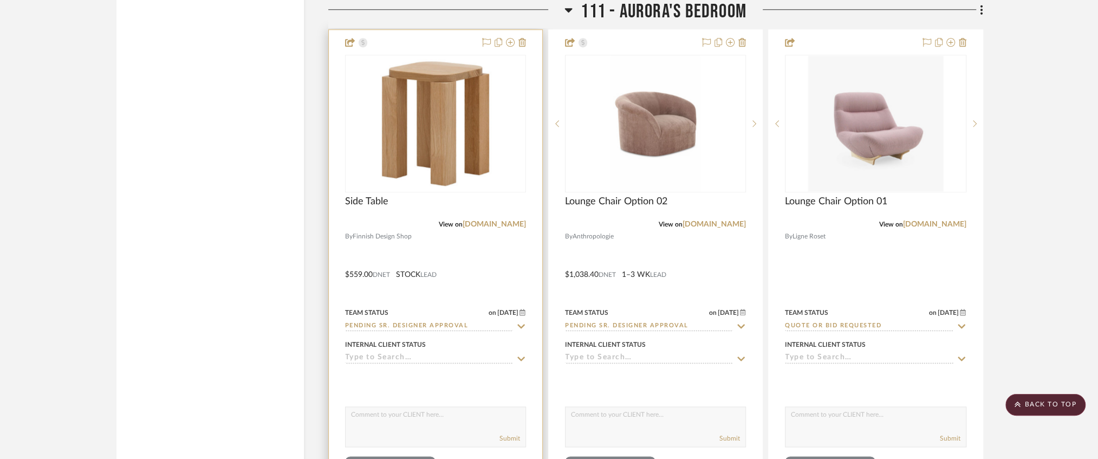
click at [440, 321] on input "Pending Sr. Designer Approval" at bounding box center [429, 326] width 168 height 10
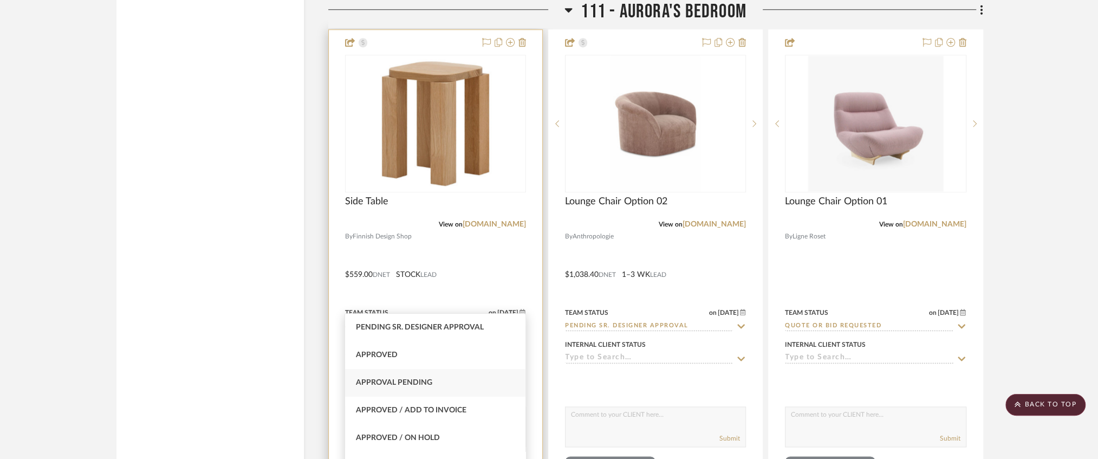
type input "Approval Pending"
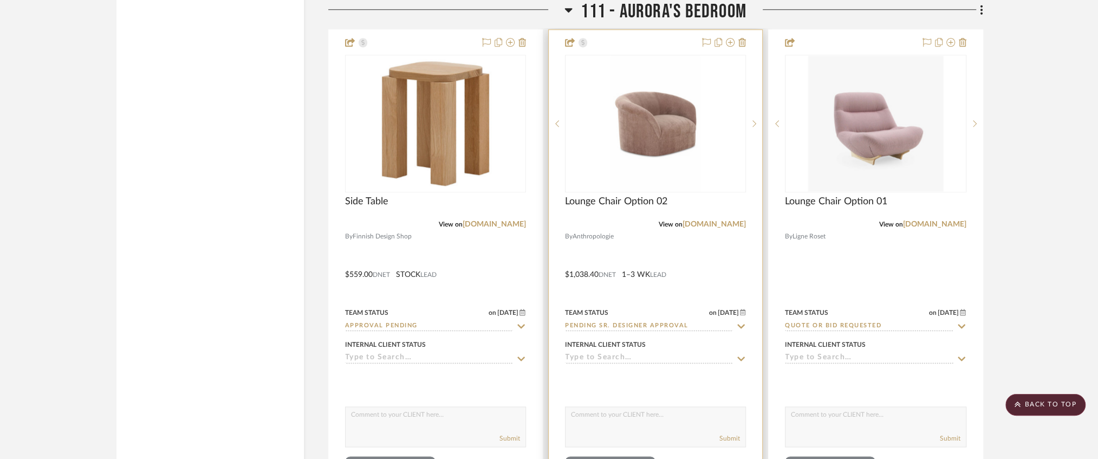
click at [620, 321] on input "Pending Sr. Designer Approval" at bounding box center [649, 326] width 168 height 10
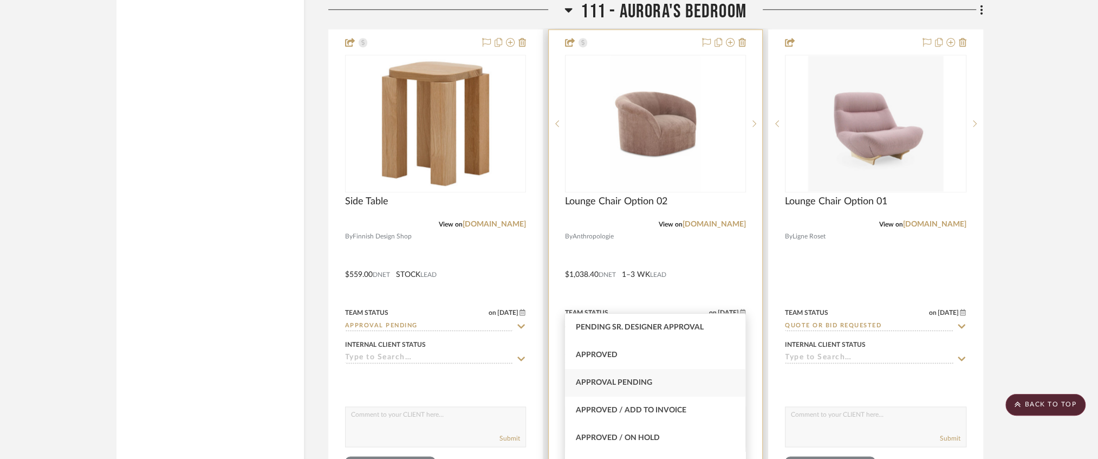
type input "Approval Pending"
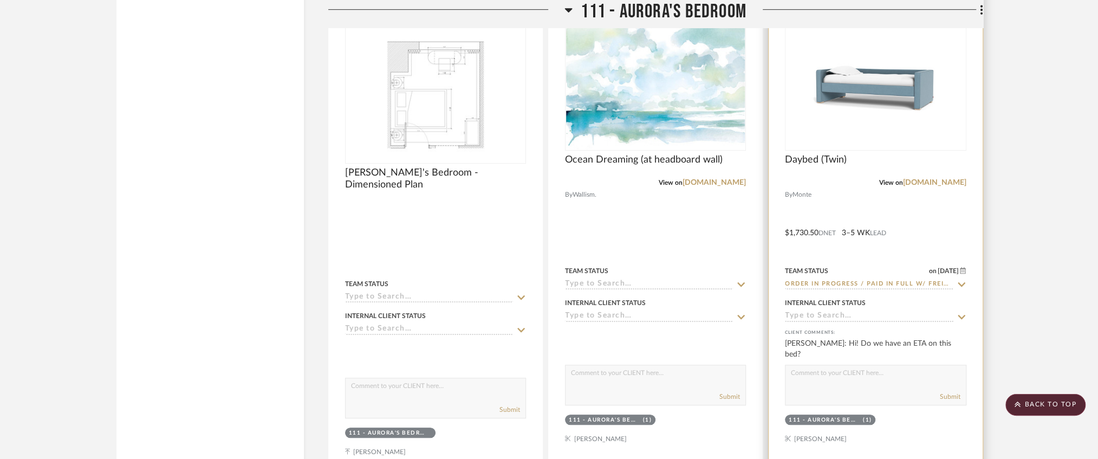
scroll to position [10327, 0]
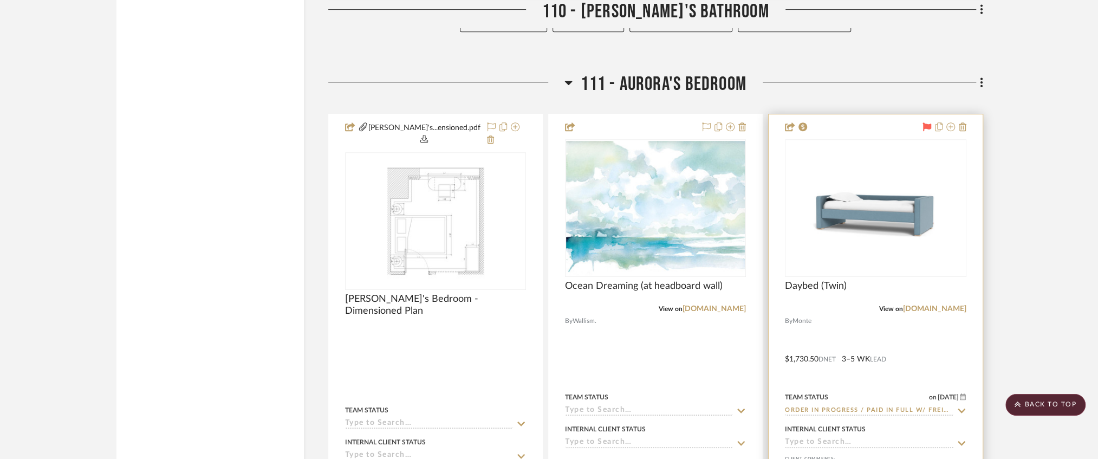
click at [925, 122] on icon at bounding box center [927, 126] width 9 height 9
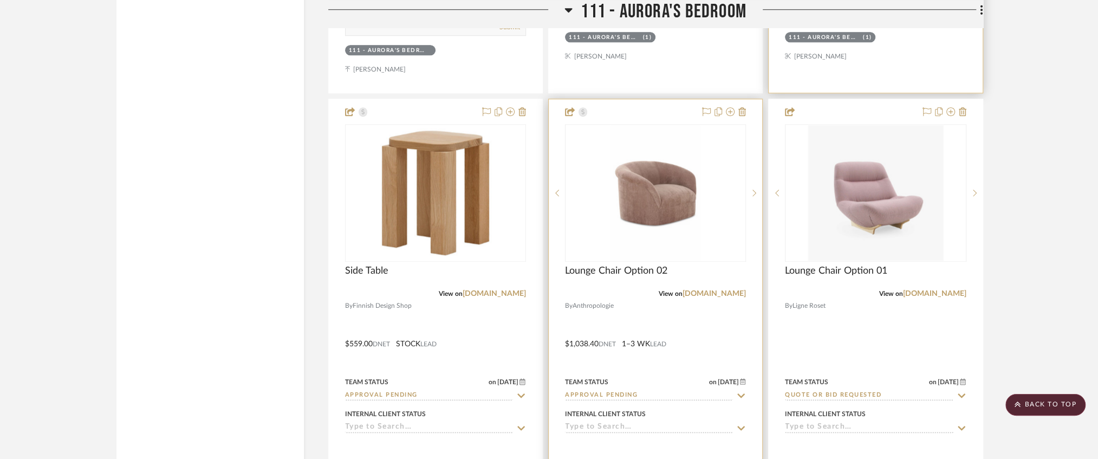
scroll to position [10797, 0]
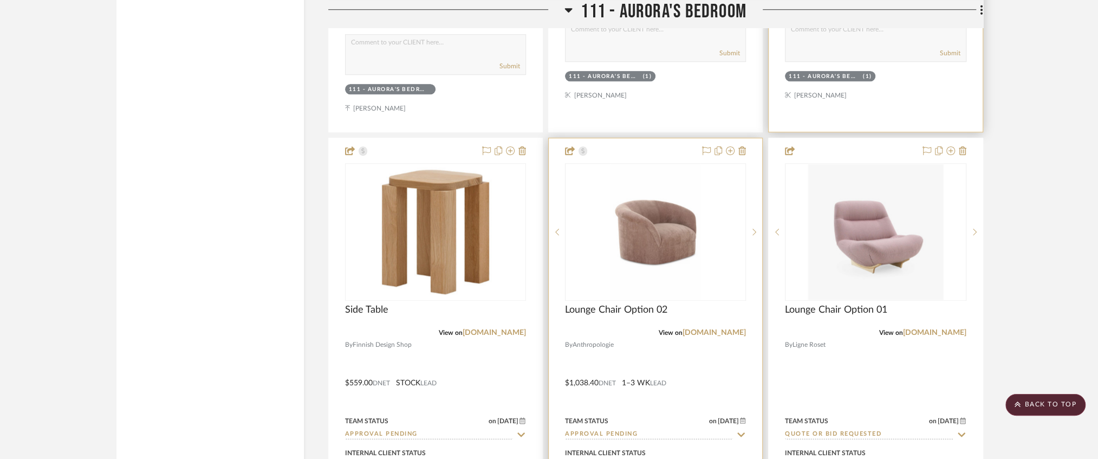
click at [672, 189] on img "0" at bounding box center [656, 231] width 90 height 135
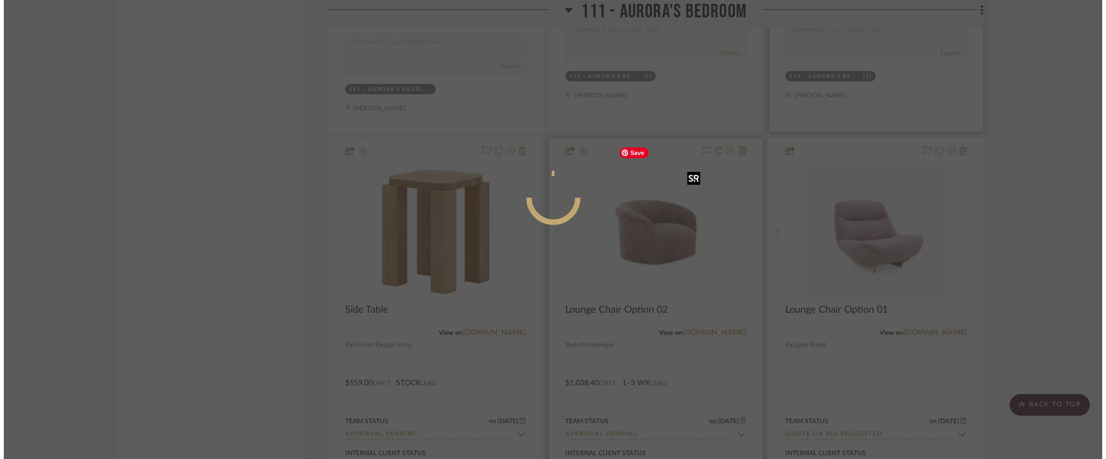
scroll to position [0, 0]
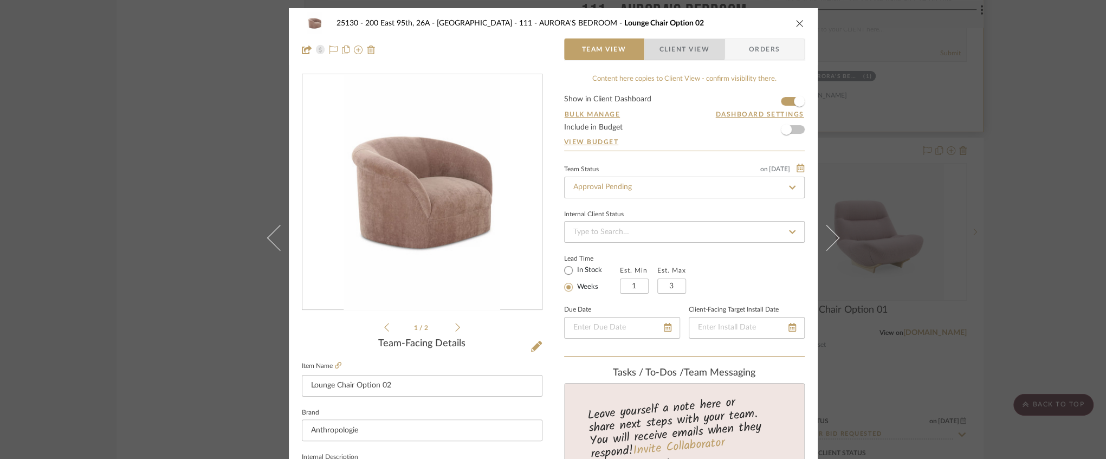
click at [667, 47] on span "Client View" at bounding box center [684, 49] width 50 height 22
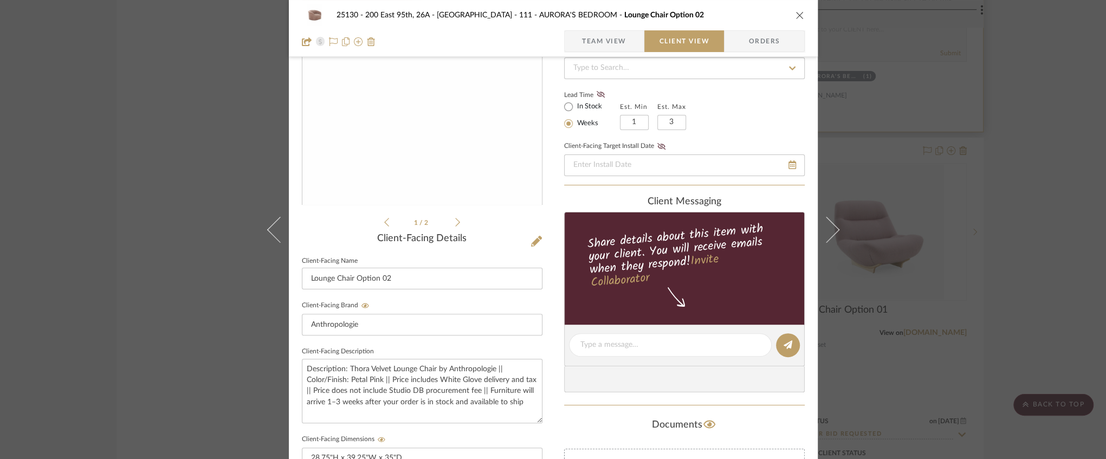
scroll to position [180, 0]
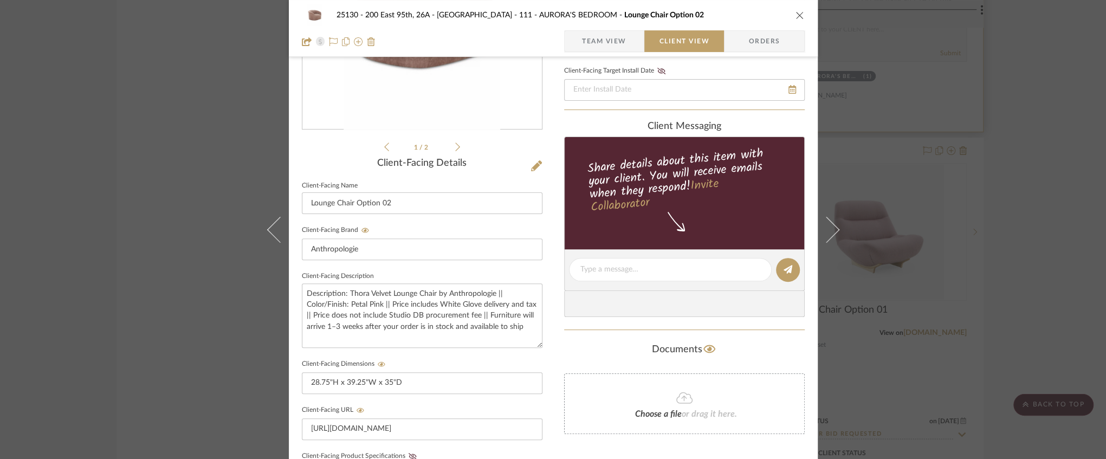
click at [795, 15] on icon "close" at bounding box center [799, 15] width 9 height 9
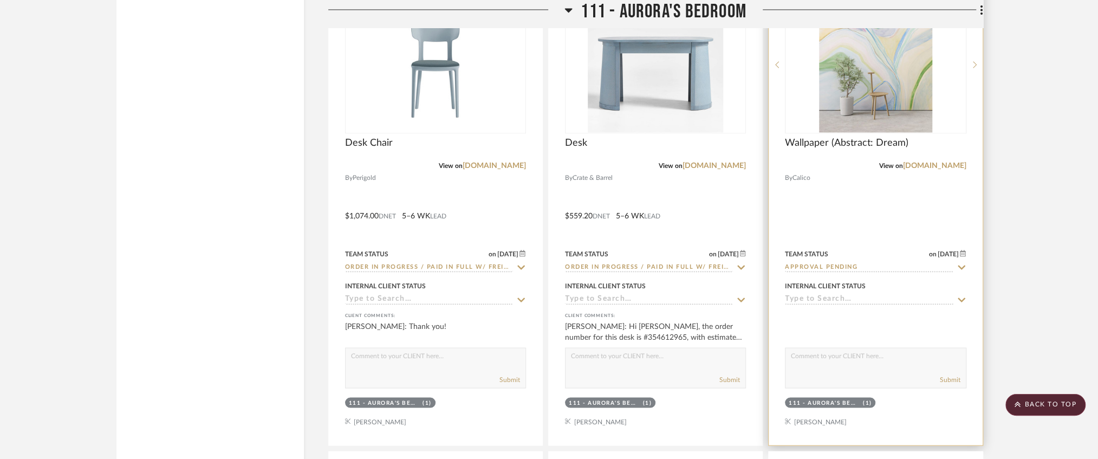
scroll to position [11266, 0]
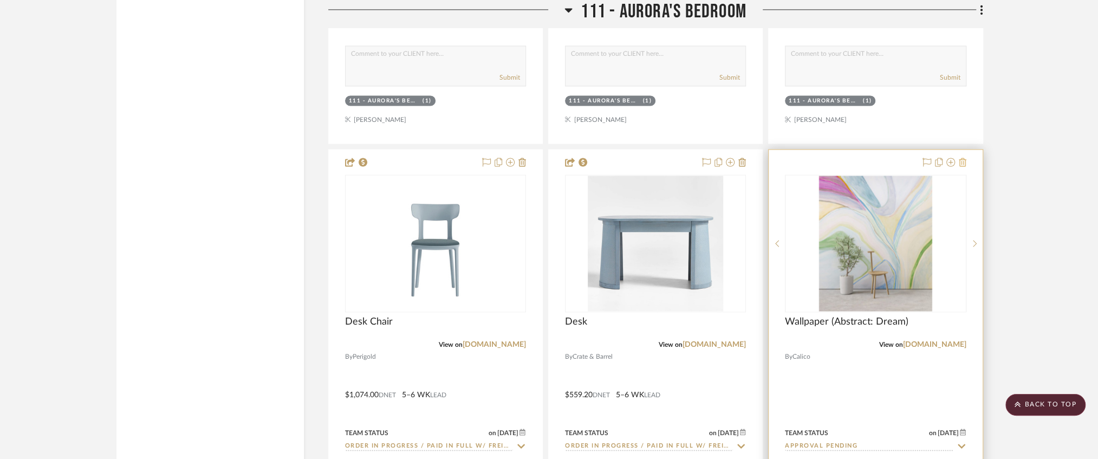
click at [961, 158] on icon at bounding box center [963, 162] width 8 height 9
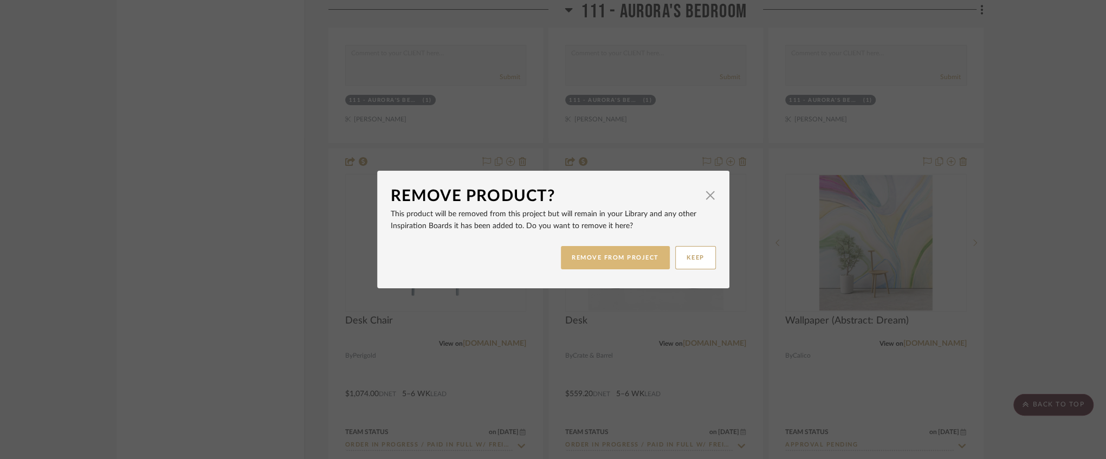
click at [643, 255] on button "REMOVE FROM PROJECT" at bounding box center [615, 257] width 109 height 23
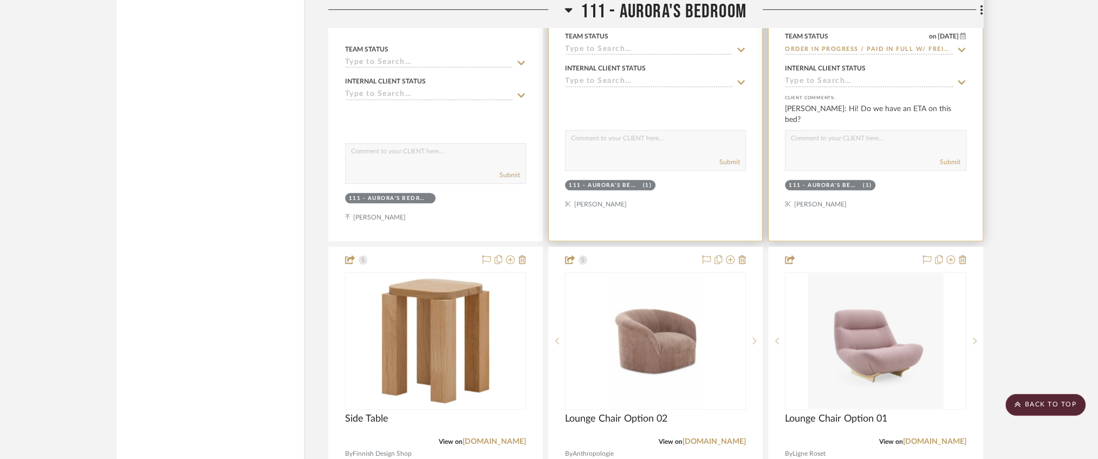
scroll to position [10688, 0]
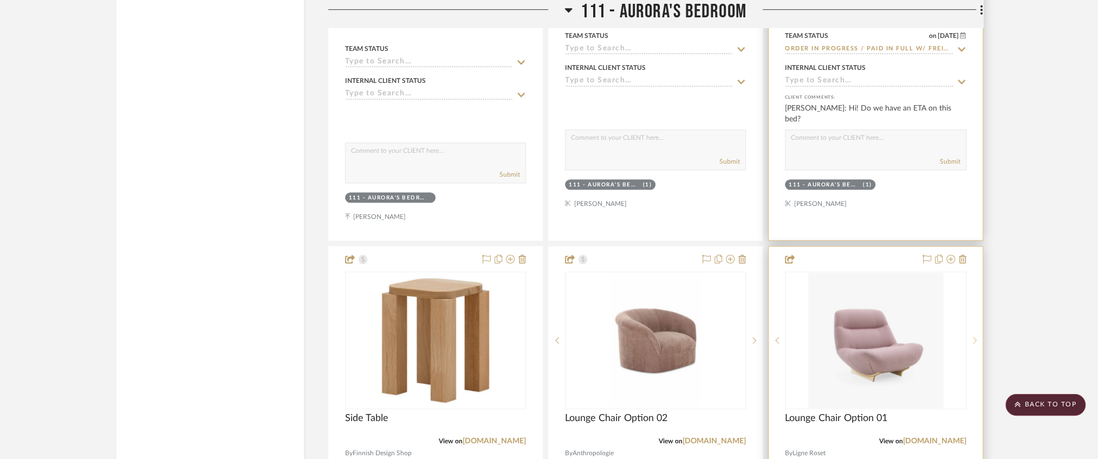
click at [974, 336] on icon at bounding box center [975, 340] width 4 height 8
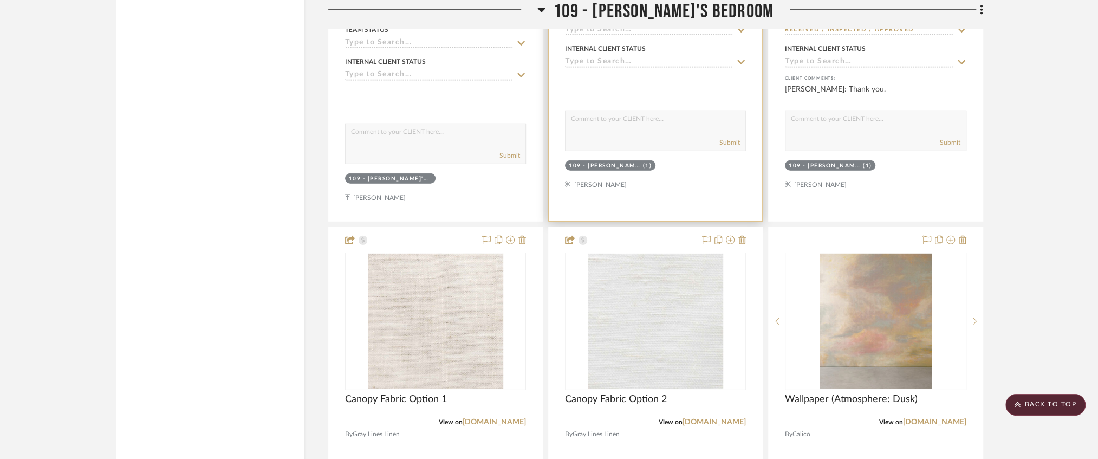
scroll to position [9171, 0]
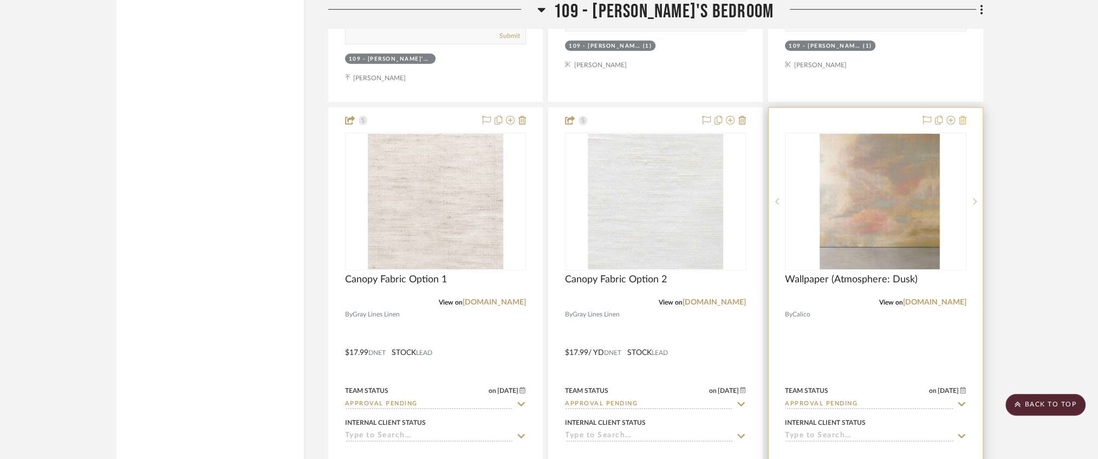
click at [964, 116] on icon at bounding box center [963, 120] width 8 height 9
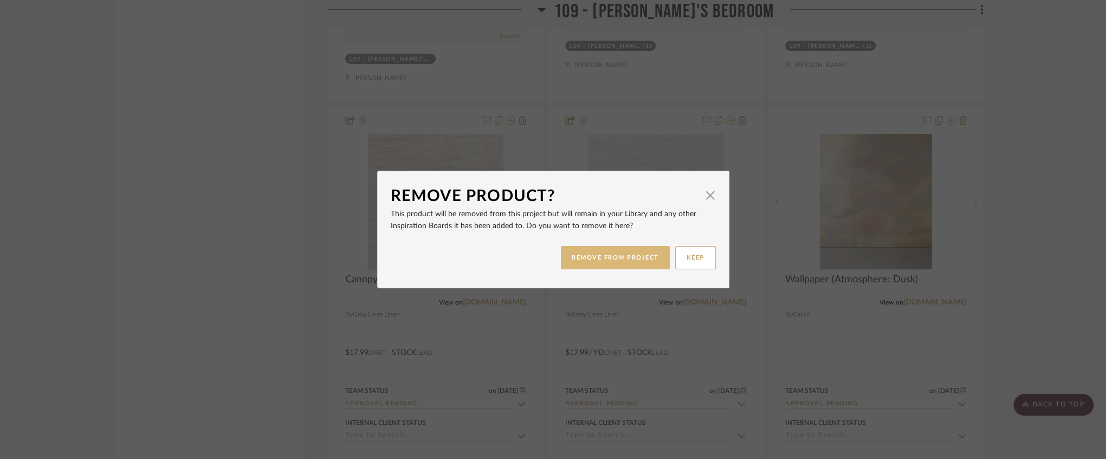
click at [619, 259] on button "REMOVE FROM PROJECT" at bounding box center [615, 257] width 109 height 23
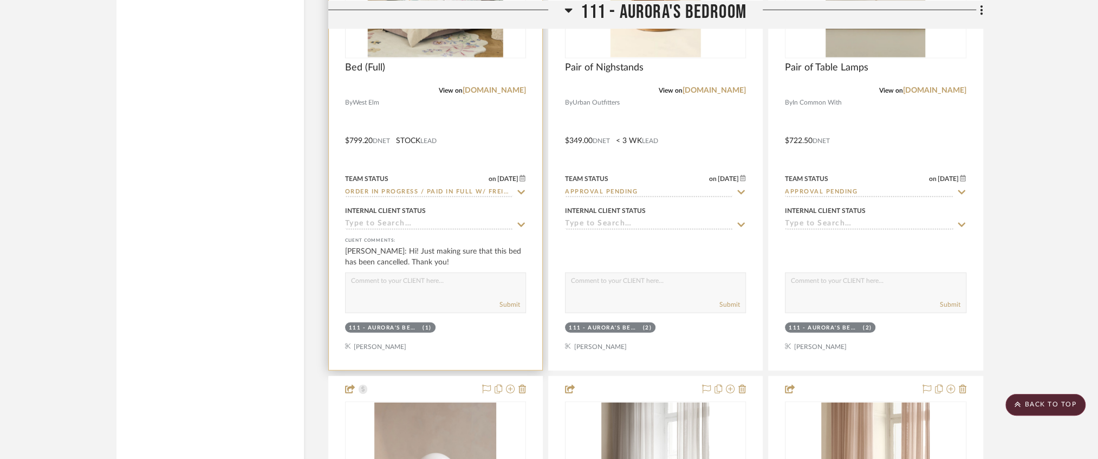
scroll to position [12169, 0]
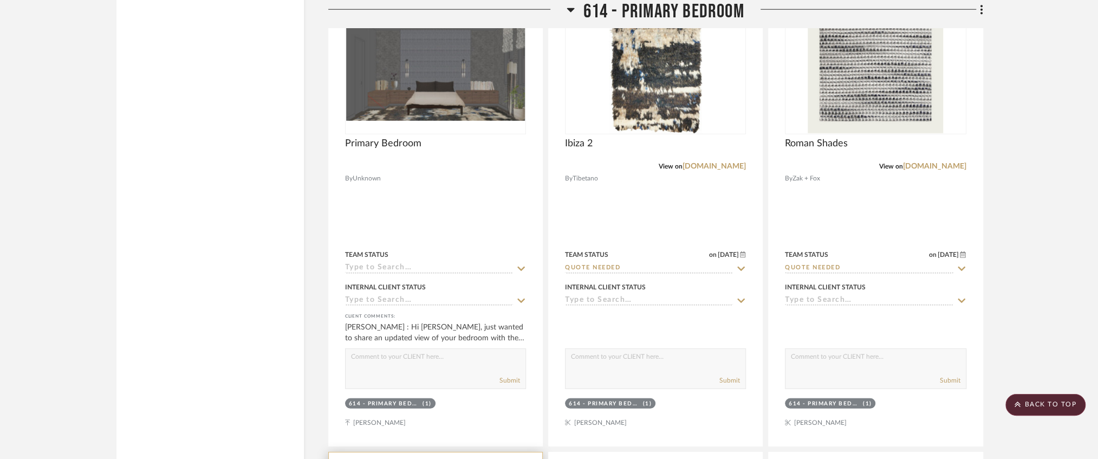
scroll to position [5864, 0]
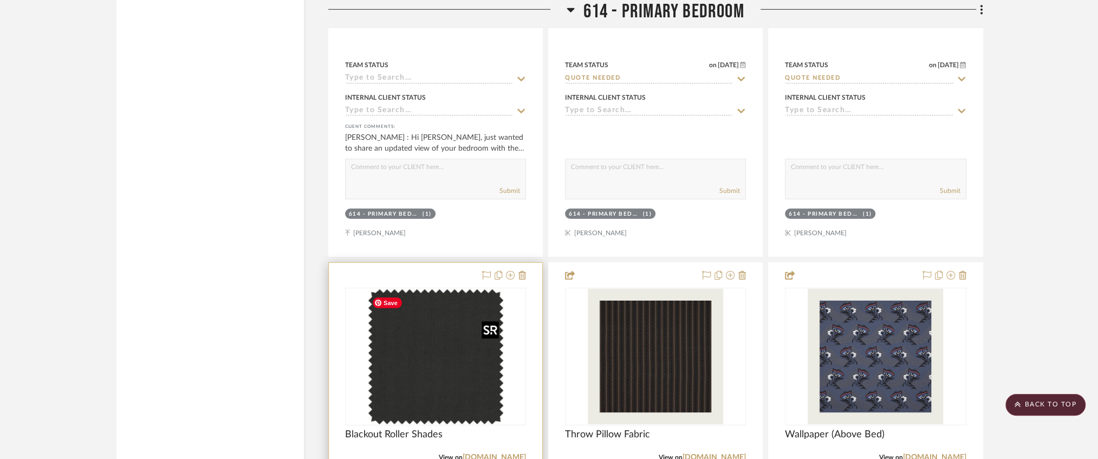
click at [443, 364] on img "0" at bounding box center [435, 356] width 135 height 135
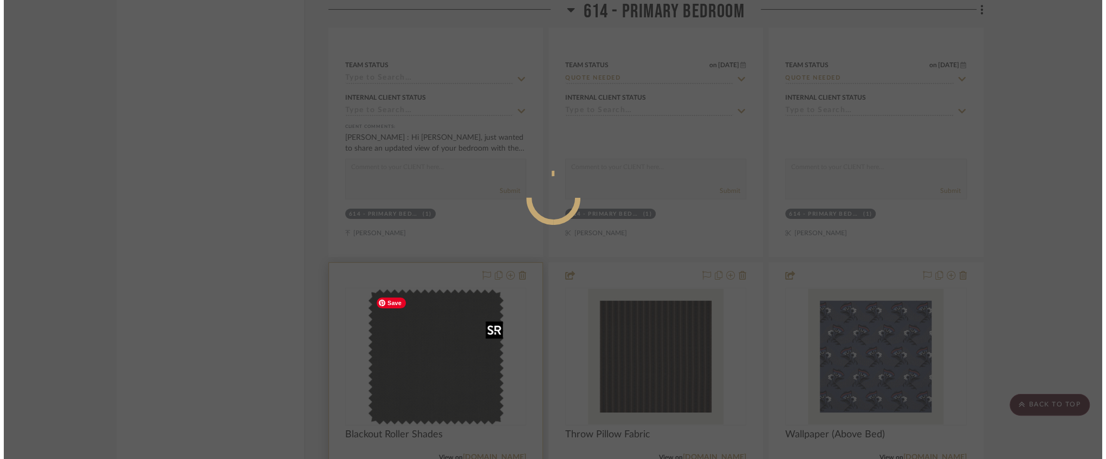
scroll to position [0, 0]
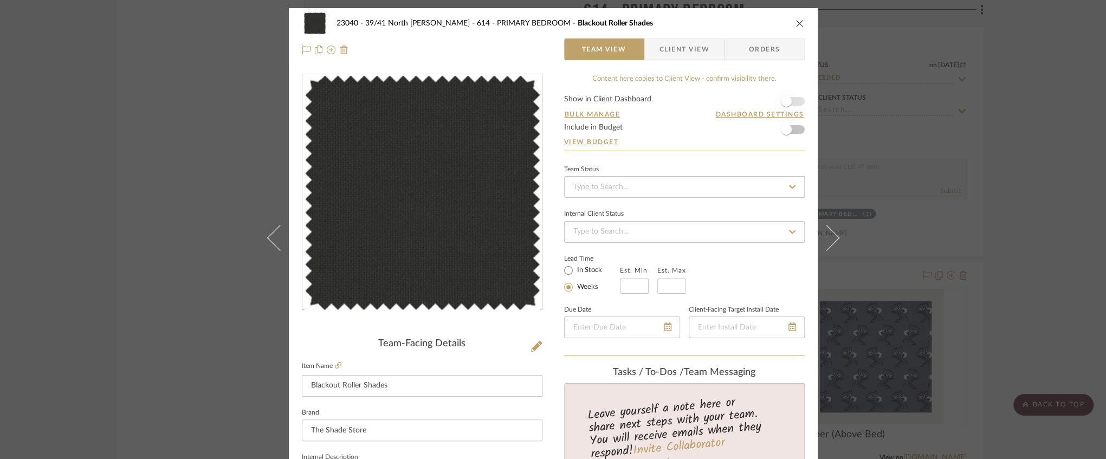
click at [786, 98] on span "button" at bounding box center [786, 101] width 11 height 11
click at [796, 24] on icon "close" at bounding box center [799, 23] width 9 height 9
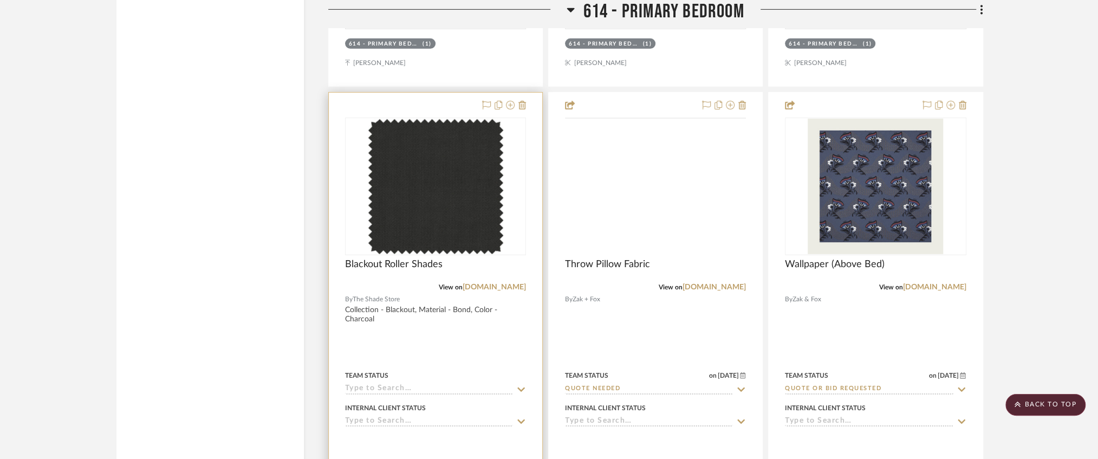
scroll to position [6081, 0]
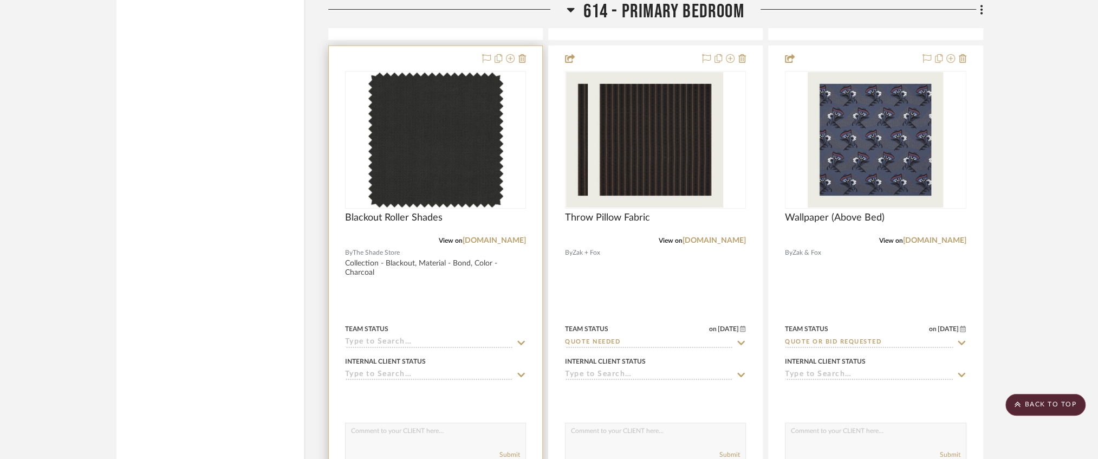
click at [378, 345] on input at bounding box center [429, 343] width 168 height 10
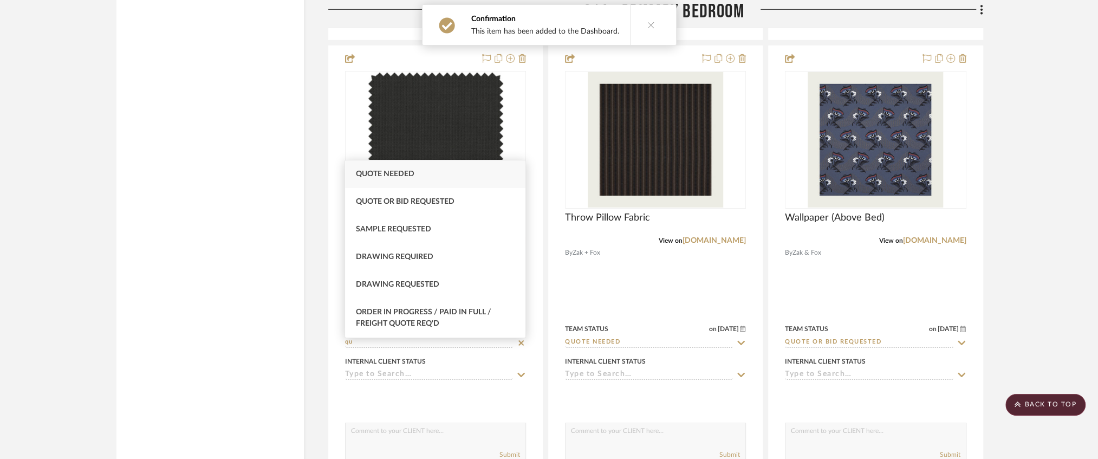
type input "qu"
click at [401, 173] on span "Quote Needed" at bounding box center [385, 174] width 59 height 8
type input "[DATE]"
type input "Quote Needed"
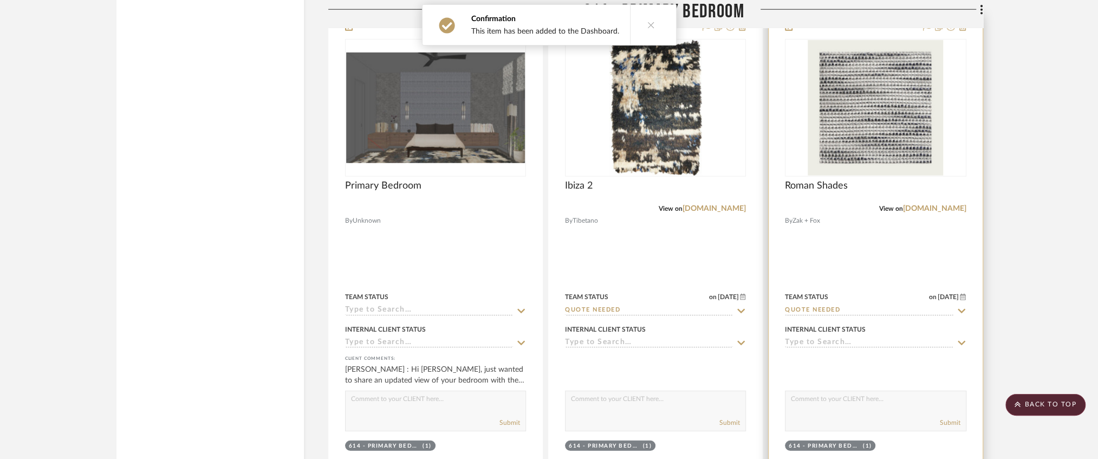
scroll to position [5503, 0]
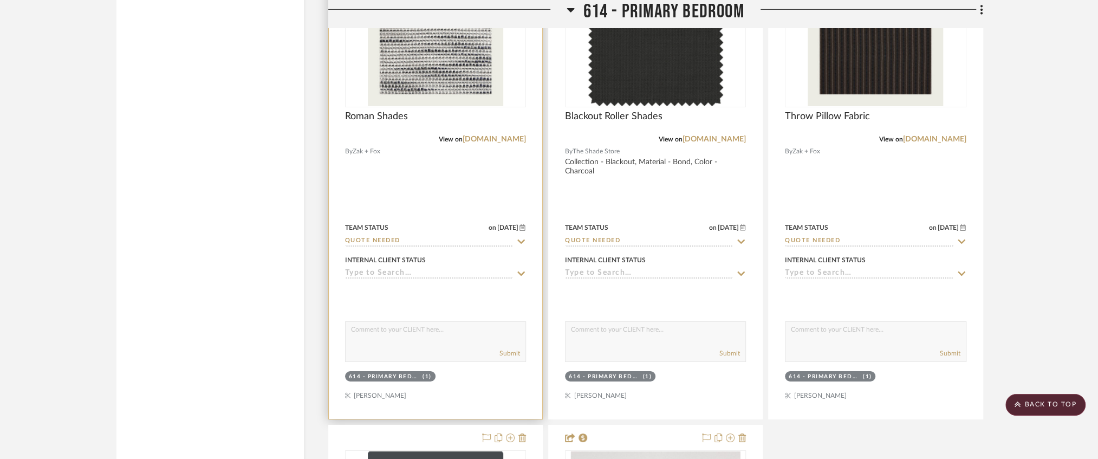
scroll to position [6324, 0]
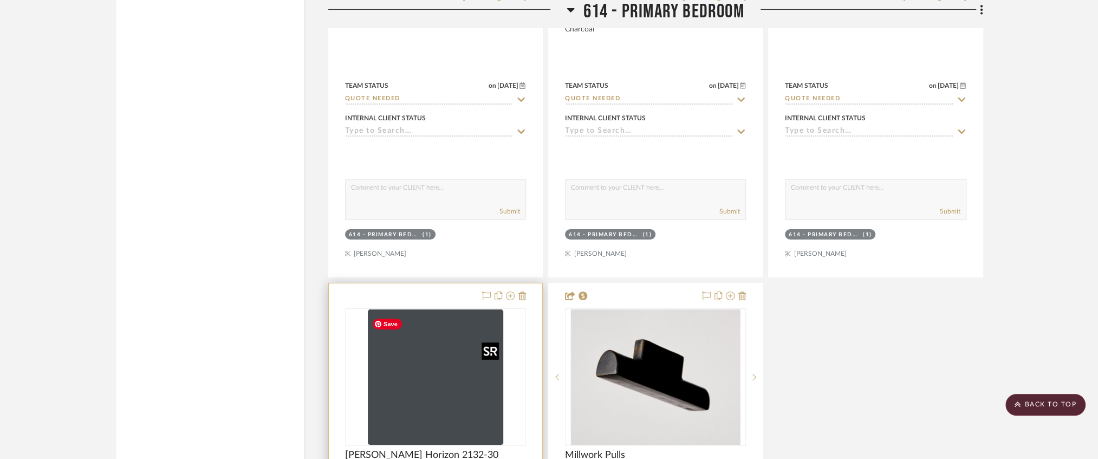
click at [430, 341] on img "0" at bounding box center [435, 376] width 135 height 135
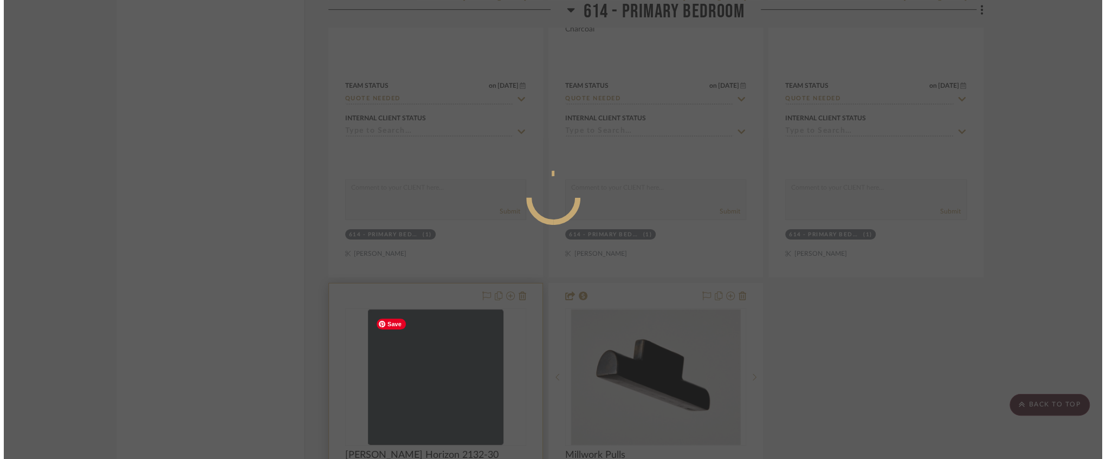
scroll to position [0, 0]
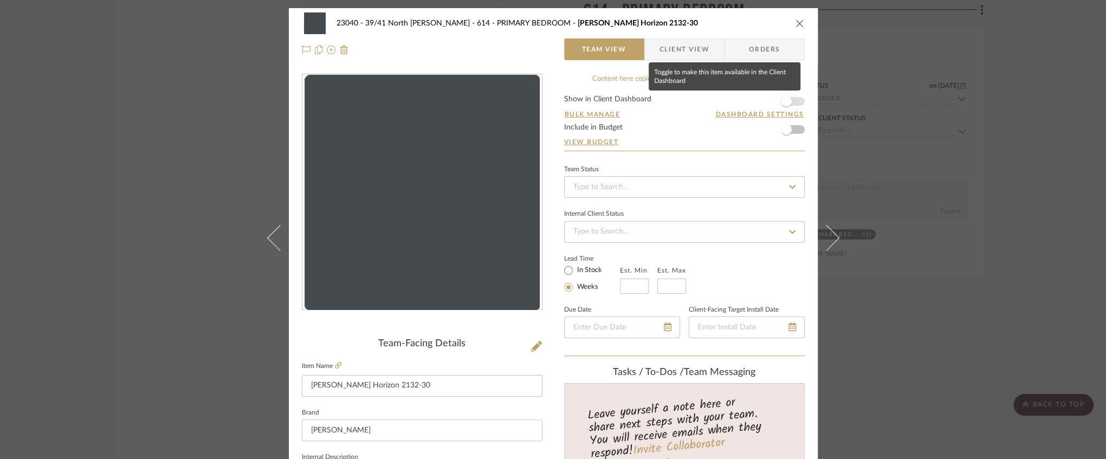
click at [788, 101] on span "button" at bounding box center [786, 101] width 24 height 24
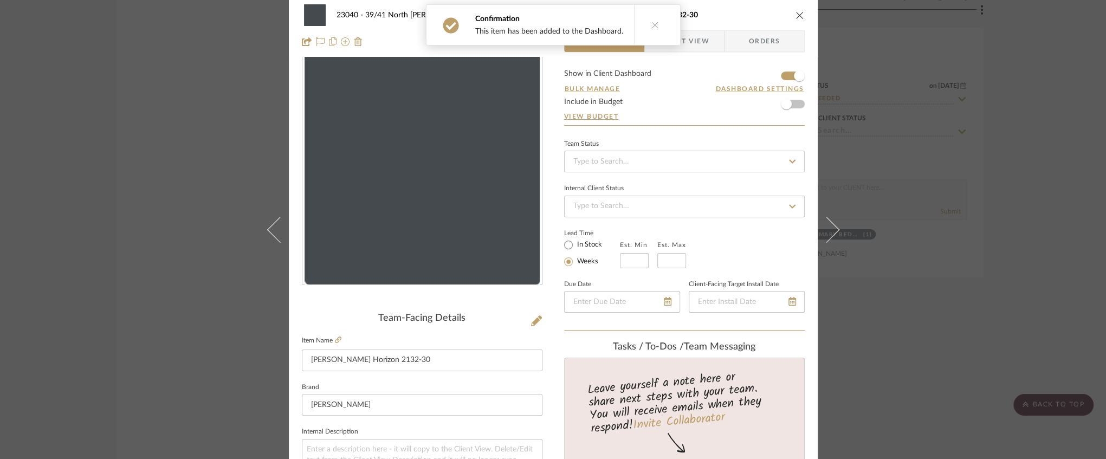
scroll to position [108, 0]
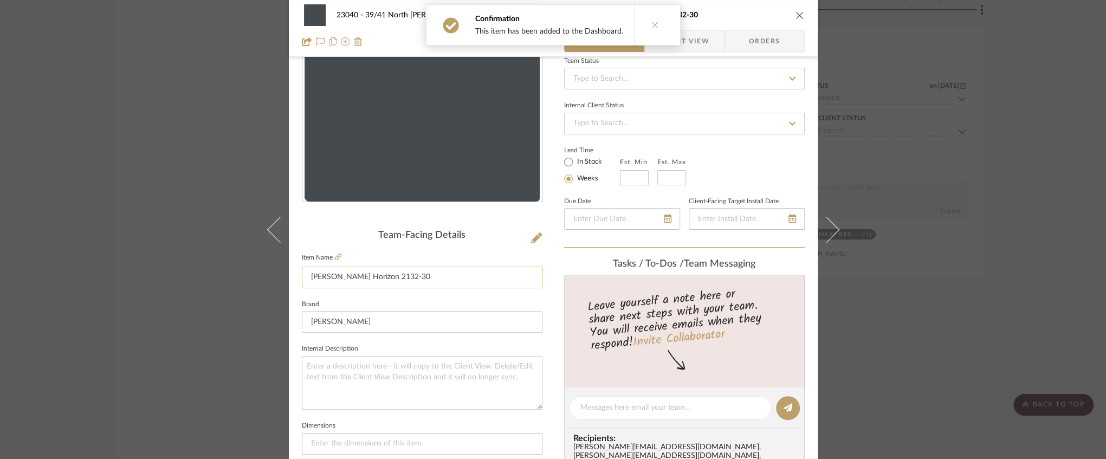
drag, startPoint x: 425, startPoint y: 281, endPoint x: 322, endPoint y: 280, distance: 102.9
click at [322, 280] on input "[PERSON_NAME] Horizon 2132-30" at bounding box center [422, 278] width 241 height 22
click at [327, 378] on textarea at bounding box center [422, 383] width 241 height 54
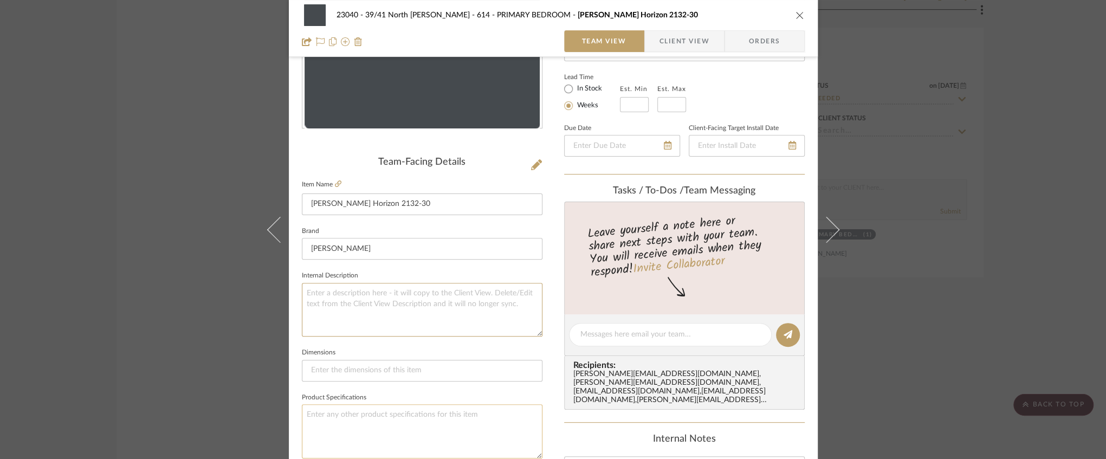
scroll to position [217, 0]
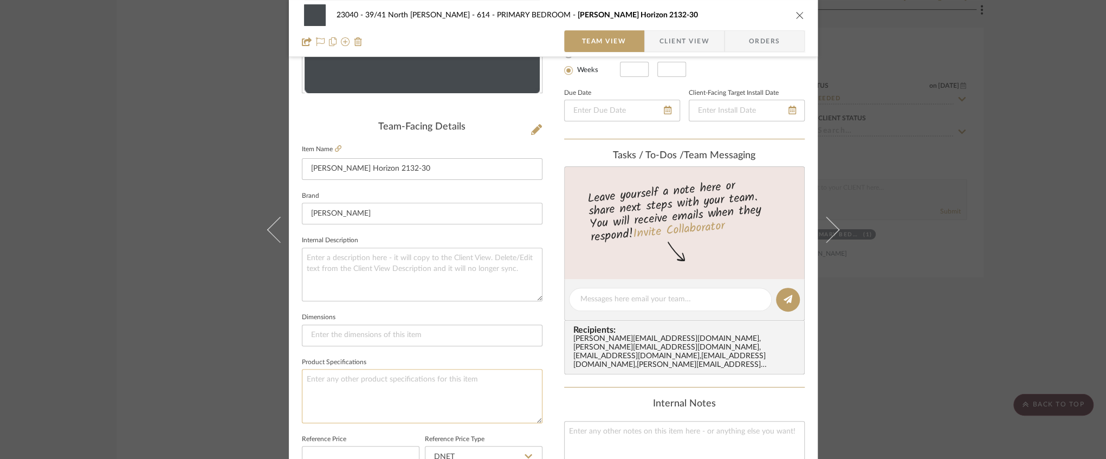
click at [329, 378] on textarea at bounding box center [422, 396] width 241 height 54
paste textarea "Black Horizon 2132-30"
type textarea "Black Horizon 2132-30"
drag, startPoint x: 410, startPoint y: 170, endPoint x: 309, endPoint y: 166, distance: 100.8
click at [309, 166] on input "[PERSON_NAME] Horizon 2132-30" at bounding box center [422, 169] width 241 height 22
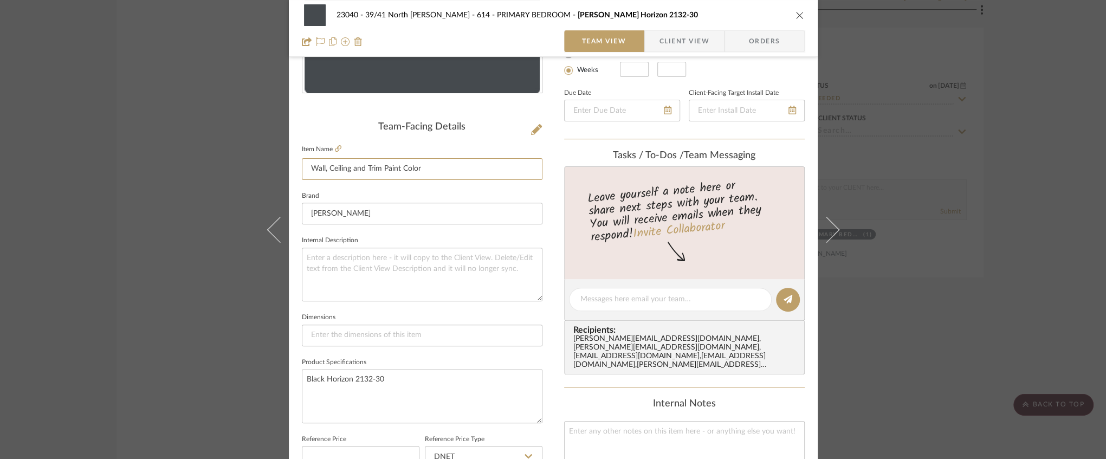
type input "Wall, Ceiling and Trim Paint Color"
click at [404, 194] on fieldset "Brand [PERSON_NAME]" at bounding box center [422, 207] width 241 height 36
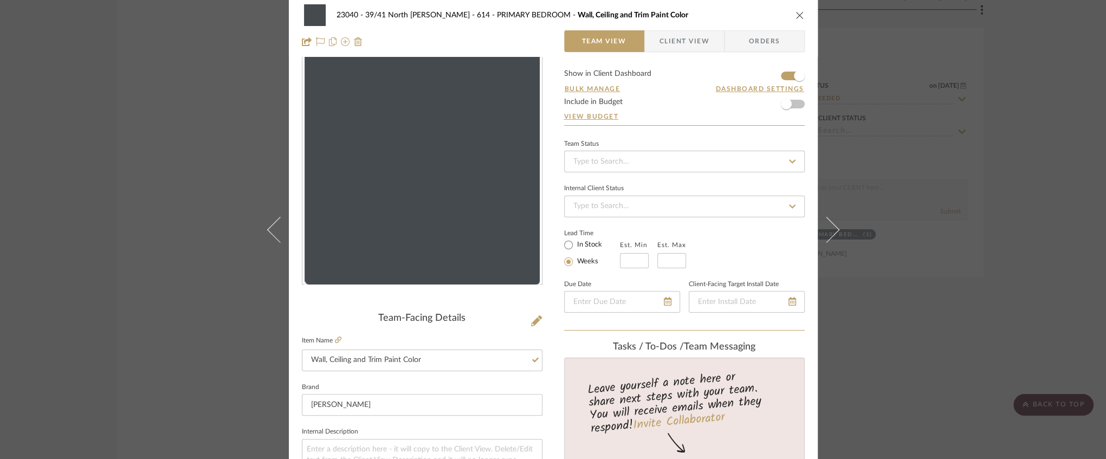
scroll to position [0, 0]
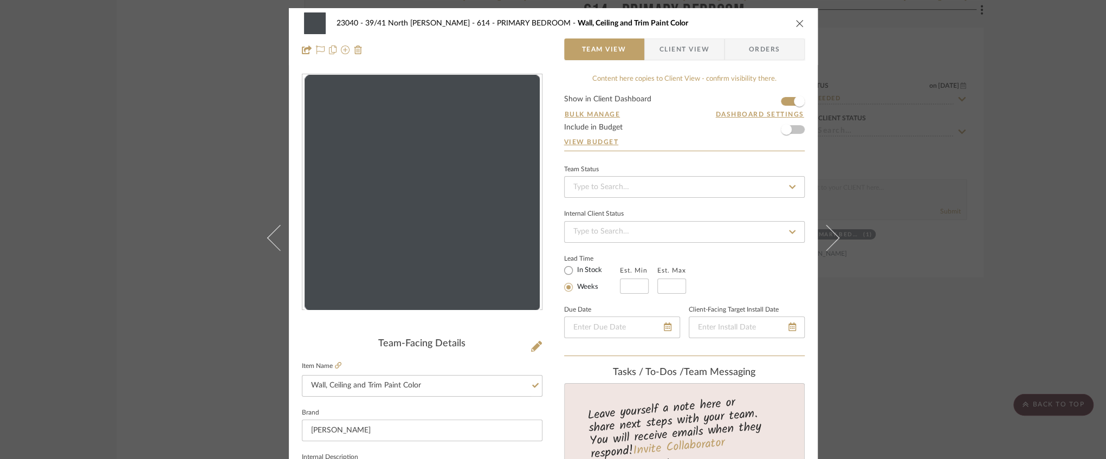
click at [795, 23] on icon "close" at bounding box center [799, 23] width 9 height 9
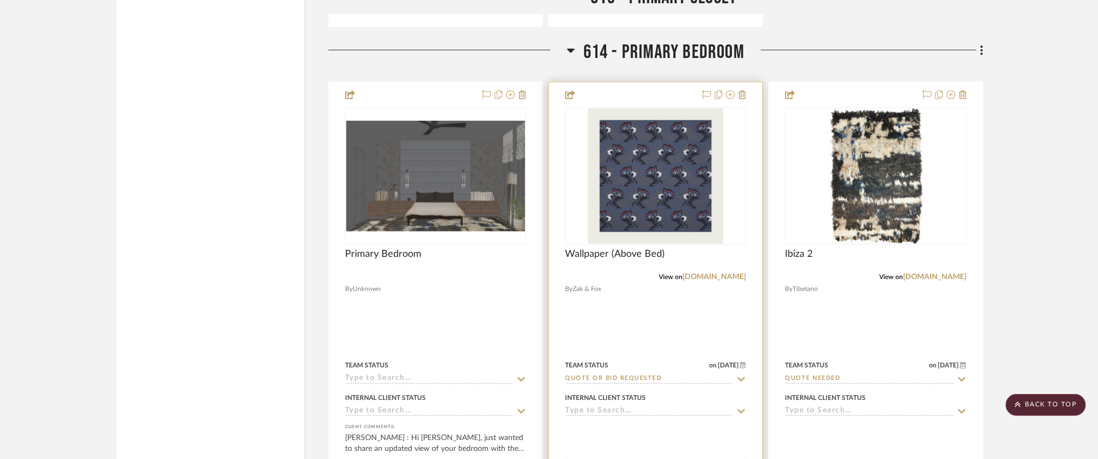
scroll to position [5494, 0]
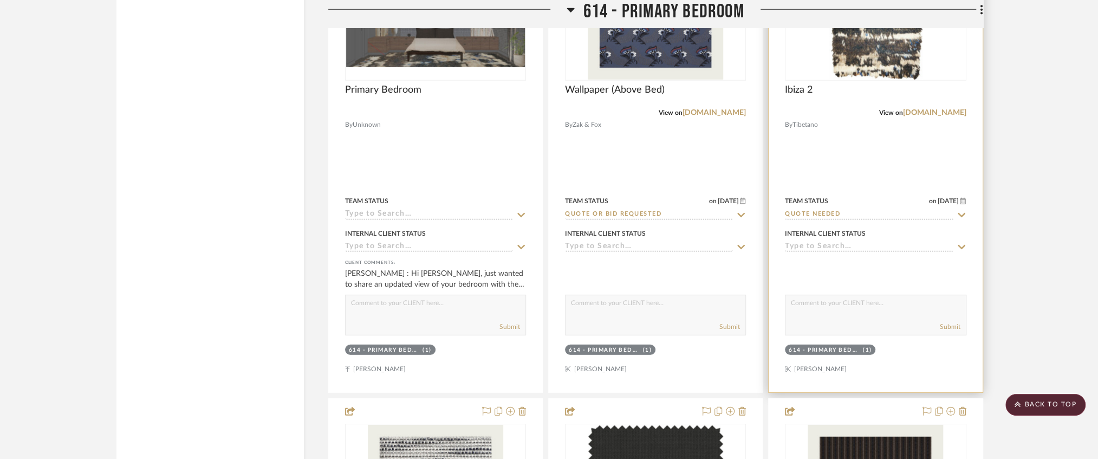
scroll to position [5638, 0]
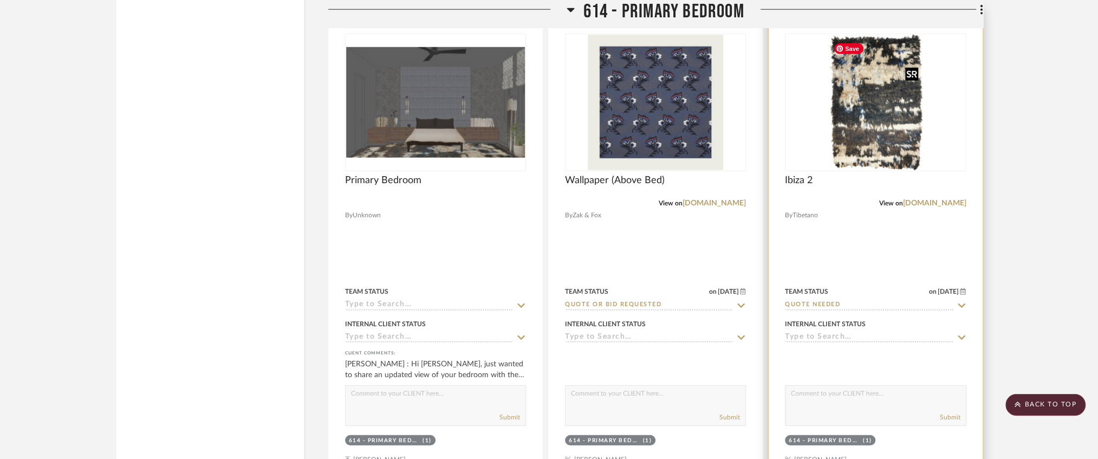
click at [861, 95] on img "0" at bounding box center [876, 102] width 94 height 135
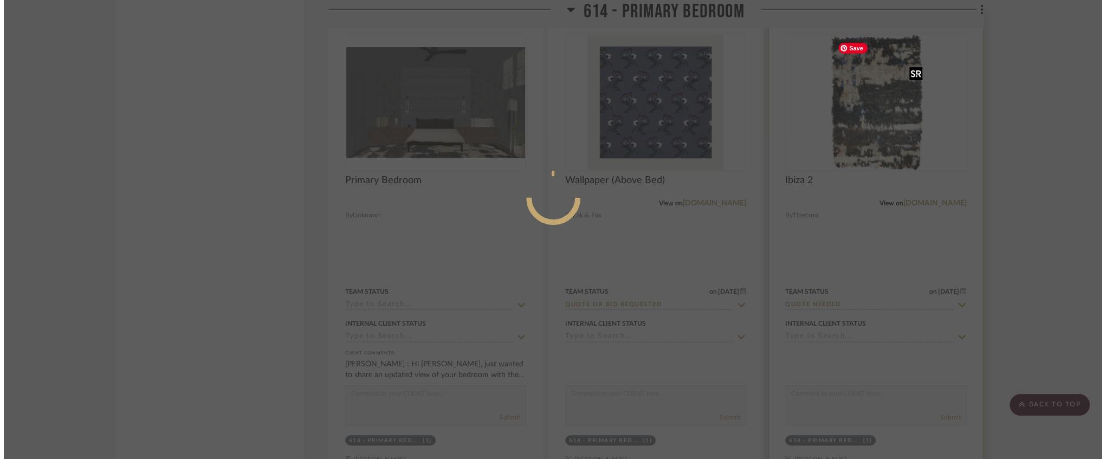
scroll to position [0, 0]
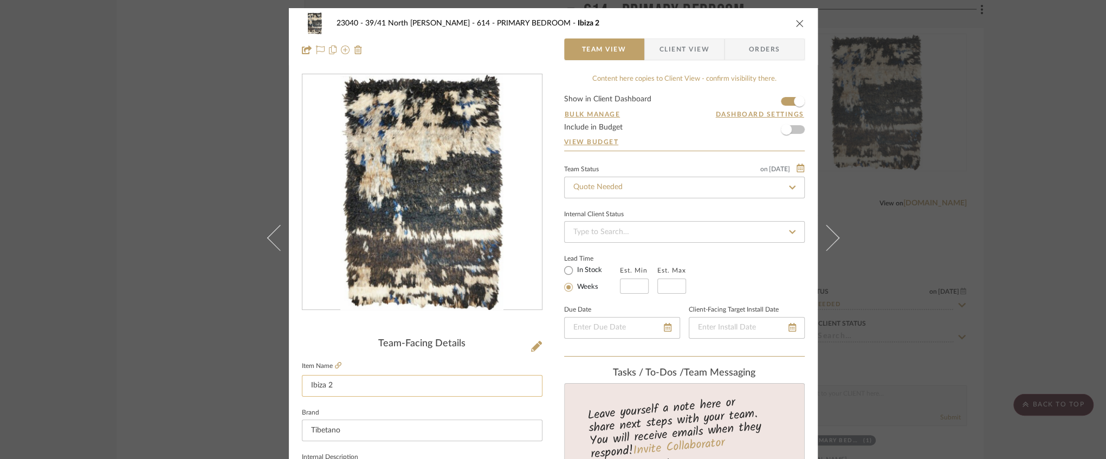
drag, startPoint x: 358, startPoint y: 383, endPoint x: 348, endPoint y: 390, distance: 11.6
click at [348, 390] on input "Ibiza 2" at bounding box center [422, 386] width 241 height 22
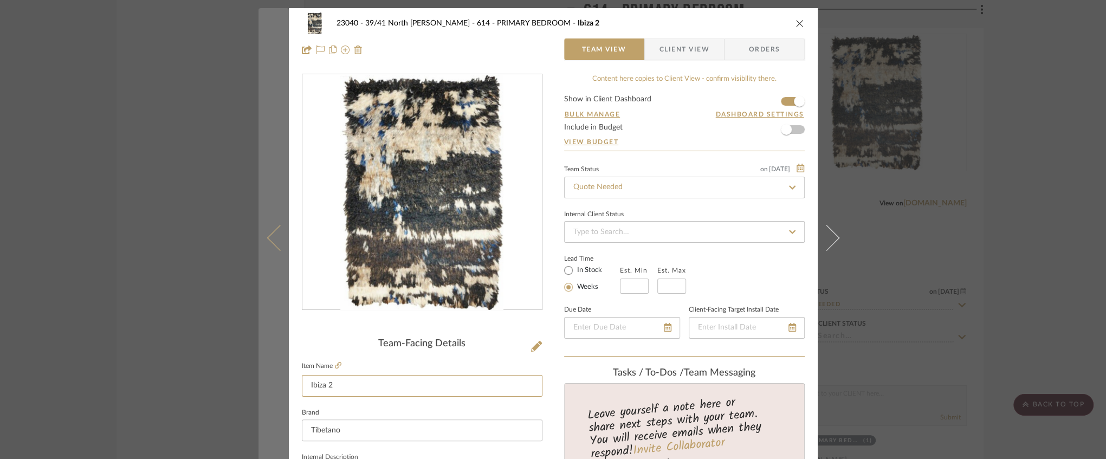
drag, startPoint x: 342, startPoint y: 389, endPoint x: 282, endPoint y: 394, distance: 60.9
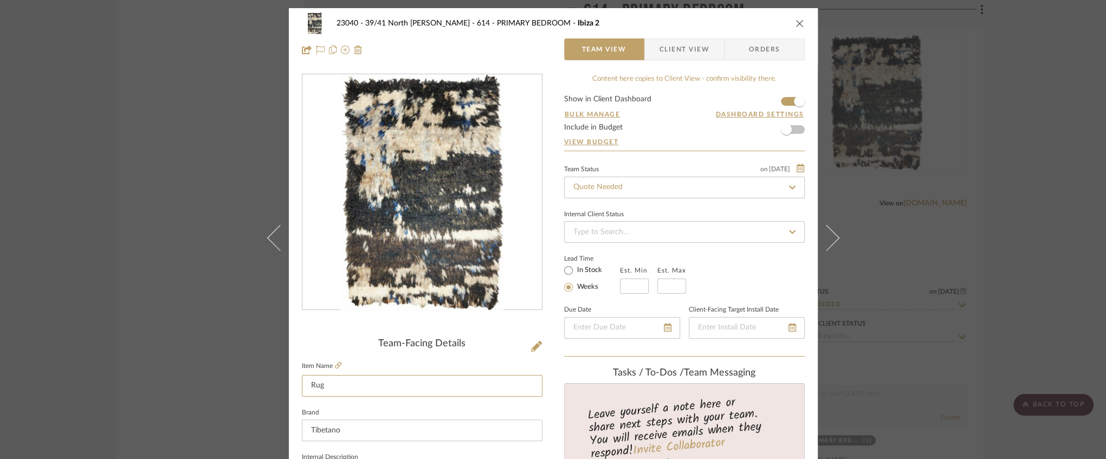
type input "Rug"
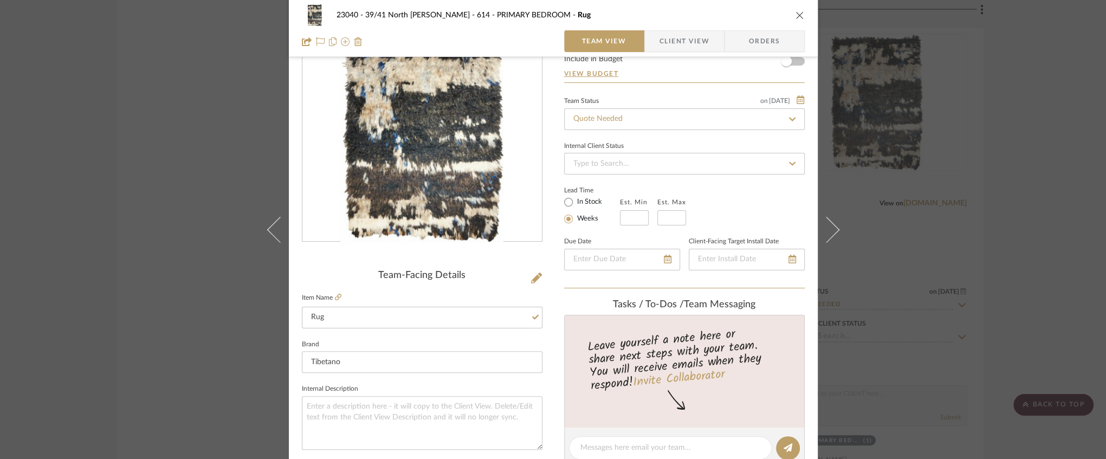
scroll to position [144, 0]
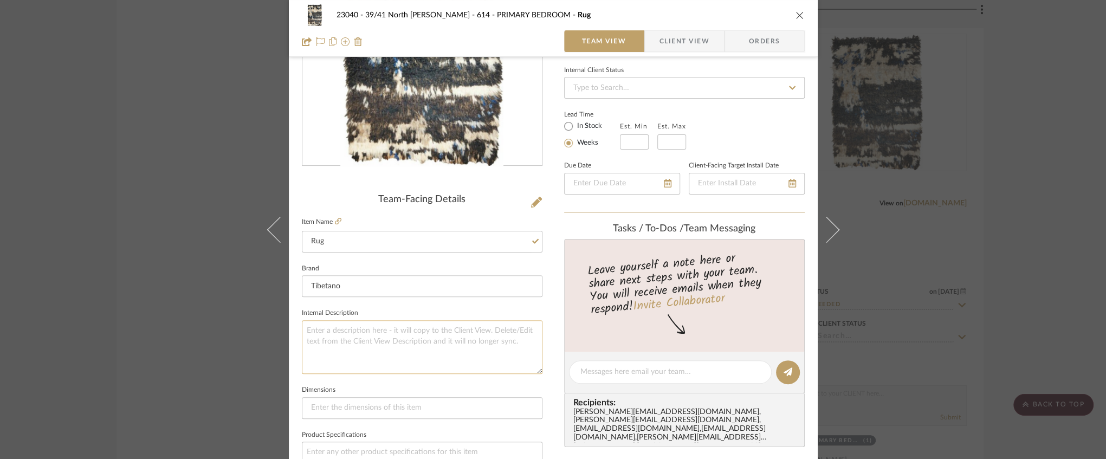
click at [359, 327] on textarea at bounding box center [422, 347] width 241 height 54
click at [355, 451] on textarea at bounding box center [422, 469] width 241 height 54
type textarea "Ibiza 2"
click at [381, 433] on fieldset "Product Specifications Ibiza 2" at bounding box center [422, 461] width 241 height 68
click at [798, 16] on icon "close" at bounding box center [799, 15] width 9 height 9
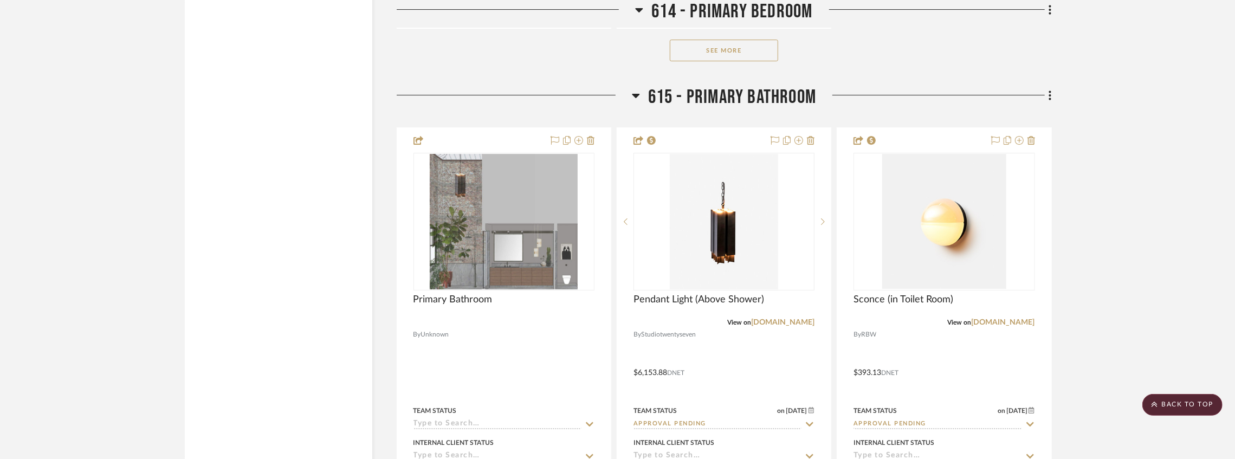
scroll to position [7047, 0]
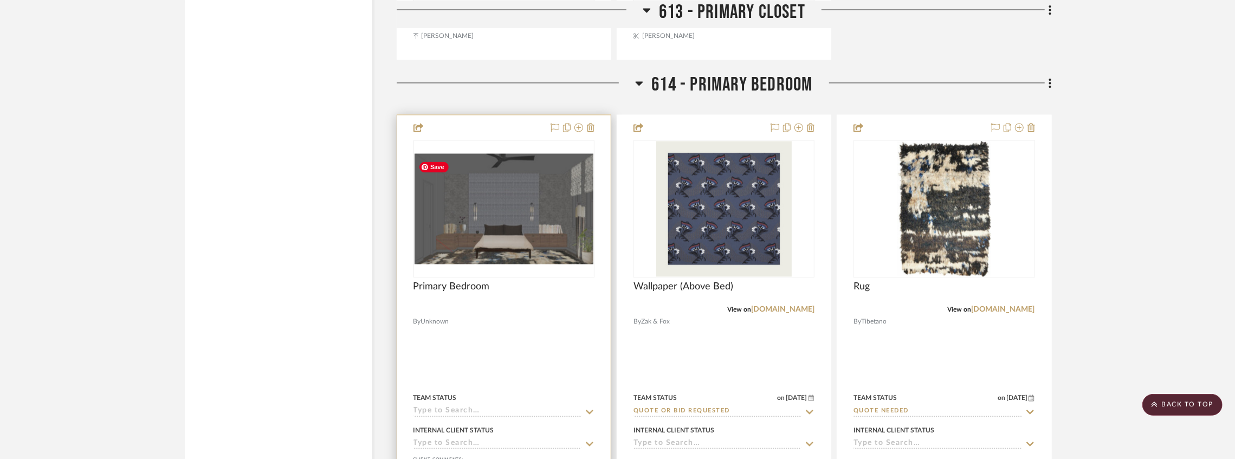
scroll to position [5530, 0]
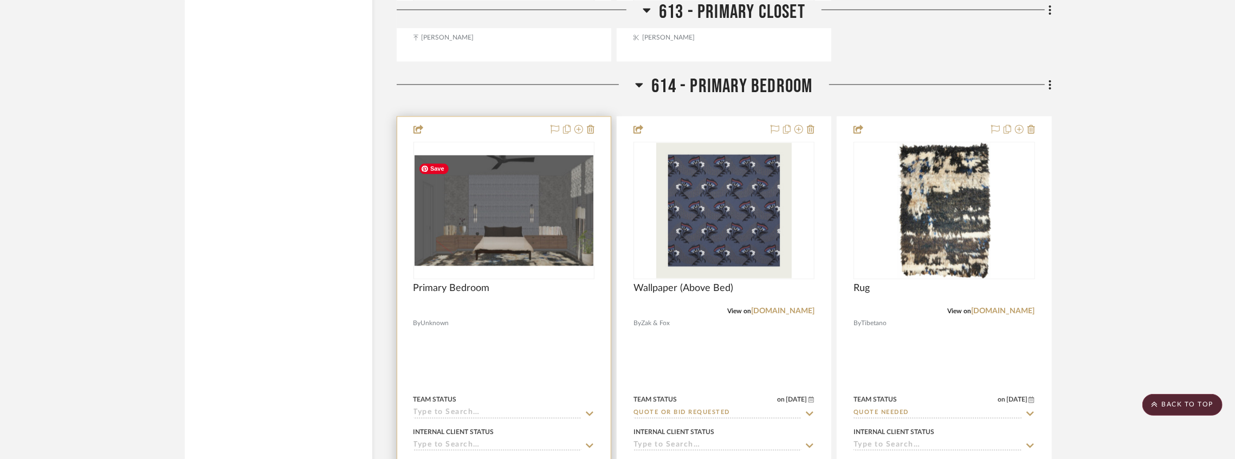
click at [485, 216] on img "0" at bounding box center [503, 210] width 179 height 111
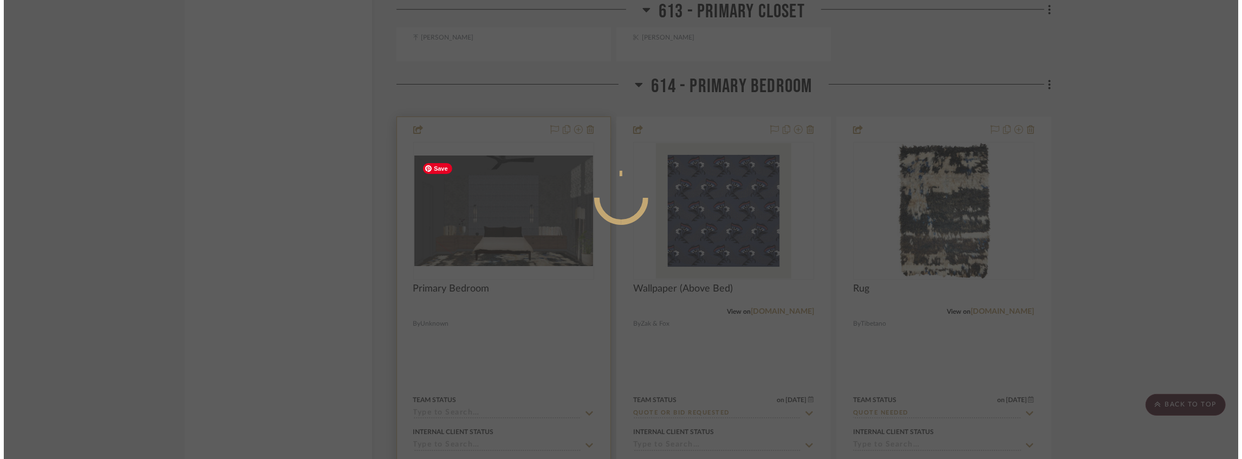
scroll to position [0, 0]
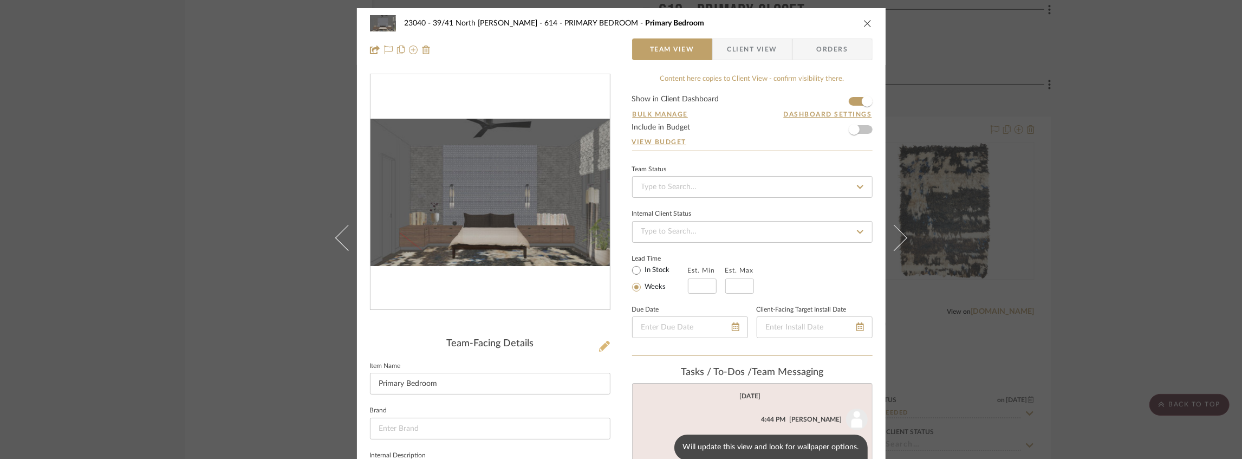
click at [599, 345] on icon at bounding box center [604, 346] width 11 height 11
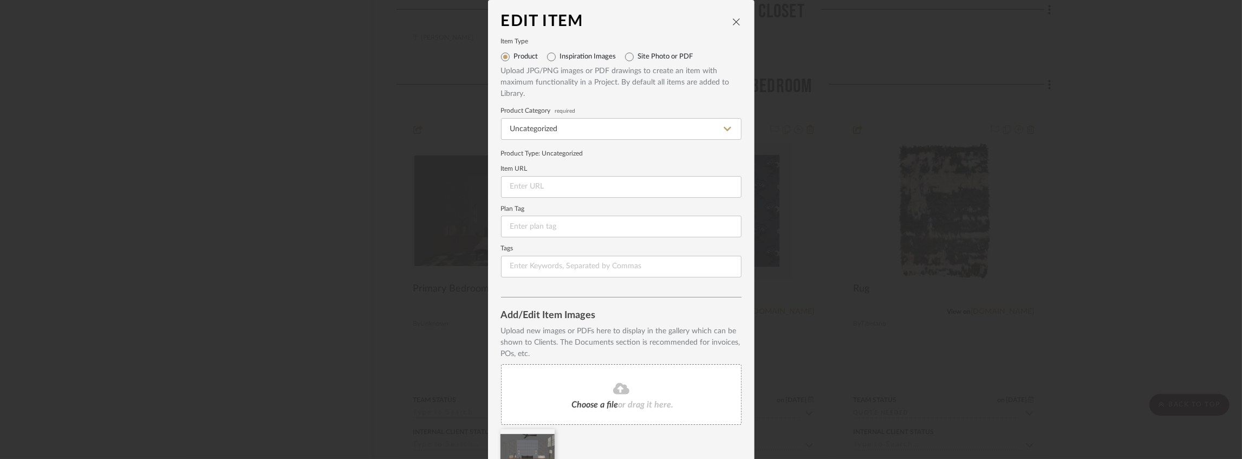
click at [540, 382] on div "Choose a file or drag it here." at bounding box center [621, 394] width 241 height 61
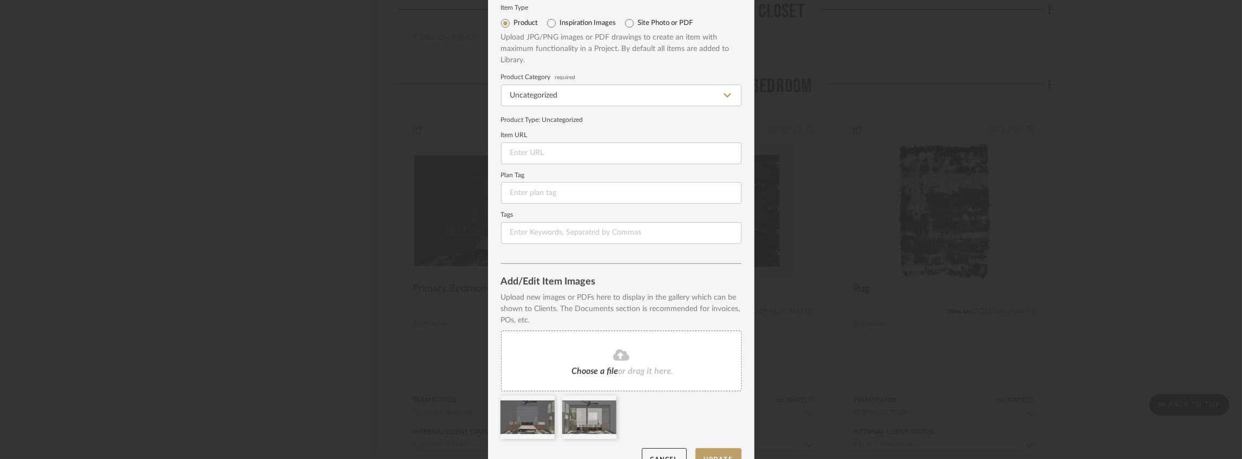
scroll to position [56, 0]
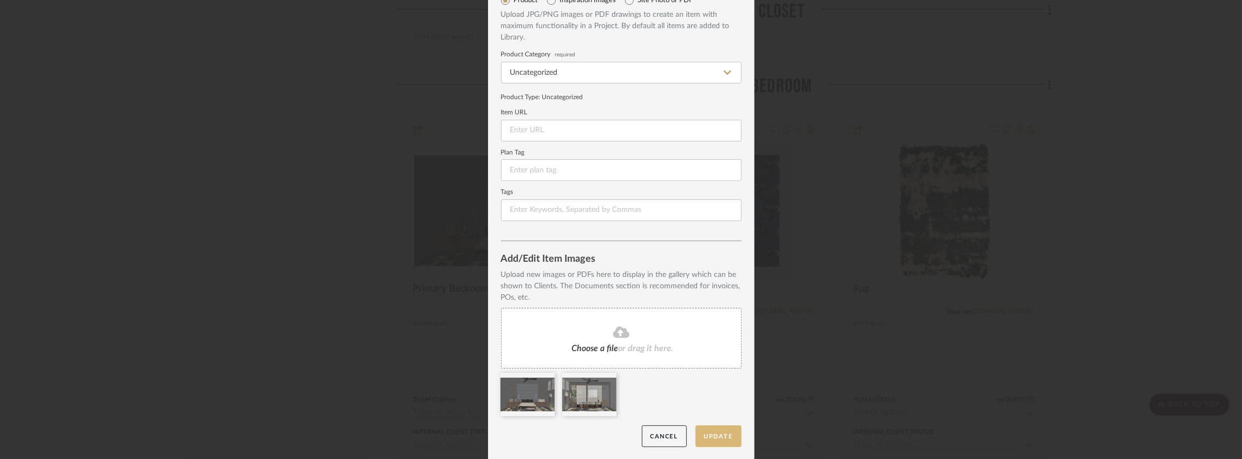
click at [709, 435] on button "Update" at bounding box center [719, 436] width 46 height 22
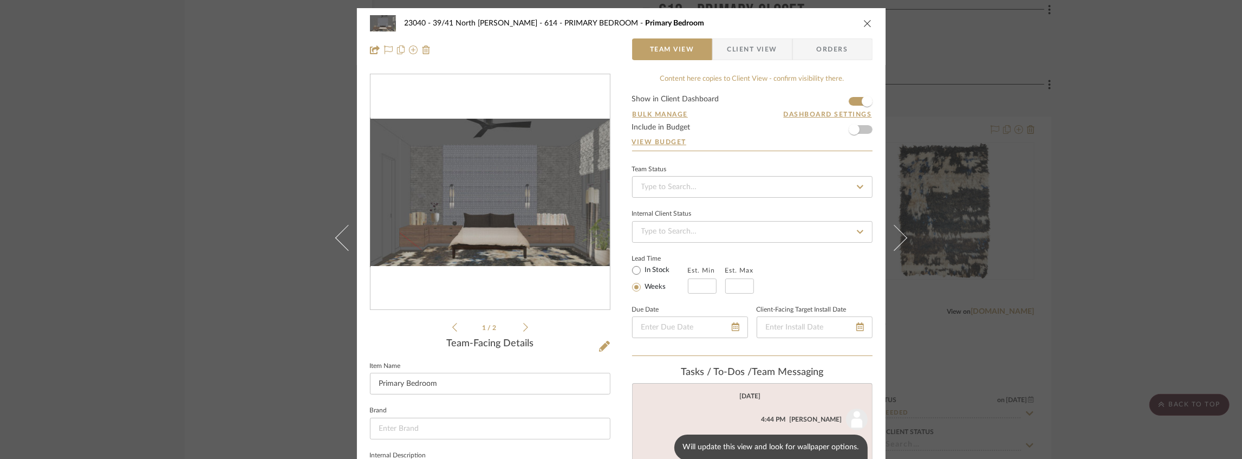
click at [523, 328] on icon at bounding box center [525, 327] width 5 height 9
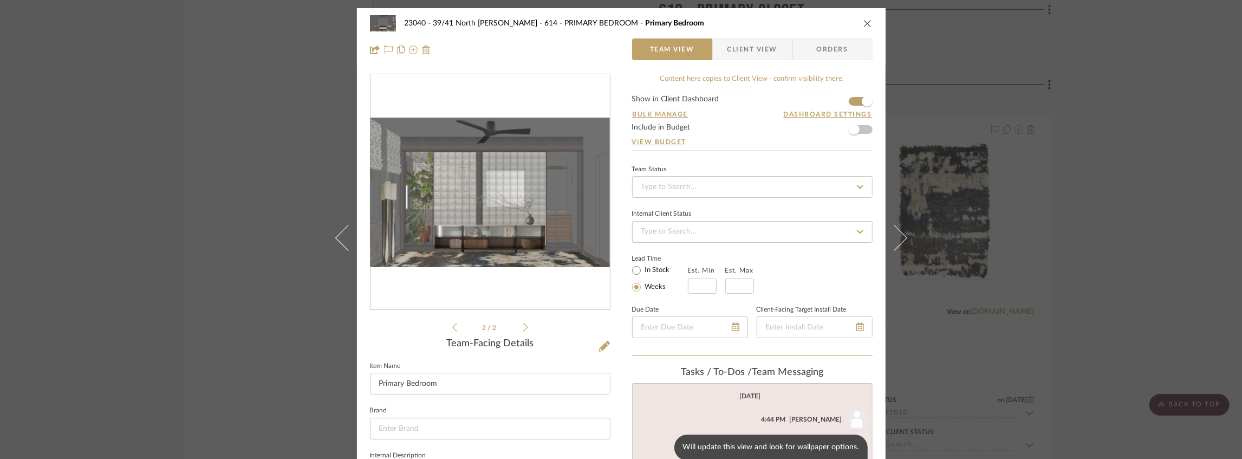
click at [864, 22] on icon "close" at bounding box center [868, 23] width 9 height 9
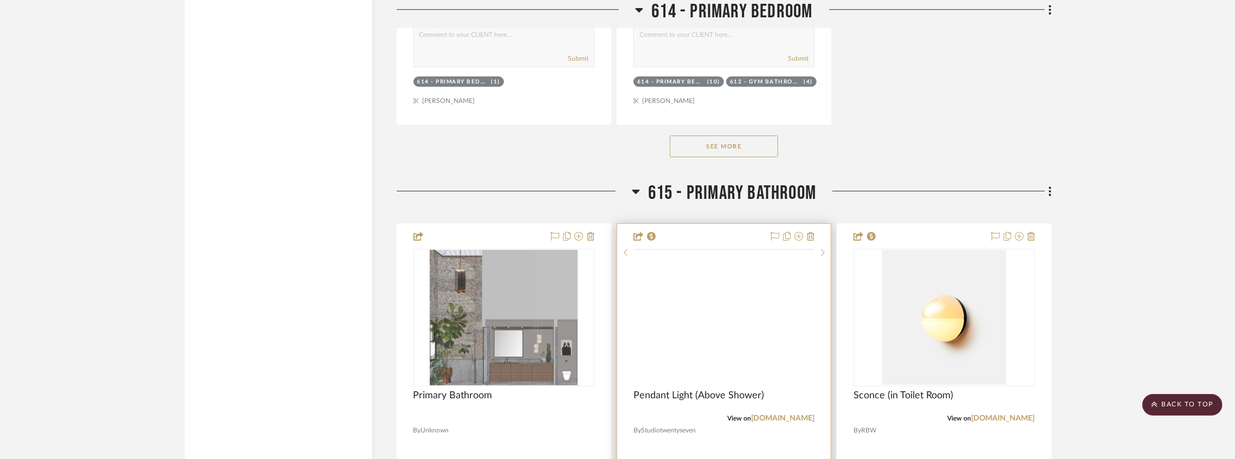
scroll to position [7011, 0]
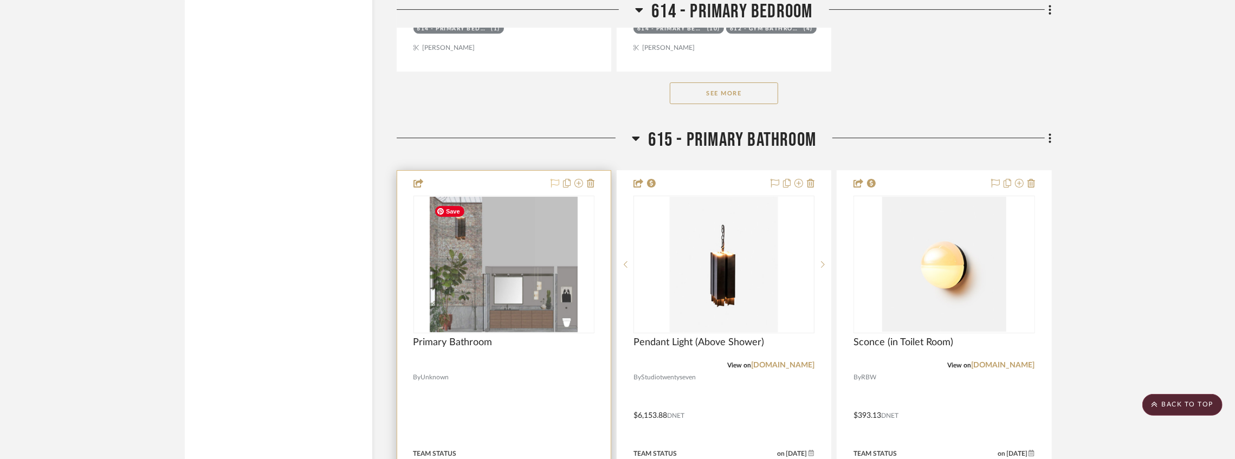
click at [556, 183] on icon at bounding box center [554, 183] width 9 height 9
